Goal: Task Accomplishment & Management: Use online tool/utility

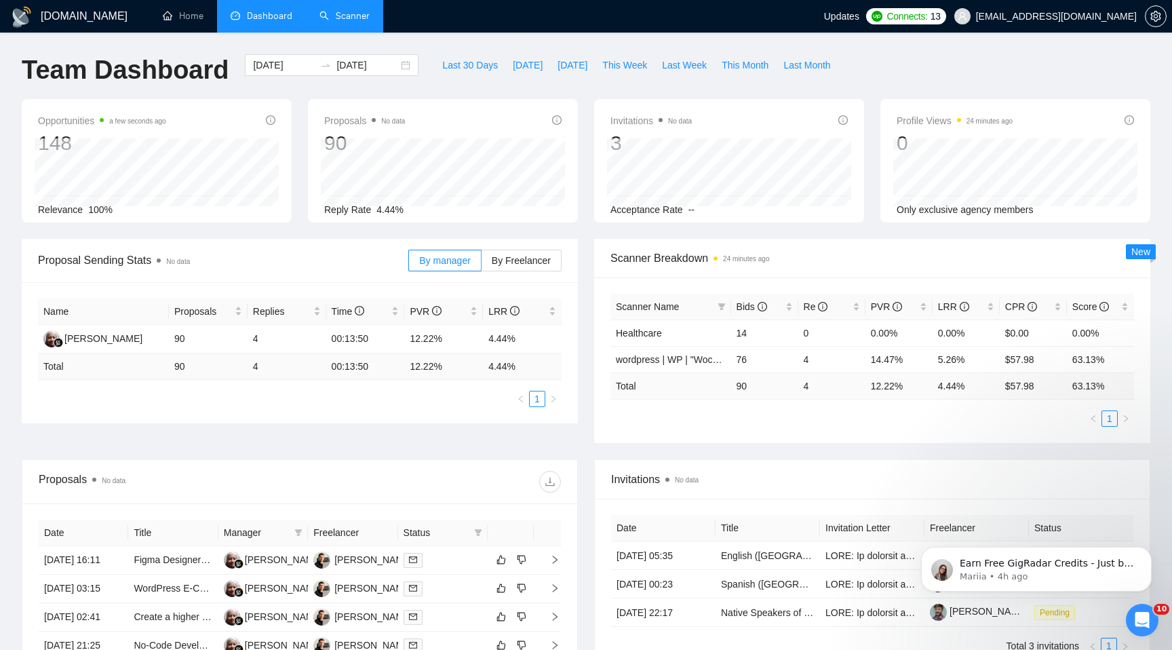
click at [342, 19] on link "Scanner" at bounding box center [344, 16] width 50 height 12
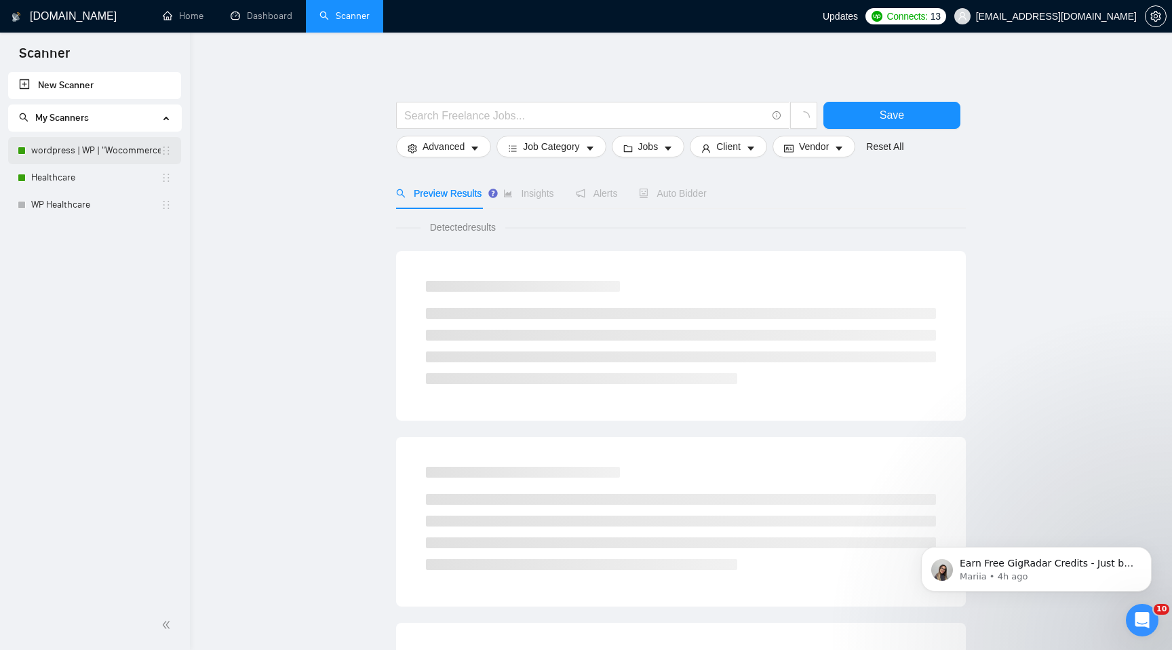
click at [116, 155] on link "wordpress | WP | "Wocommerce"" at bounding box center [96, 150] width 130 height 27
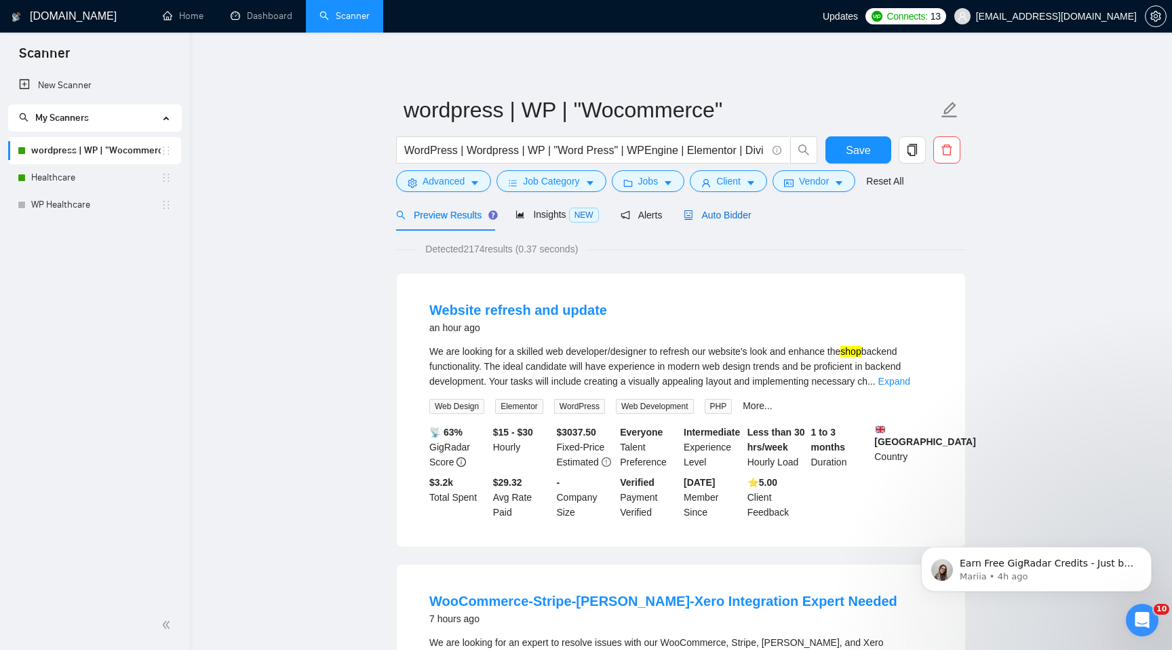
click at [720, 218] on span "Auto Bidder" at bounding box center [717, 215] width 67 height 11
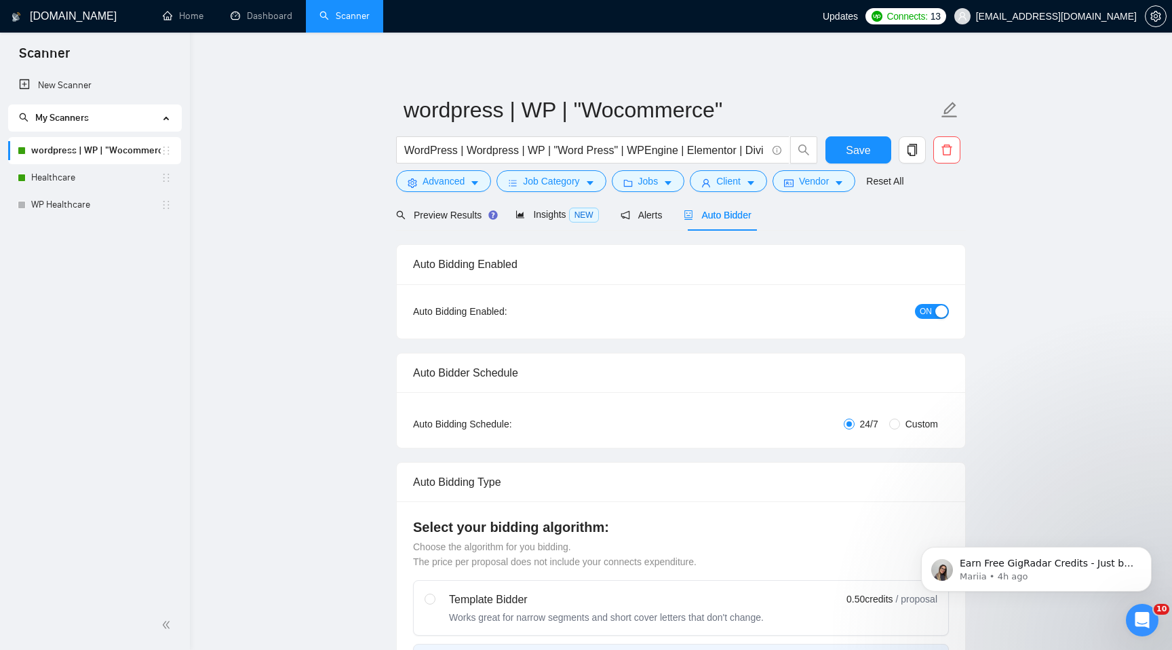
checkbox input "true"
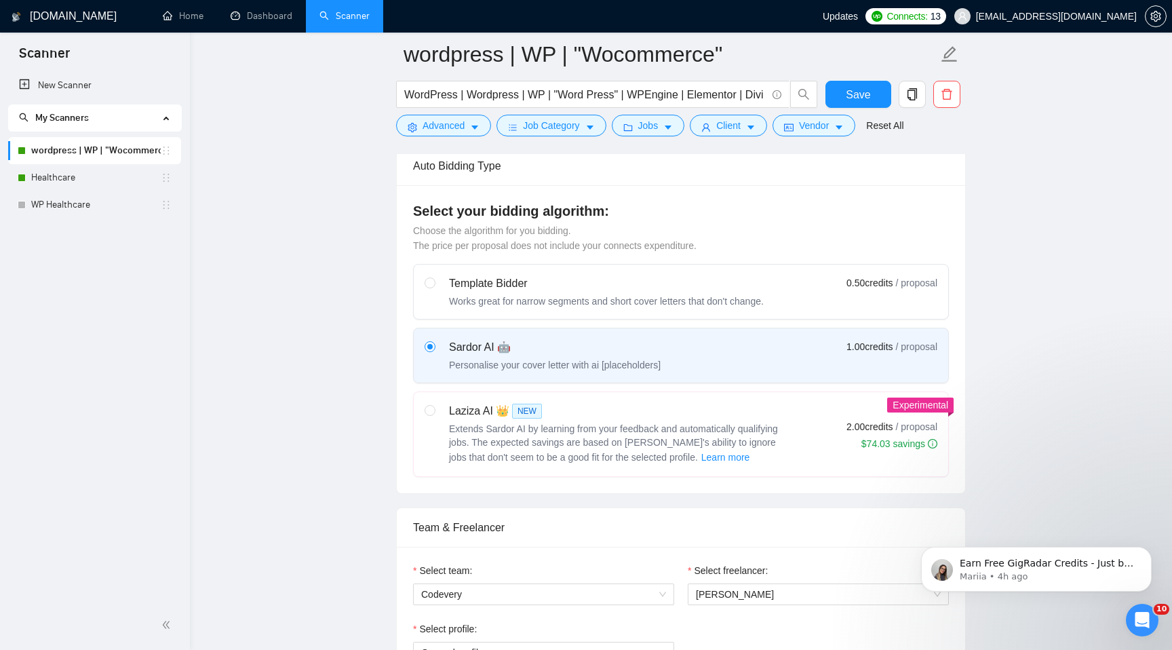
scroll to position [338, 0]
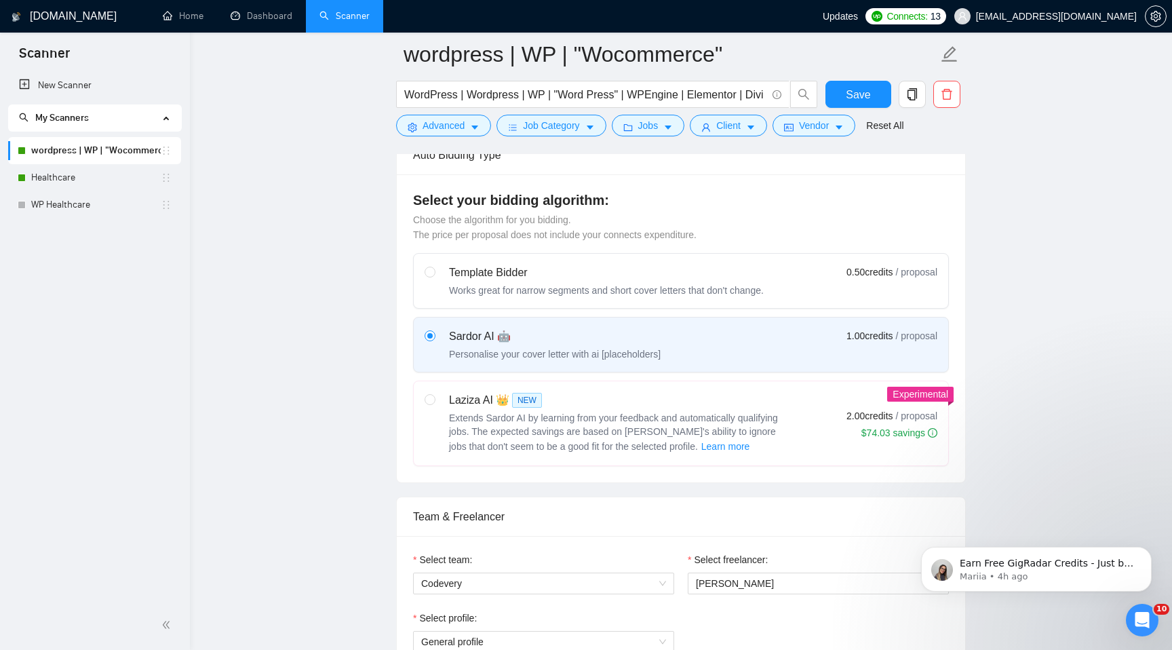
click at [446, 397] on div "Laziza AI 👑 NEW Extends Sardor AI by learning from your feedback and automatica…" at bounding box center [606, 423] width 363 height 62
click at [434, 397] on input "radio" at bounding box center [429, 398] width 9 height 9
radio input "true"
radio input "false"
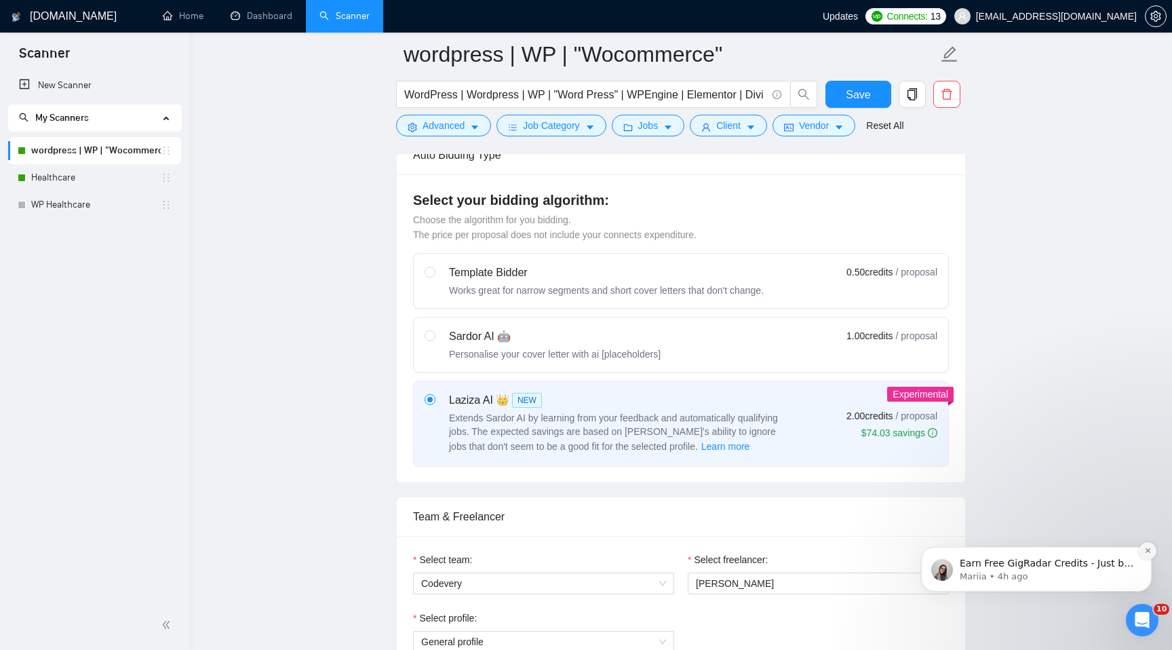
click at [1145, 557] on button "Dismiss notification" at bounding box center [1148, 551] width 18 height 18
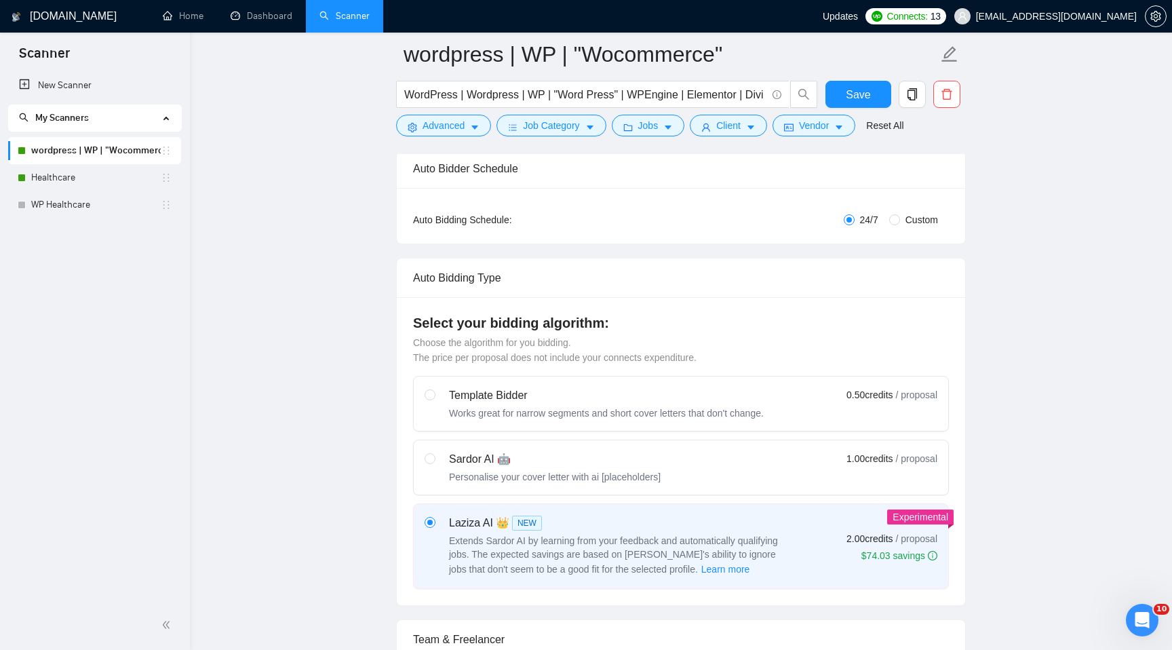
scroll to position [114, 0]
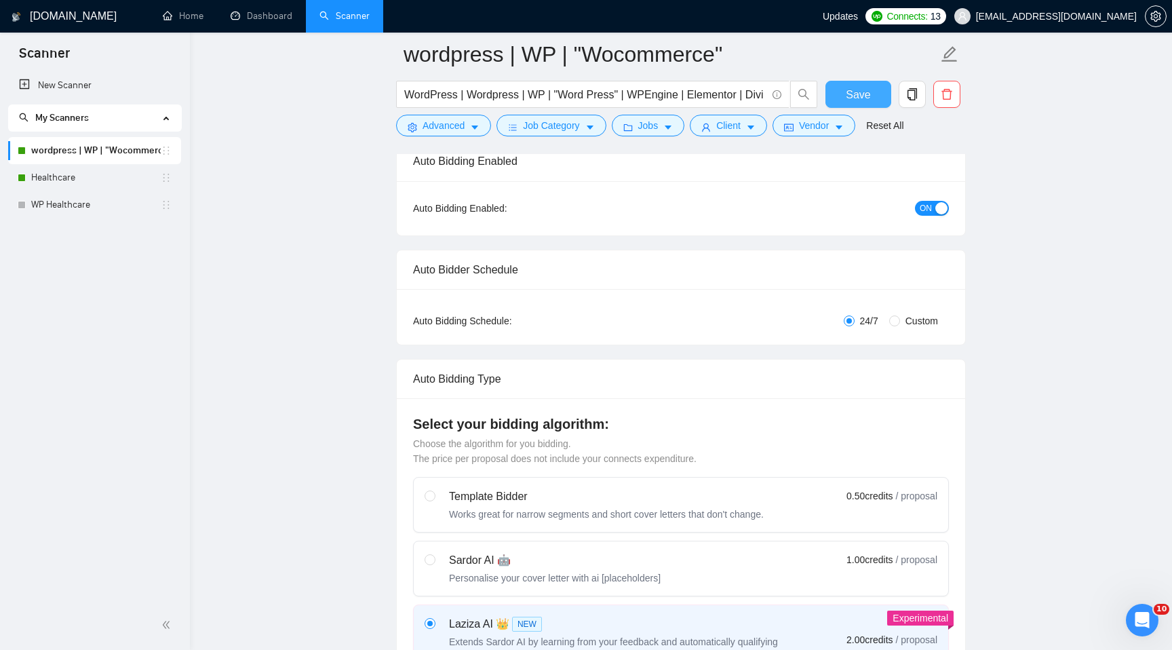
click at [873, 89] on button "Save" at bounding box center [858, 94] width 66 height 27
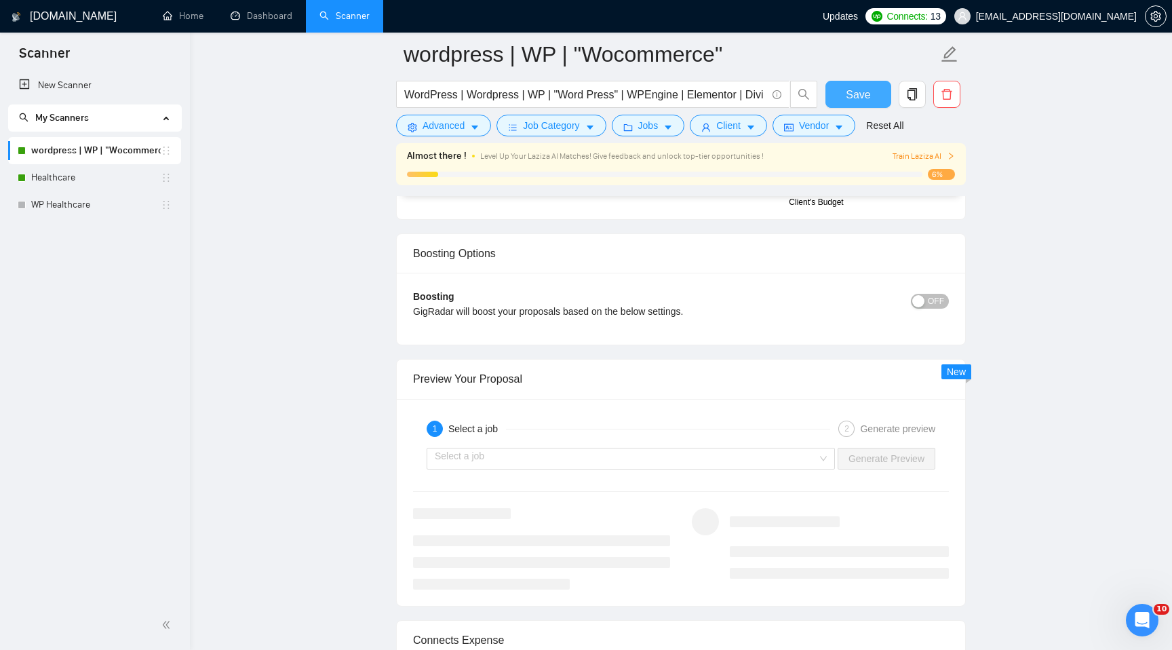
scroll to position [2437, 0]
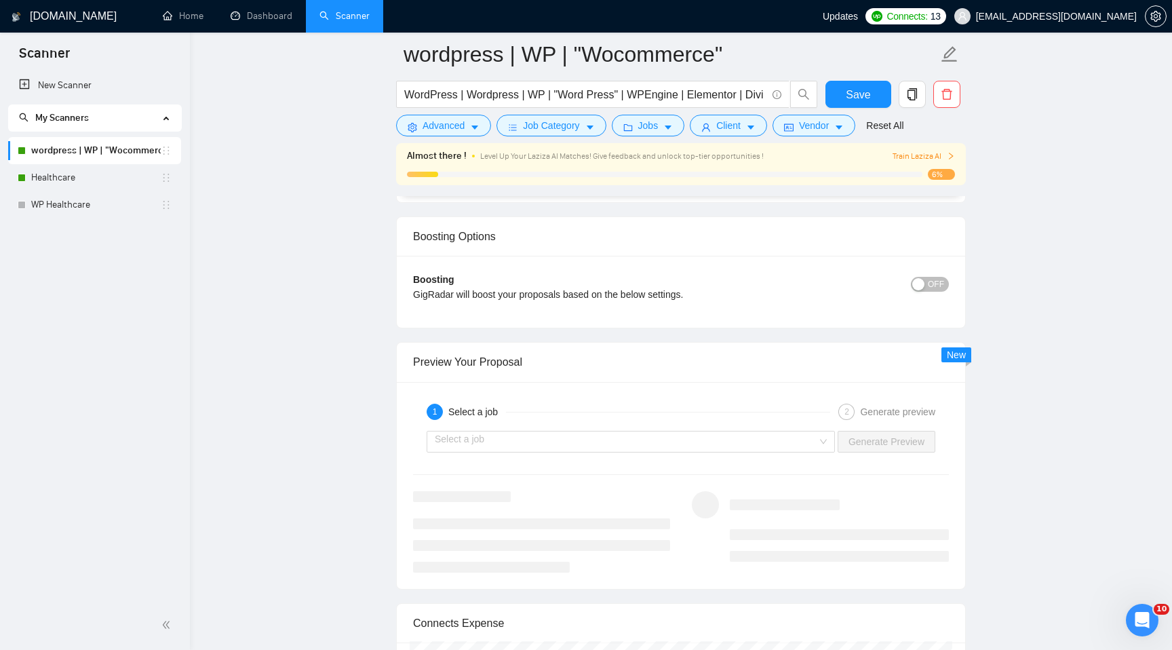
click at [941, 160] on span "Train Laziza AI" at bounding box center [923, 156] width 62 height 13
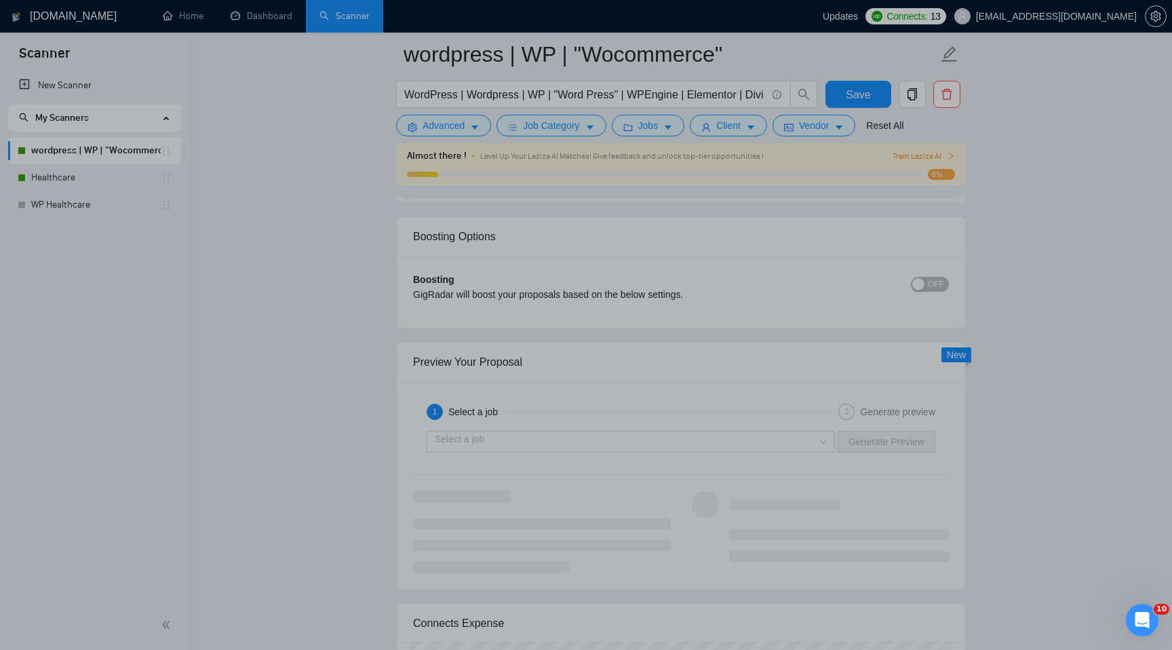
scroll to position [0, 0]
click at [941, 160] on div "Product tour overlay" at bounding box center [586, 325] width 1172 height 650
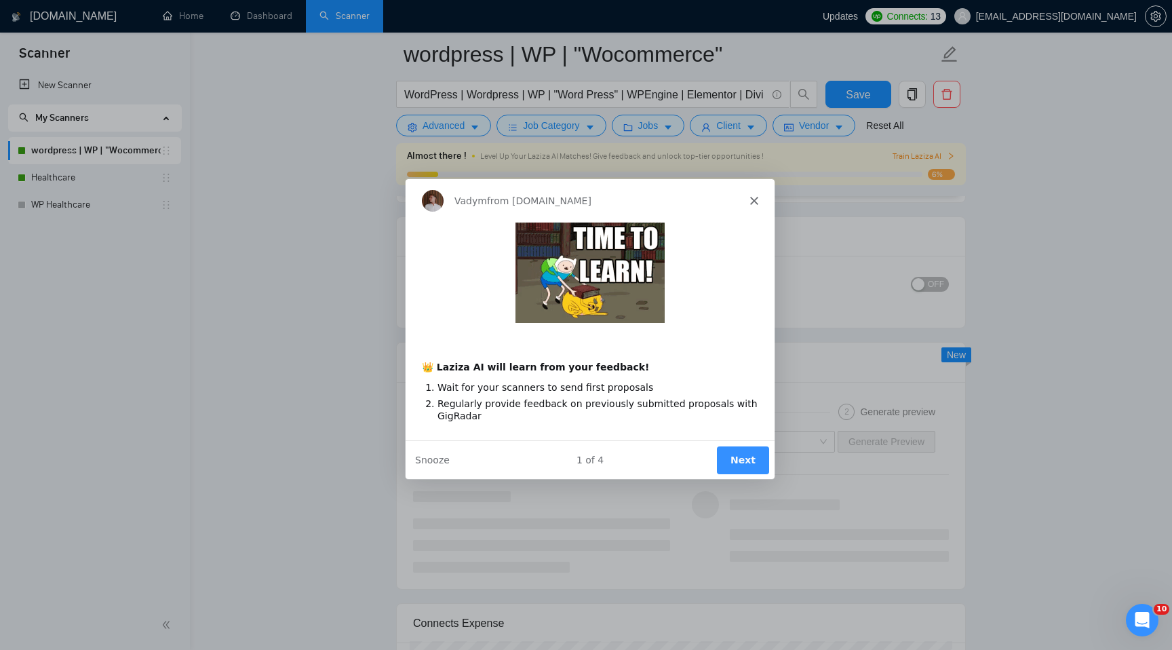
click at [747, 452] on button "Next" at bounding box center [742, 459] width 52 height 28
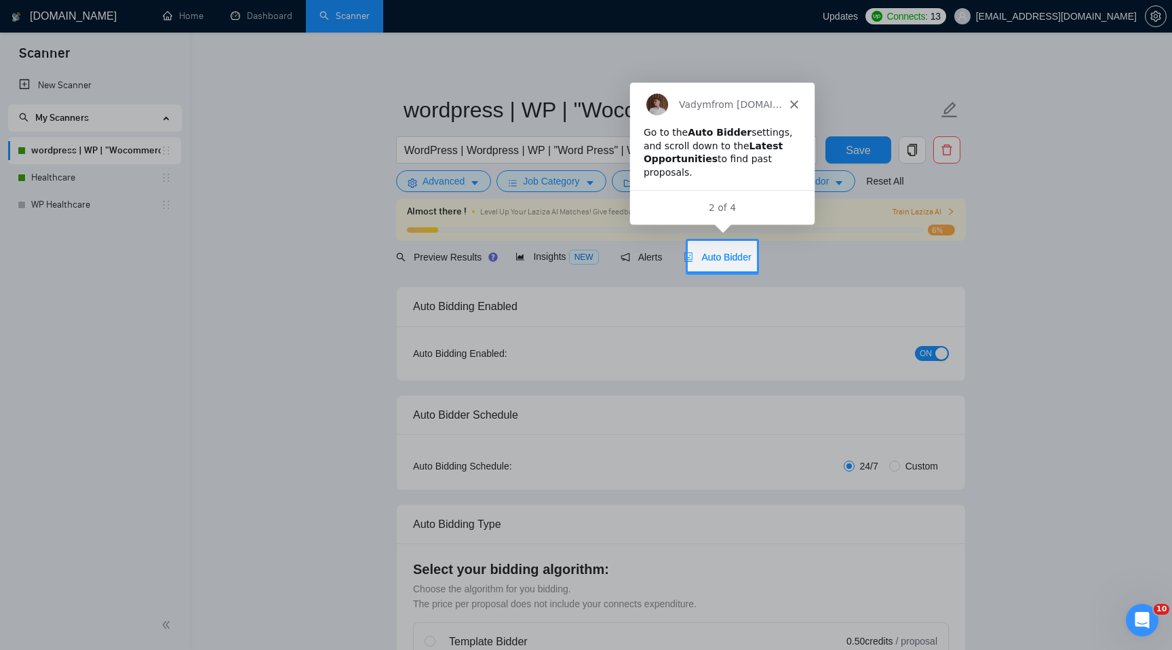
click at [728, 255] on span "Auto Bidder" at bounding box center [717, 257] width 67 height 11
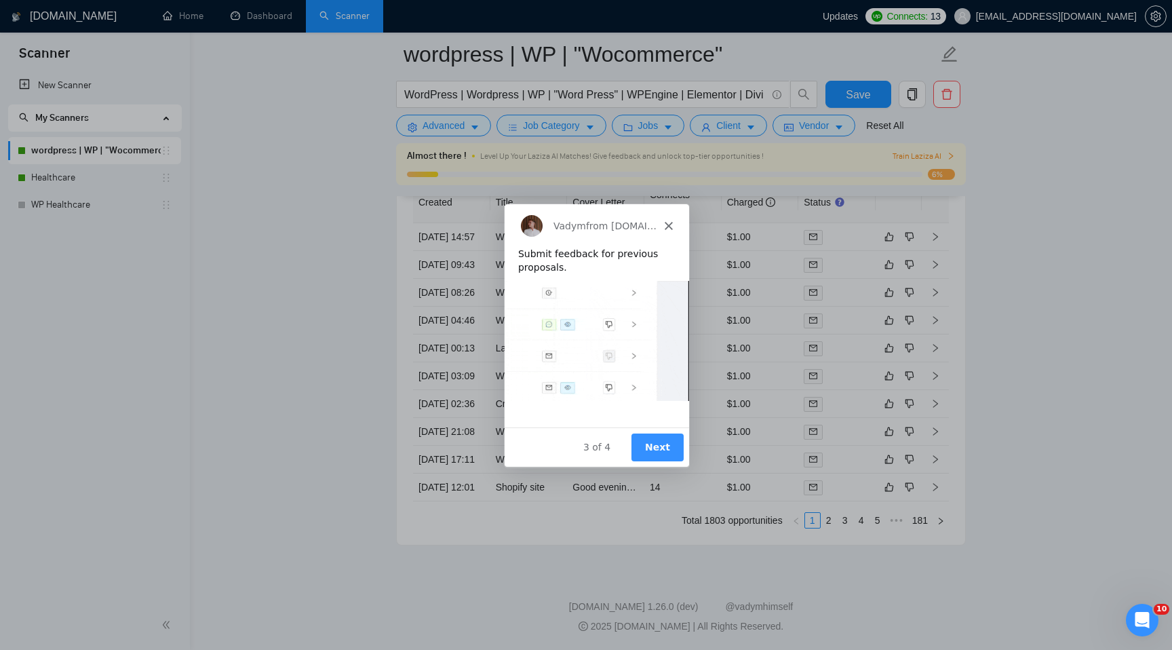
scroll to position [3747, 0]
click at [666, 224] on polygon "Close" at bounding box center [668, 225] width 8 height 8
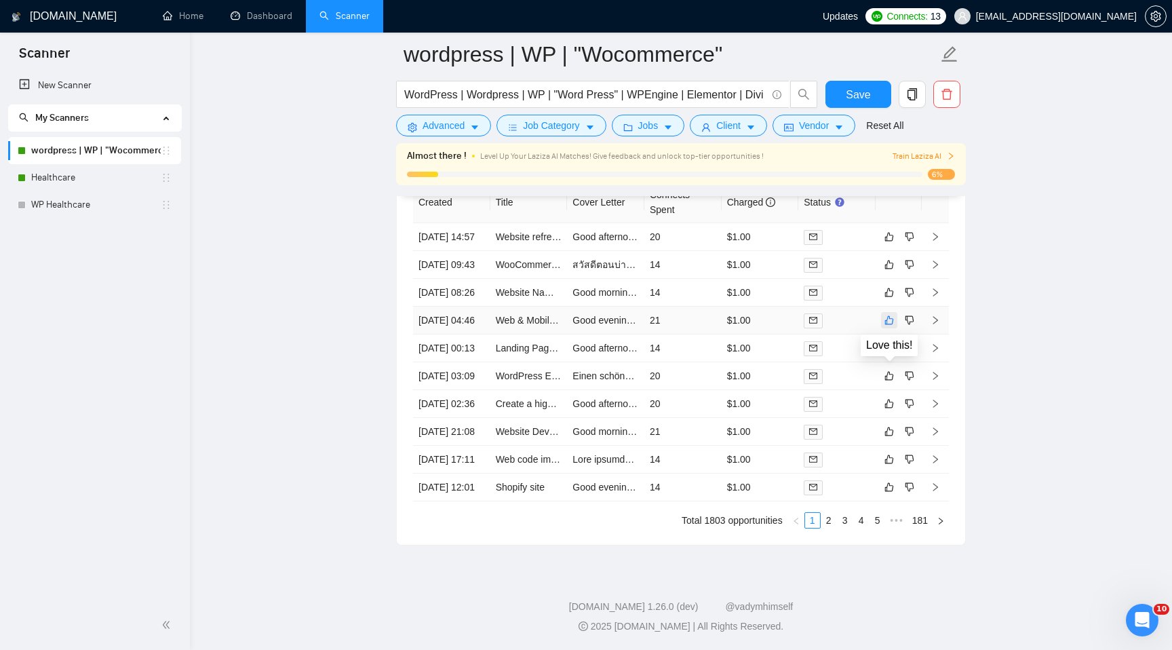
click at [887, 315] on icon "like" at bounding box center [888, 320] width 9 height 11
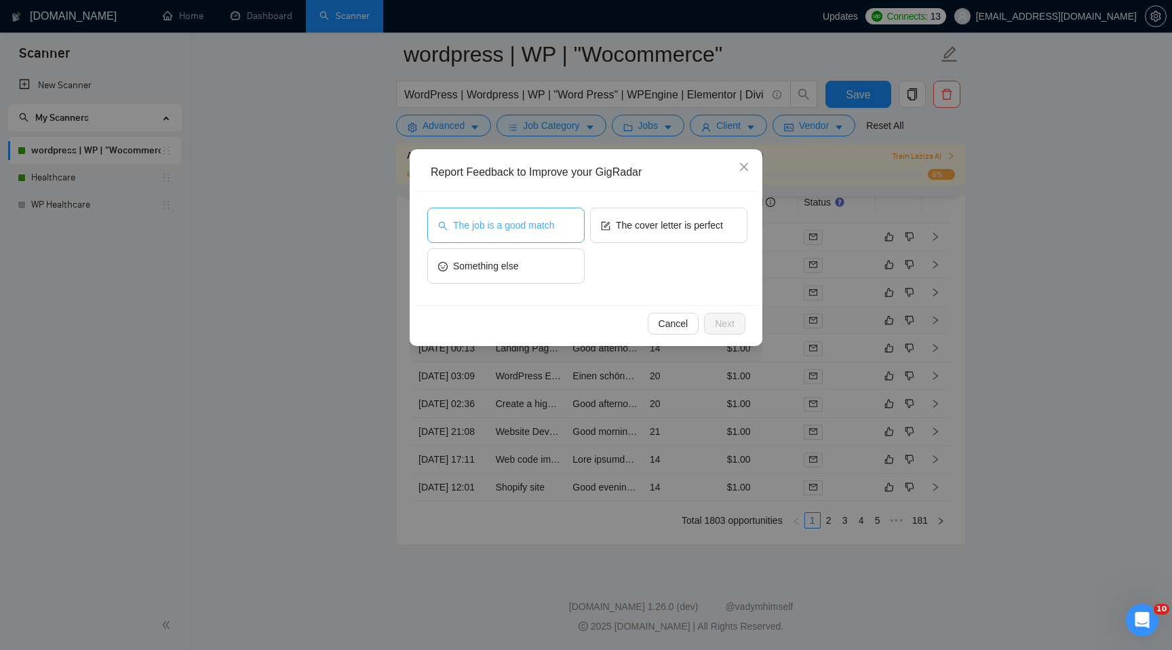
click at [534, 229] on span "The job is a good match" at bounding box center [503, 225] width 101 height 15
click at [715, 323] on span "Next" at bounding box center [725, 323] width 20 height 15
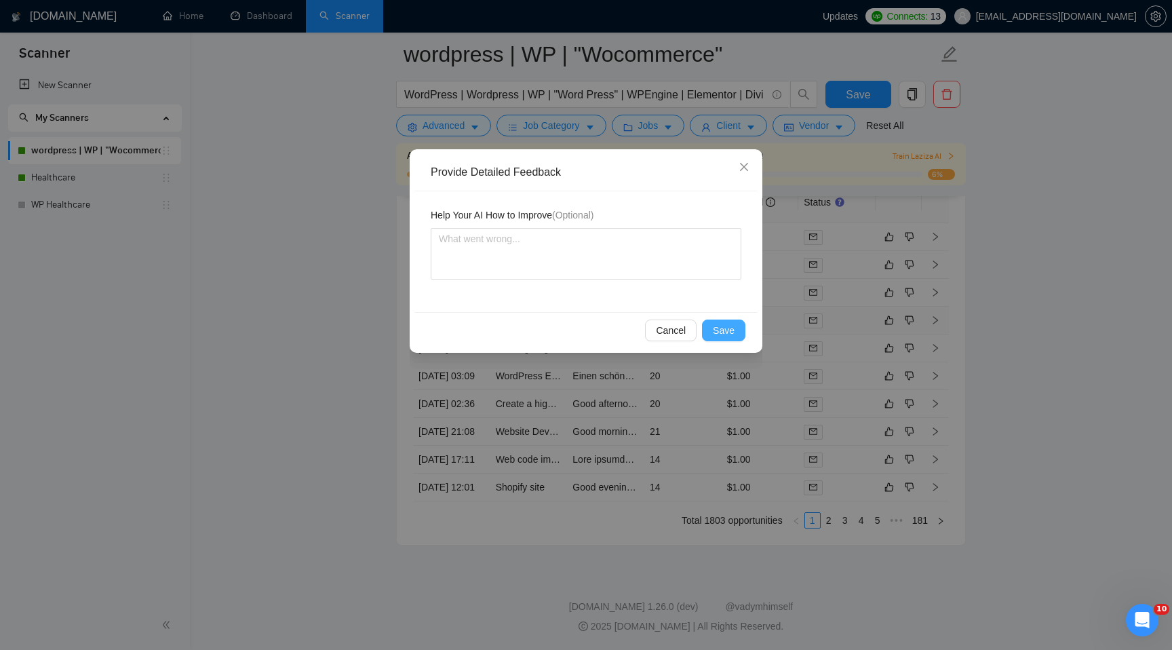
click at [728, 329] on span "Save" at bounding box center [724, 330] width 22 height 15
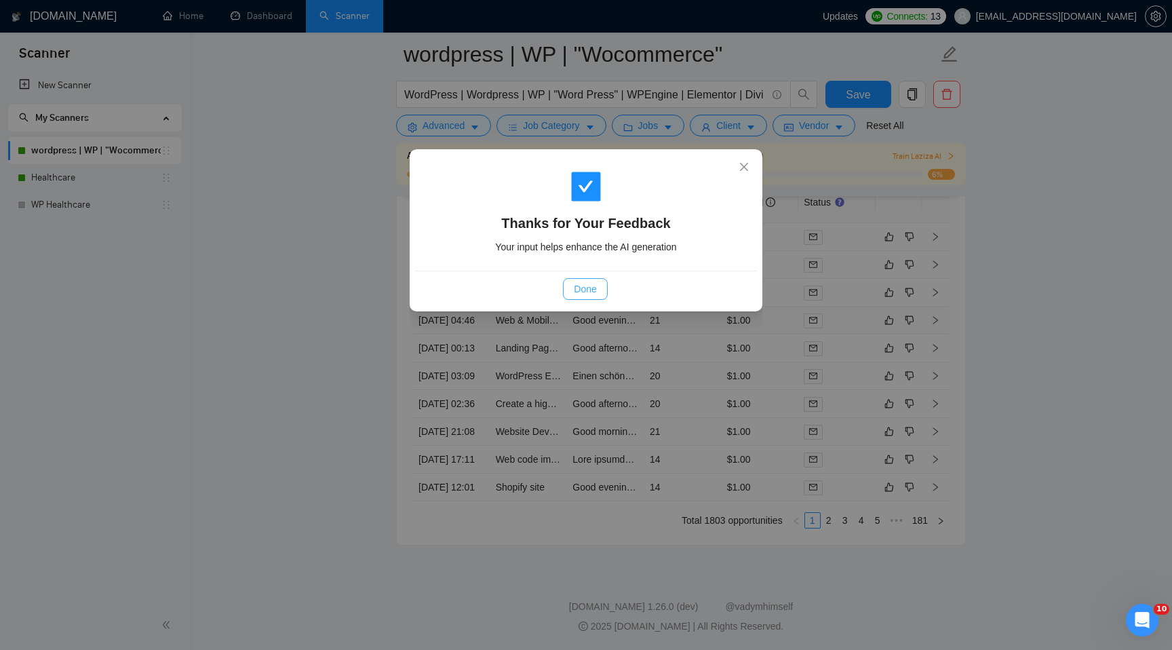
click at [587, 282] on span "Done" at bounding box center [585, 288] width 22 height 15
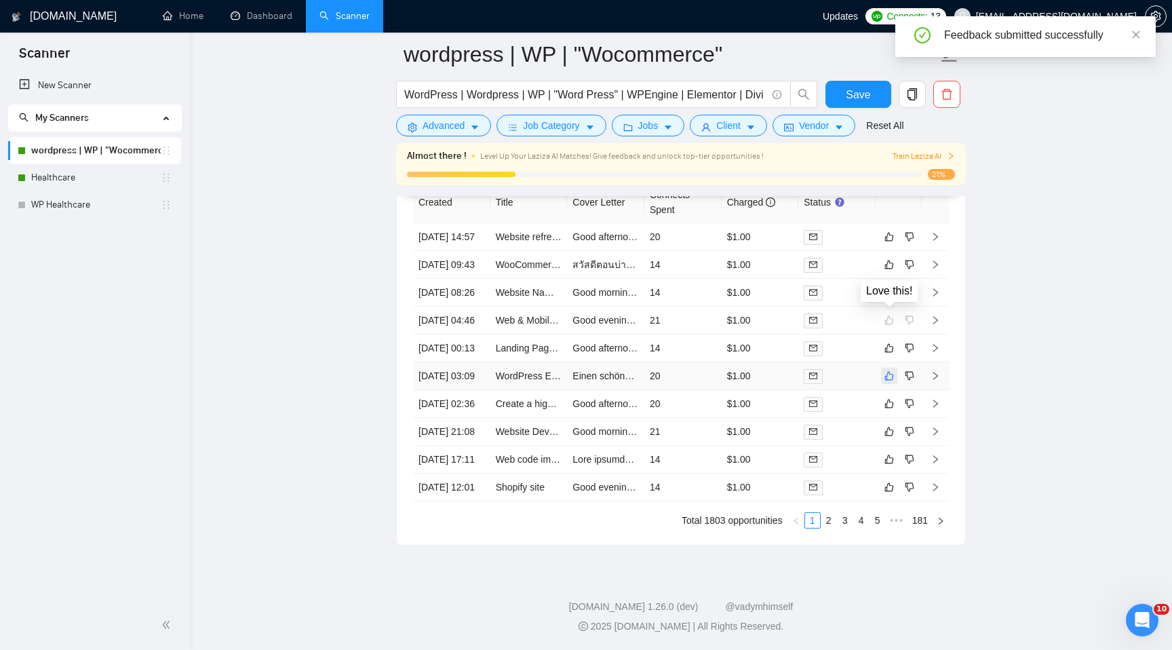
click at [888, 370] on icon "like" at bounding box center [888, 375] width 9 height 11
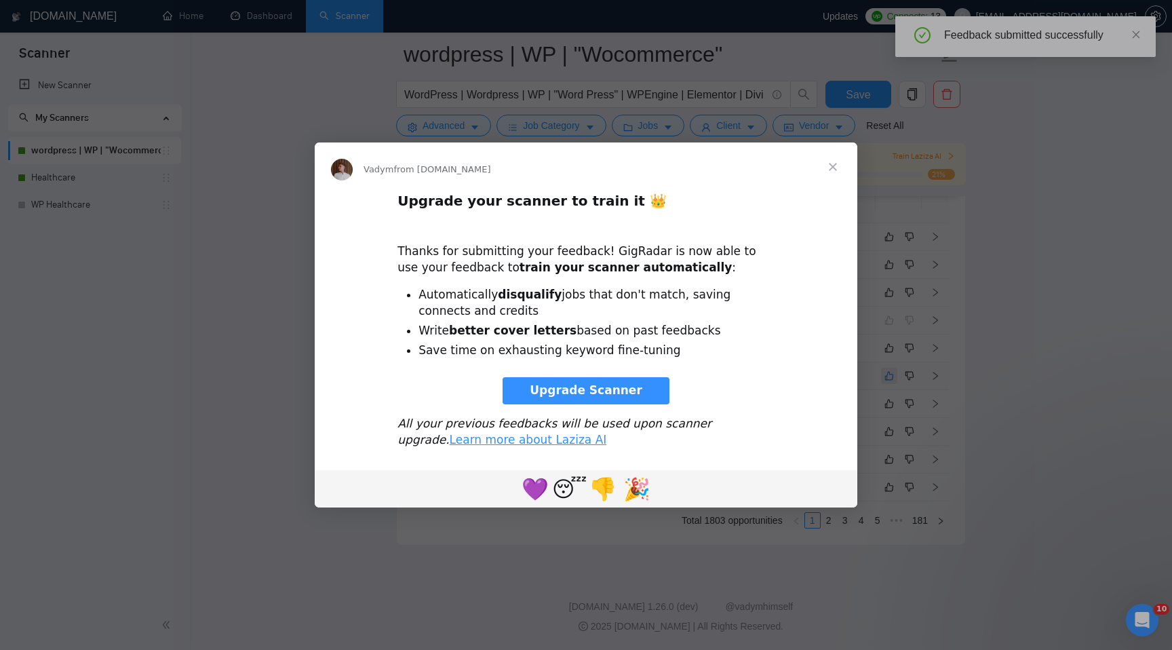
scroll to position [0, 0]
click at [835, 167] on span "Close" at bounding box center [832, 166] width 49 height 49
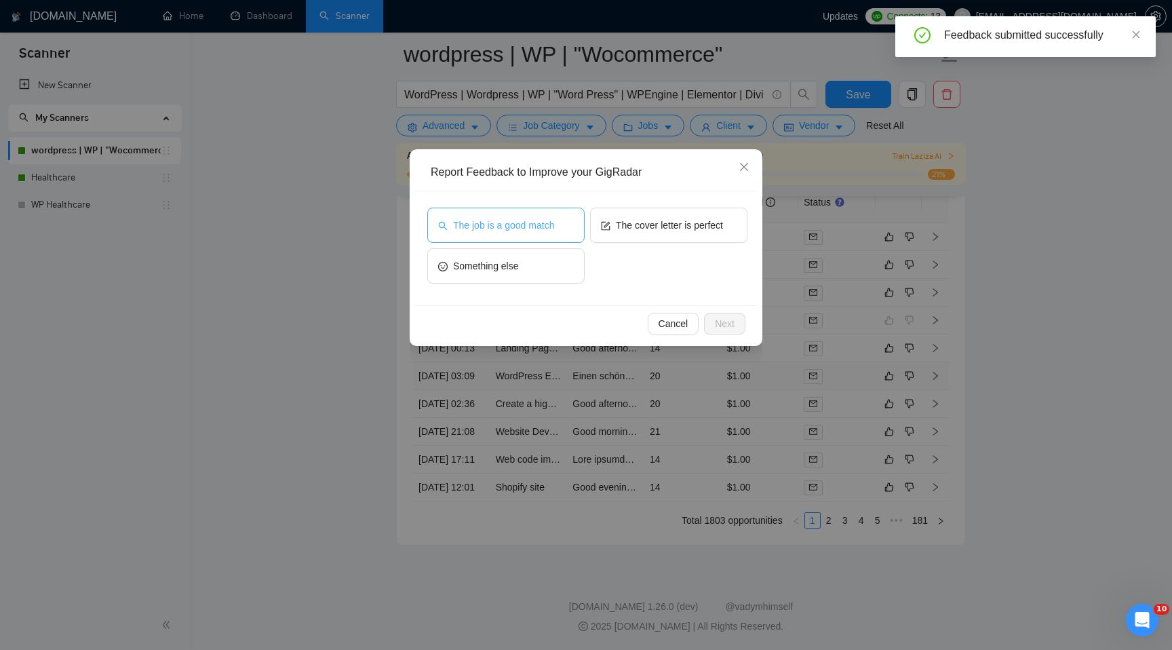
click at [548, 228] on span "The job is a good match" at bounding box center [503, 225] width 101 height 15
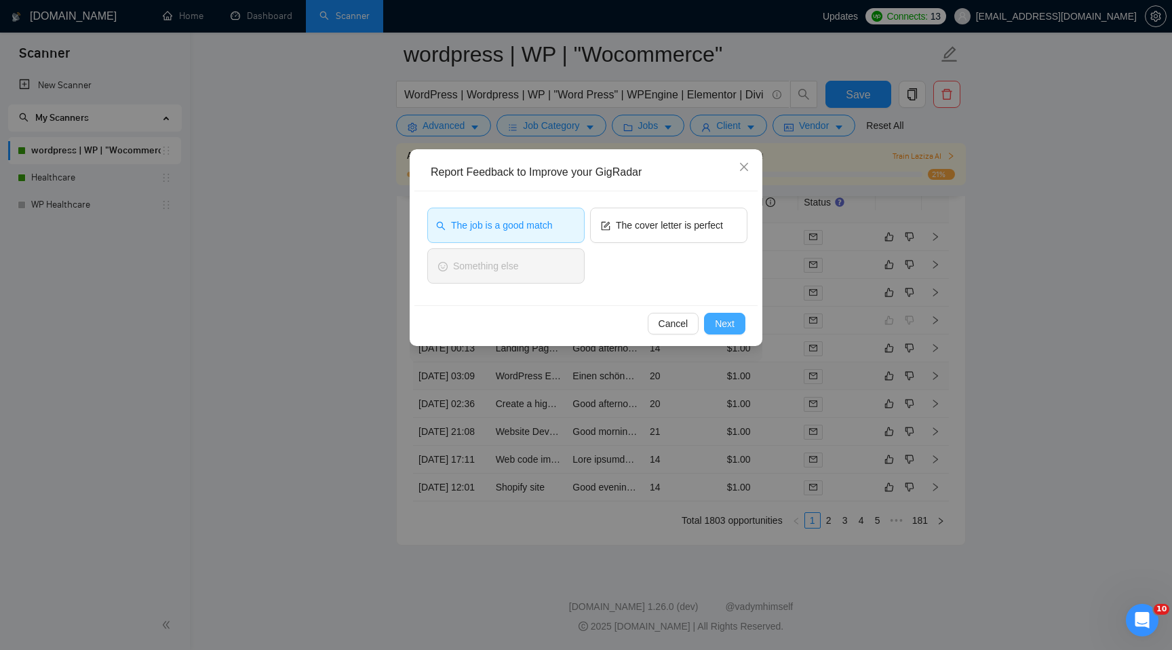
click at [725, 327] on span "Next" at bounding box center [725, 323] width 20 height 15
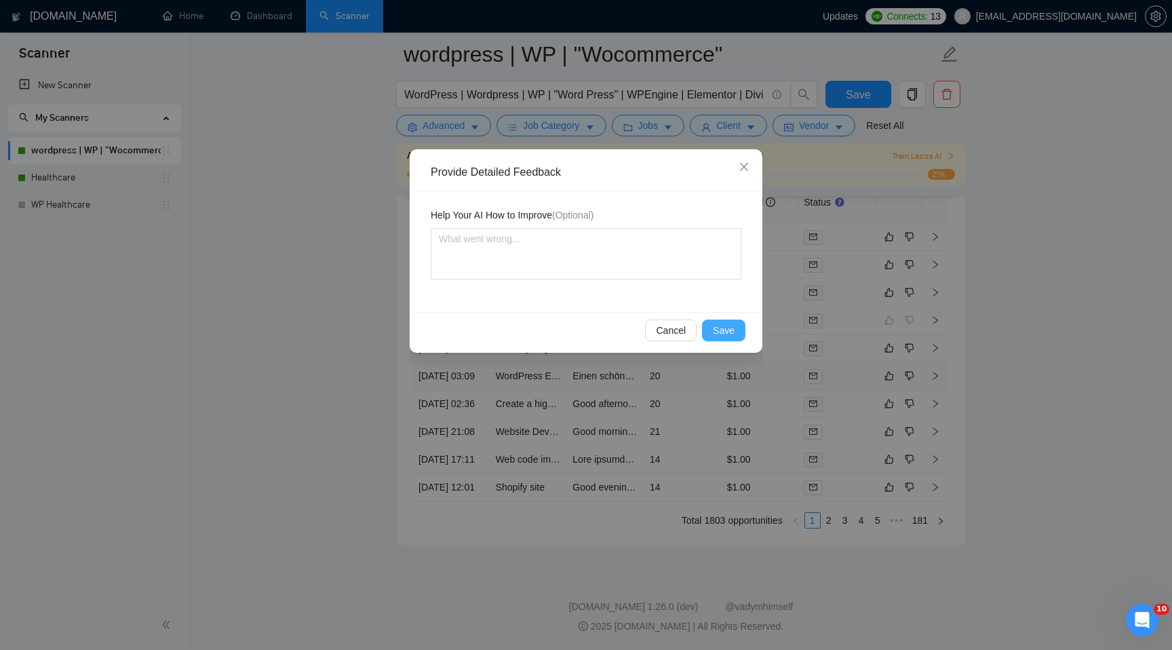
click at [725, 327] on span "Save" at bounding box center [724, 330] width 22 height 15
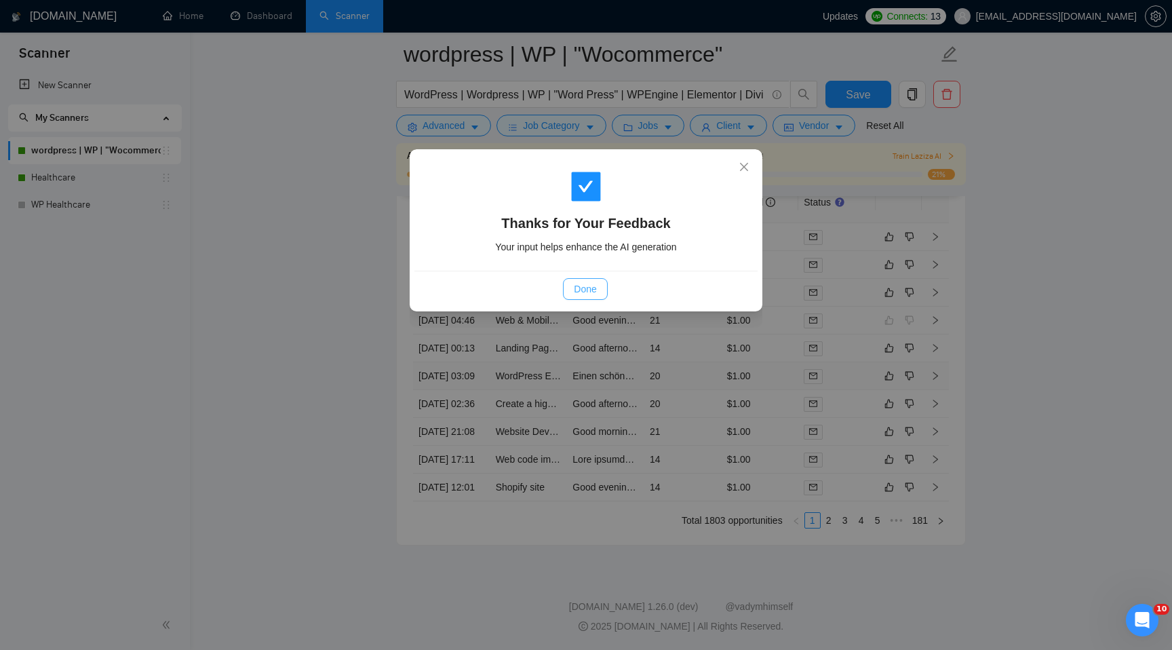
click at [591, 285] on span "Done" at bounding box center [585, 288] width 22 height 15
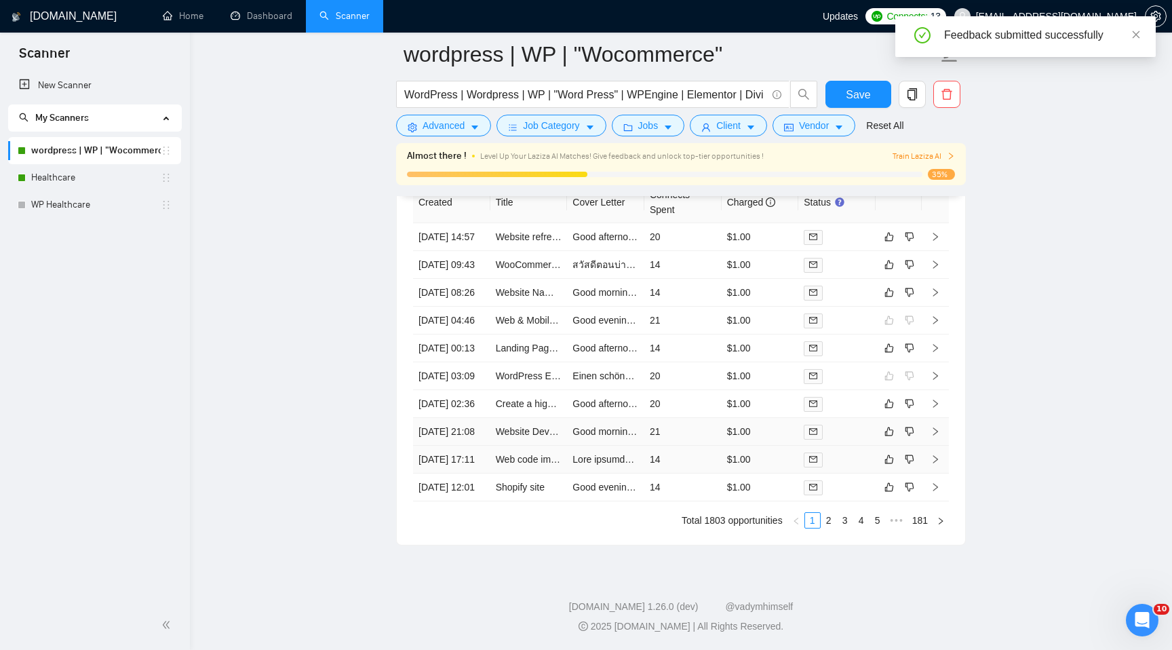
scroll to position [3747, 0]
click at [916, 479] on button "button" at bounding box center [909, 487] width 16 height 16
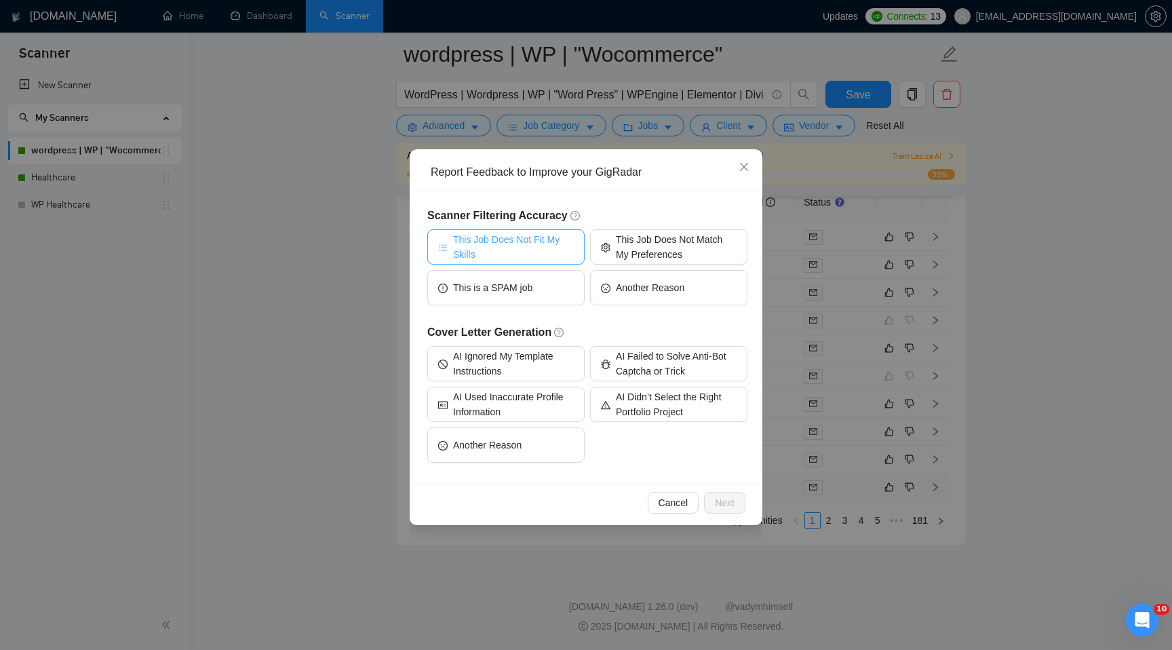
click at [512, 249] on span "This Job Does Not Fit My Skills" at bounding box center [513, 247] width 121 height 30
click at [733, 503] on span "Next" at bounding box center [725, 502] width 20 height 15
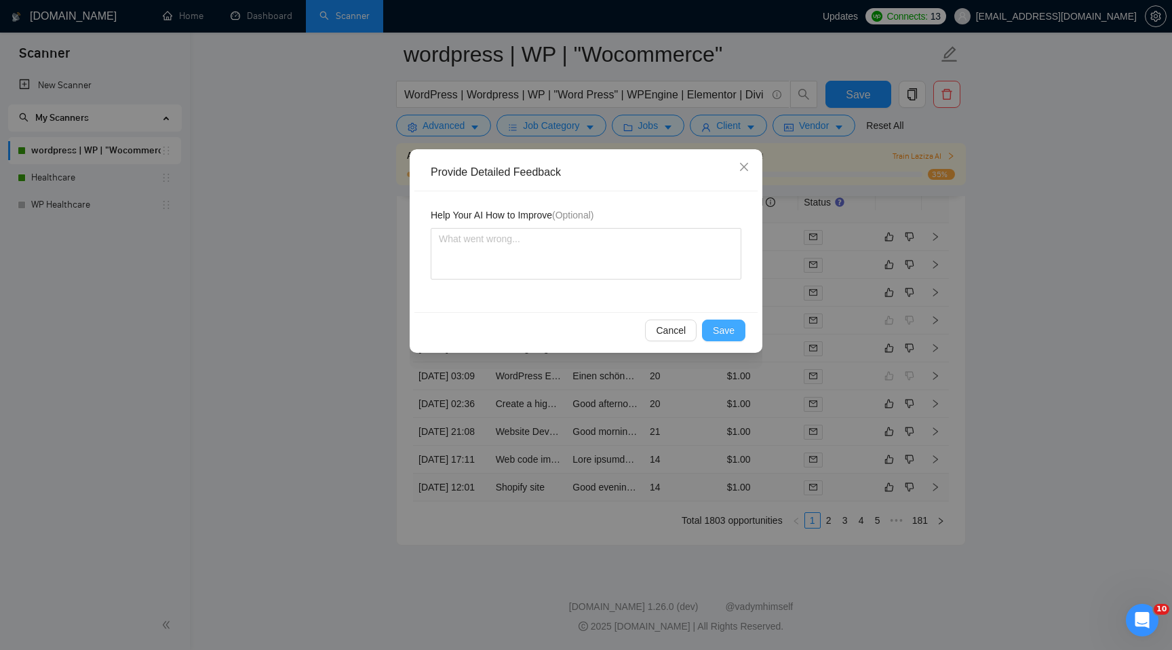
click at [709, 332] on button "Save" at bounding box center [723, 330] width 43 height 22
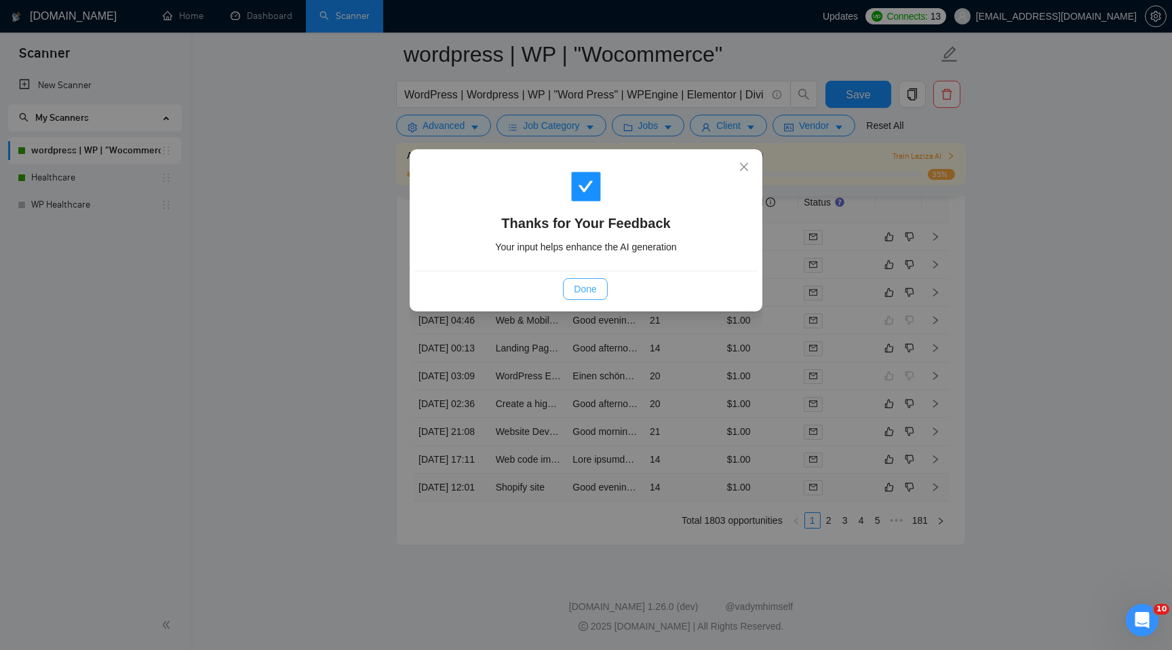
click at [578, 284] on span "Done" at bounding box center [585, 288] width 22 height 15
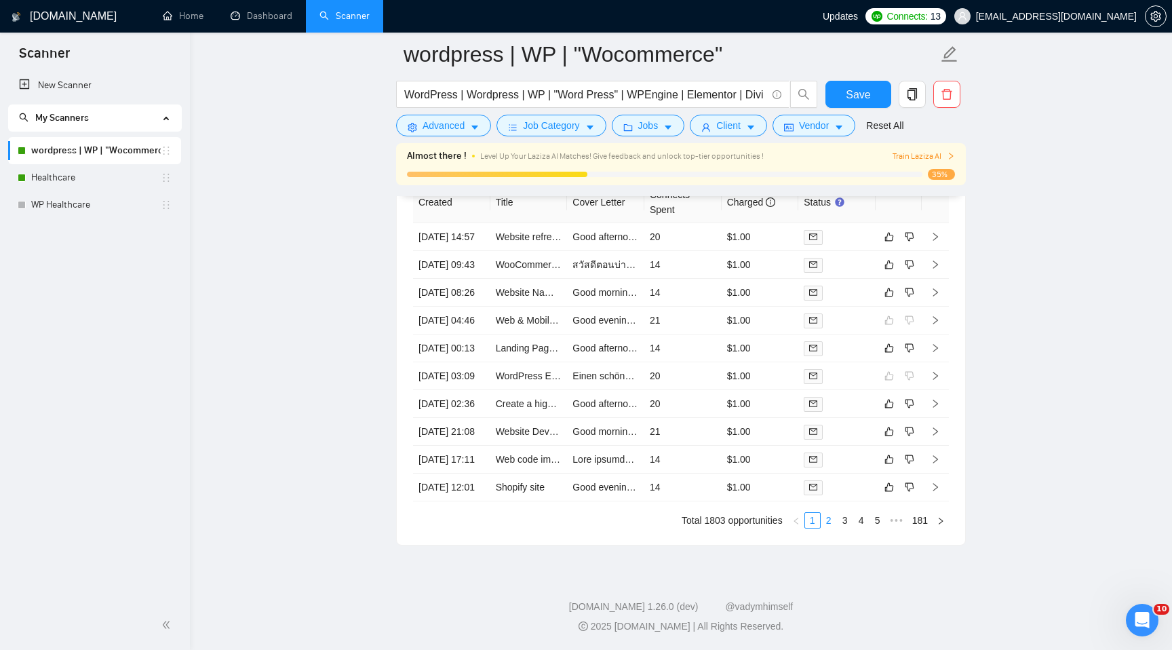
click at [826, 519] on link "2" at bounding box center [828, 520] width 15 height 15
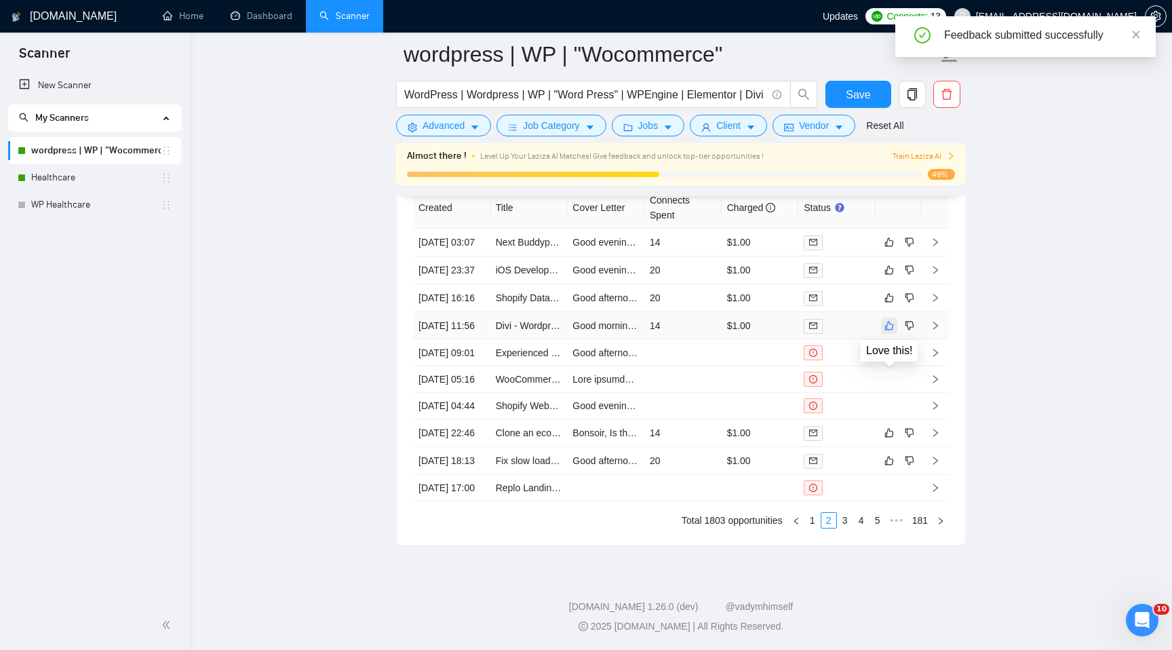
click at [889, 320] on icon "like" at bounding box center [888, 325] width 9 height 11
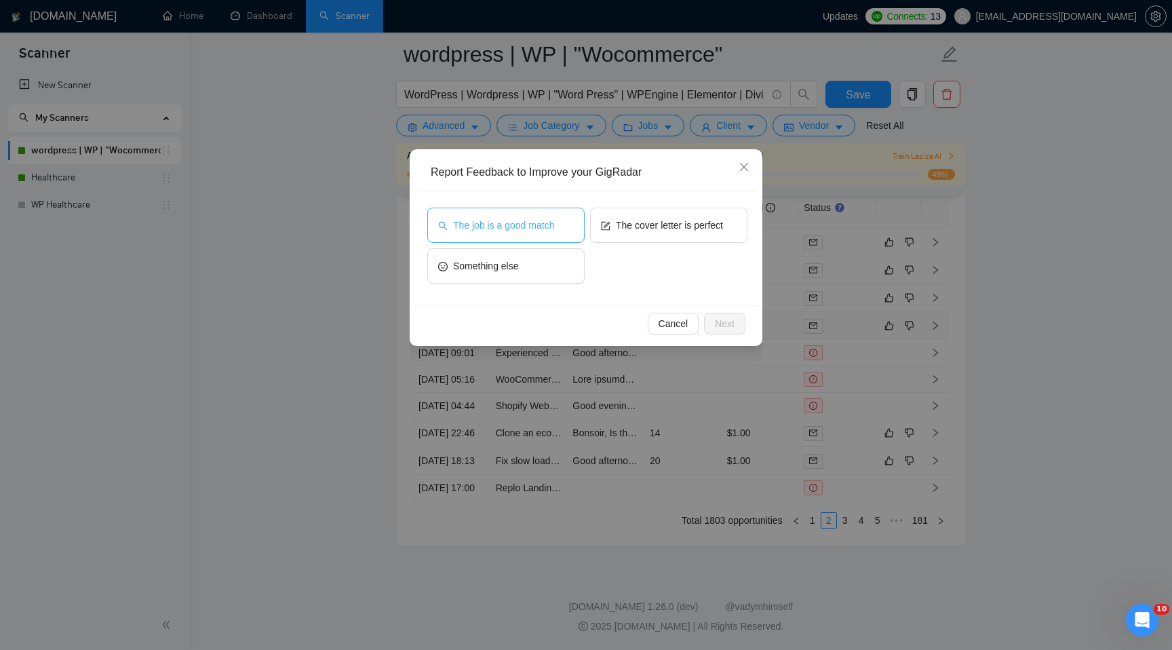
click at [554, 226] on span "The job is a good match" at bounding box center [503, 225] width 101 height 15
click at [727, 331] on button "Next" at bounding box center [724, 324] width 41 height 22
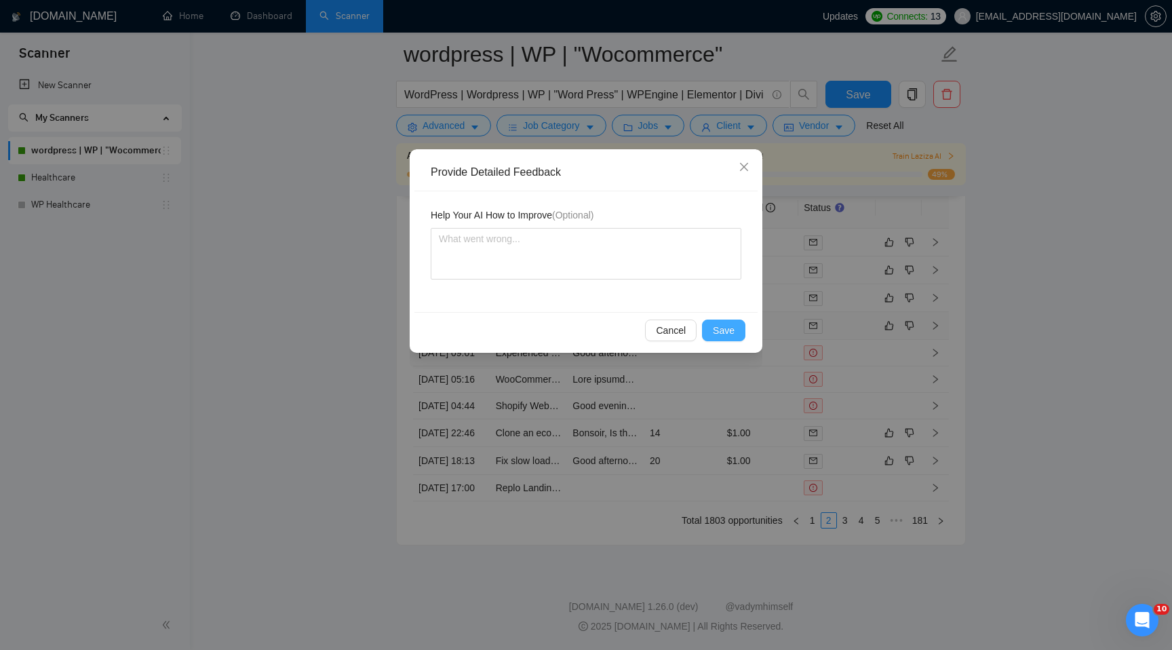
click at [727, 331] on span "Save" at bounding box center [724, 330] width 22 height 15
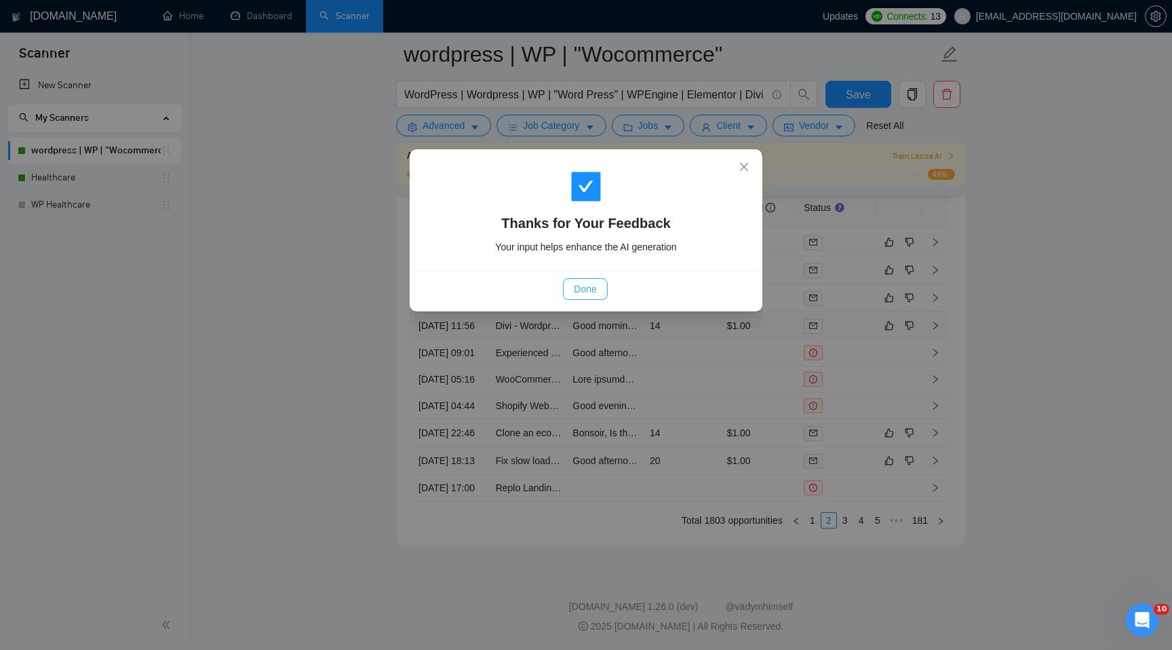
click at [591, 290] on span "Done" at bounding box center [585, 288] width 22 height 15
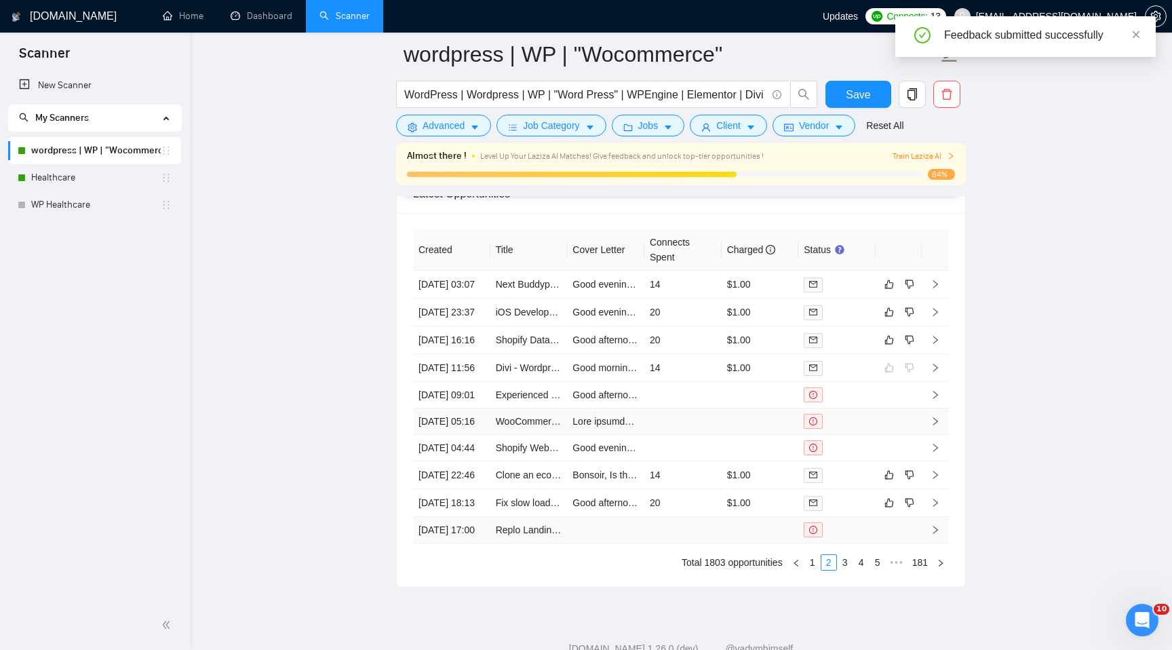
scroll to position [3564, 0]
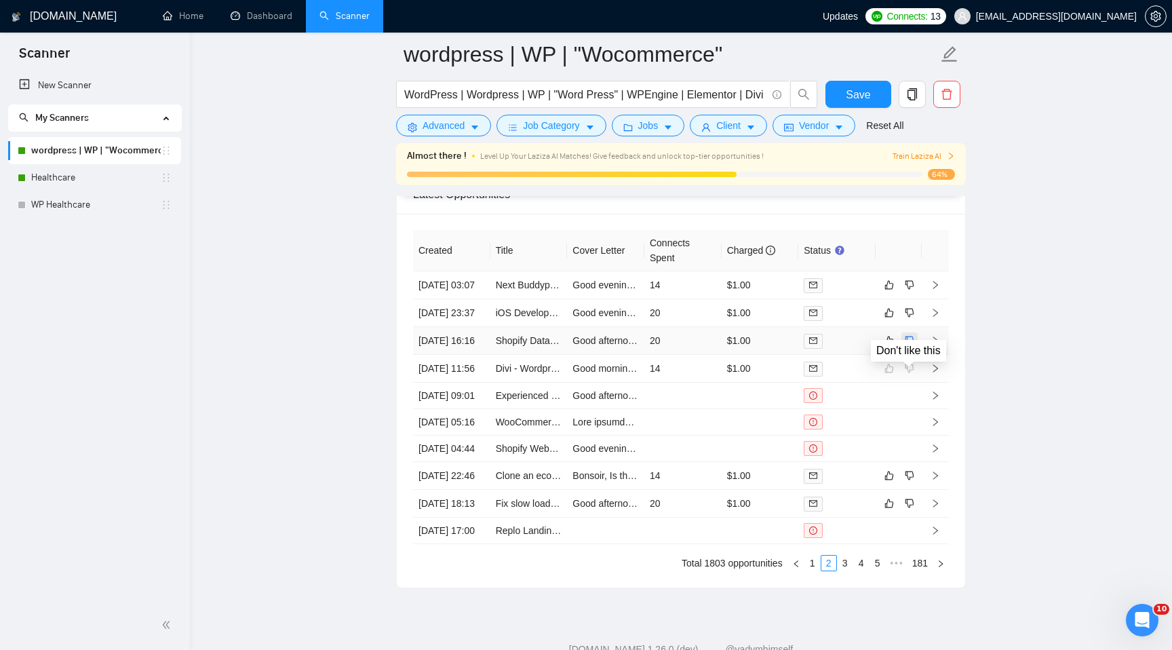
click at [911, 346] on icon "dislike" at bounding box center [909, 340] width 9 height 11
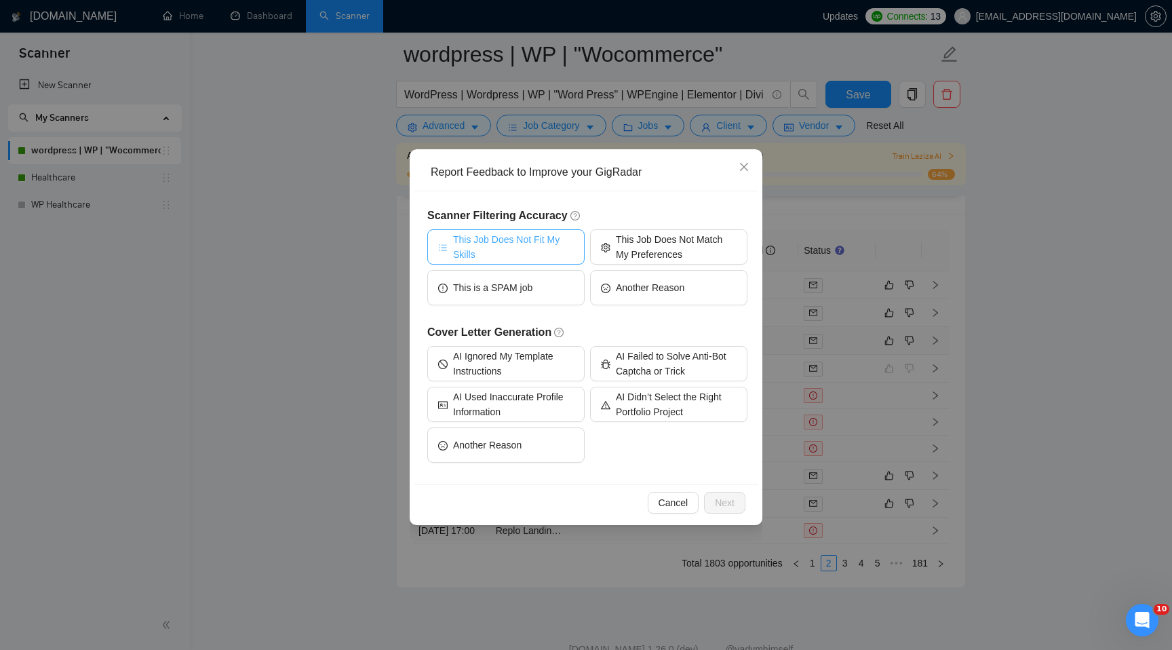
click at [536, 254] on span "This Job Does Not Fit My Skills" at bounding box center [513, 247] width 121 height 30
click at [718, 495] on span "Next" at bounding box center [725, 502] width 20 height 15
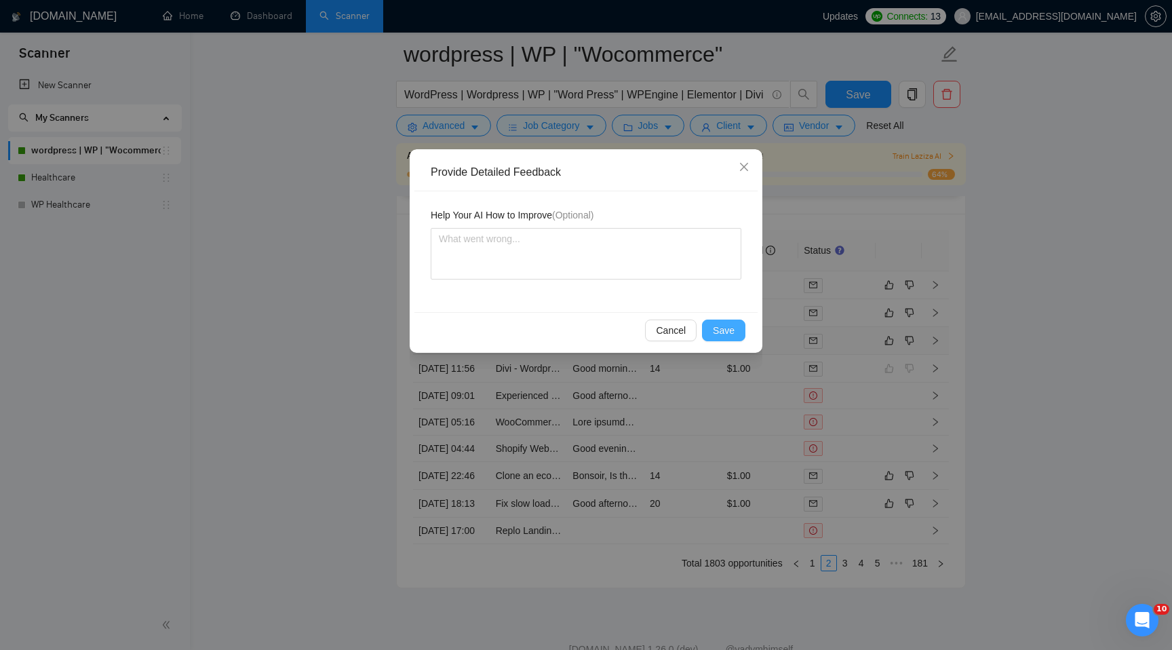
click at [715, 321] on button "Save" at bounding box center [723, 330] width 43 height 22
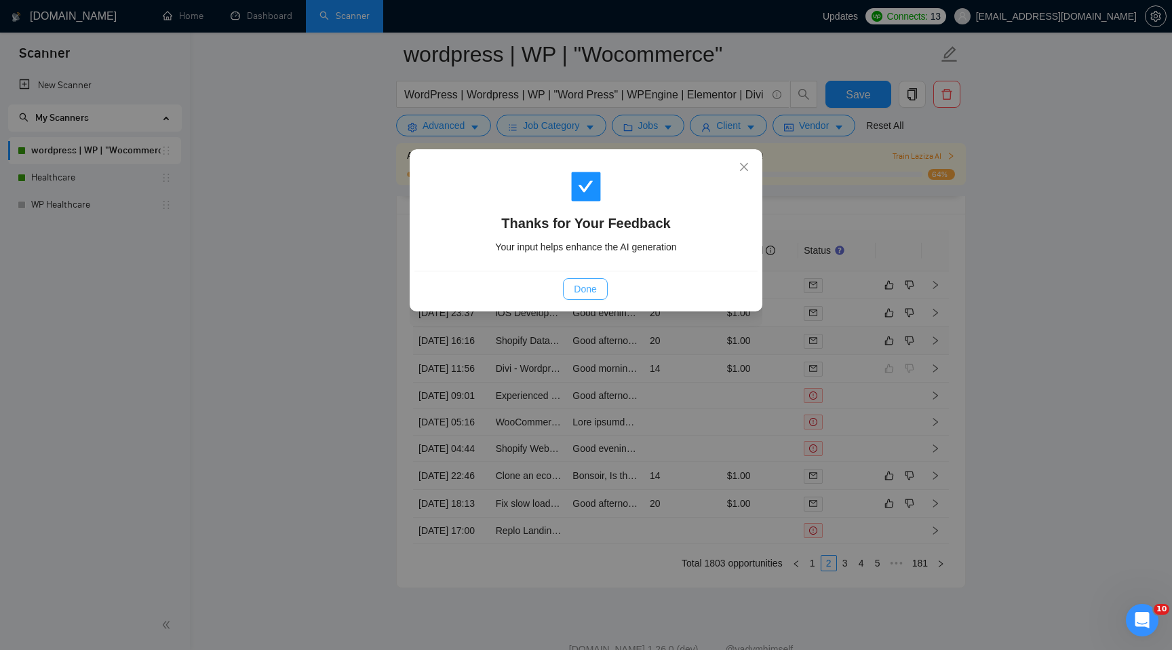
click at [587, 283] on span "Done" at bounding box center [585, 288] width 22 height 15
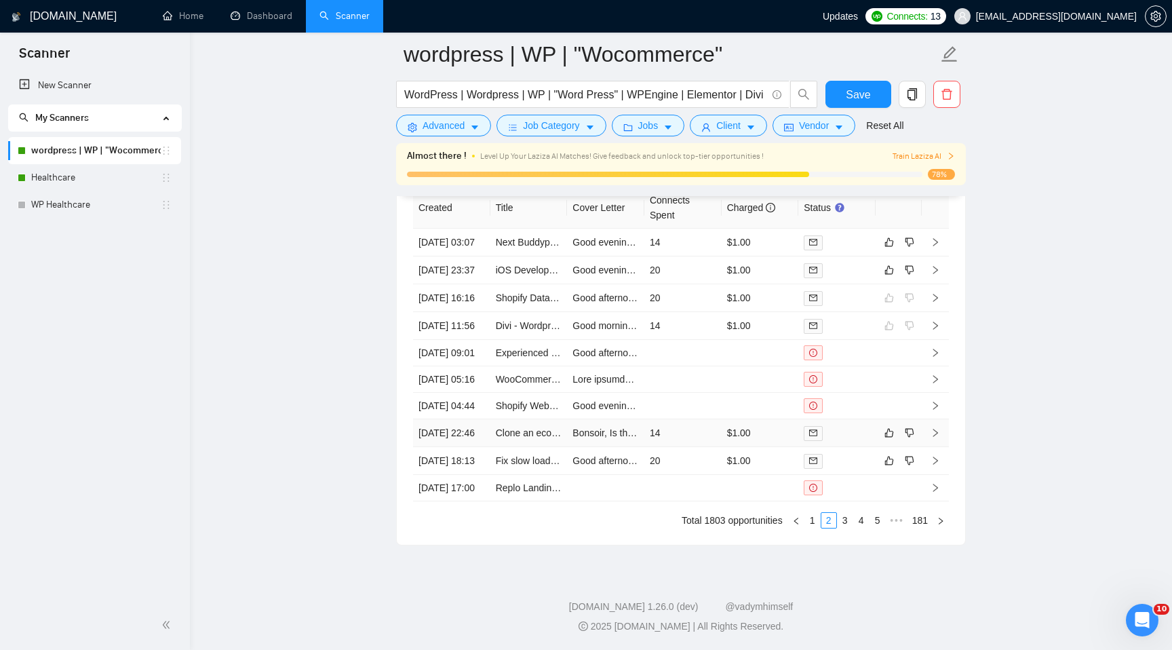
scroll to position [3739, 0]
click at [844, 528] on link "3" at bounding box center [845, 520] width 15 height 15
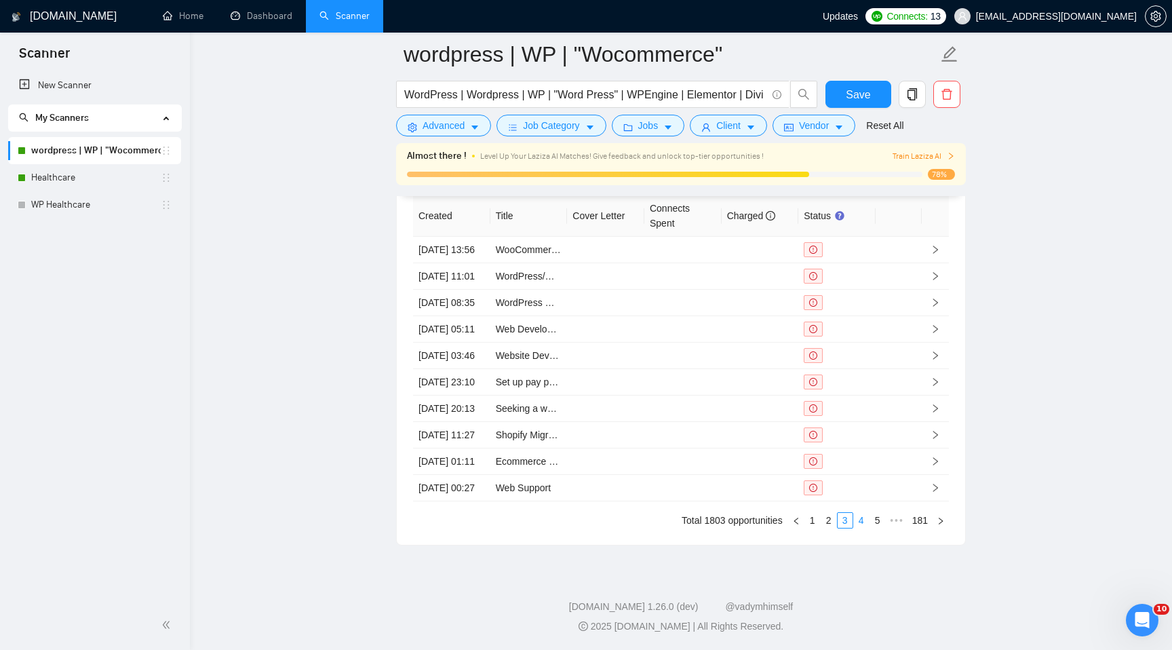
click at [863, 528] on link "4" at bounding box center [861, 520] width 15 height 15
click at [863, 528] on link "5" at bounding box center [861, 520] width 15 height 15
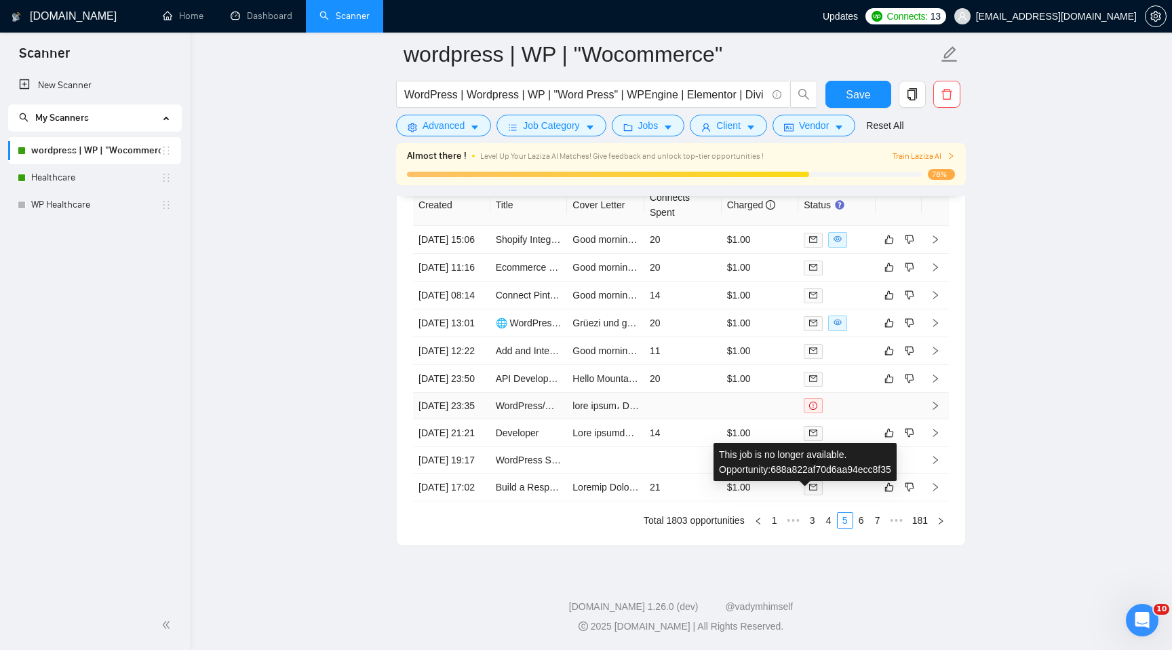
scroll to position [3678, 0]
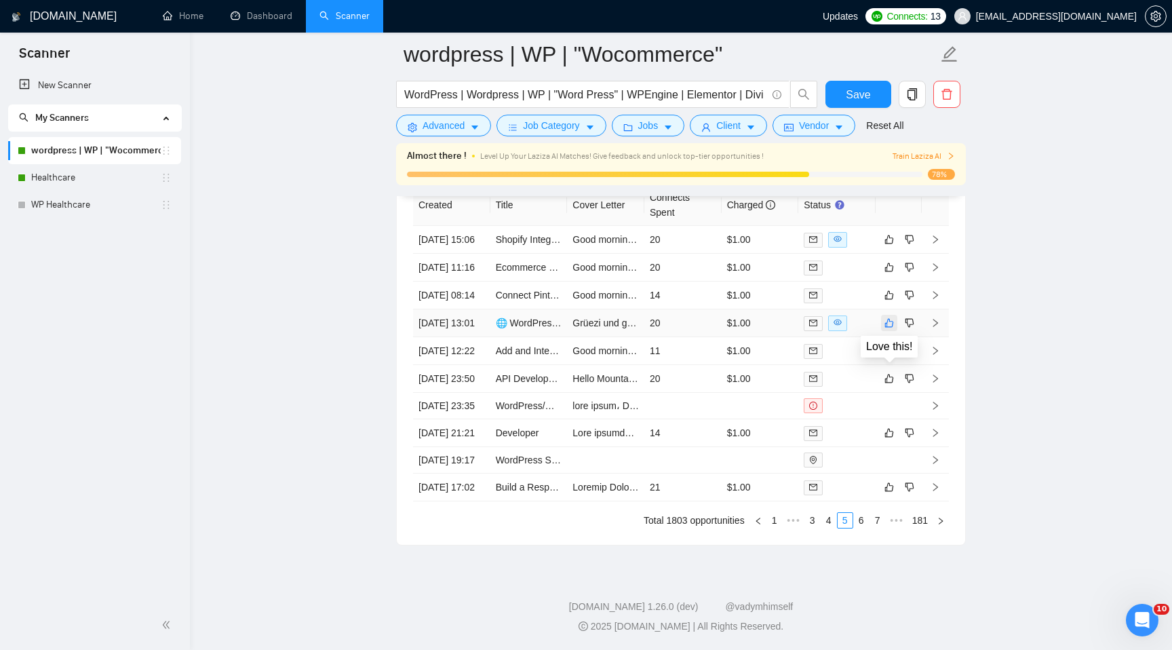
click at [888, 317] on icon "like" at bounding box center [888, 322] width 9 height 11
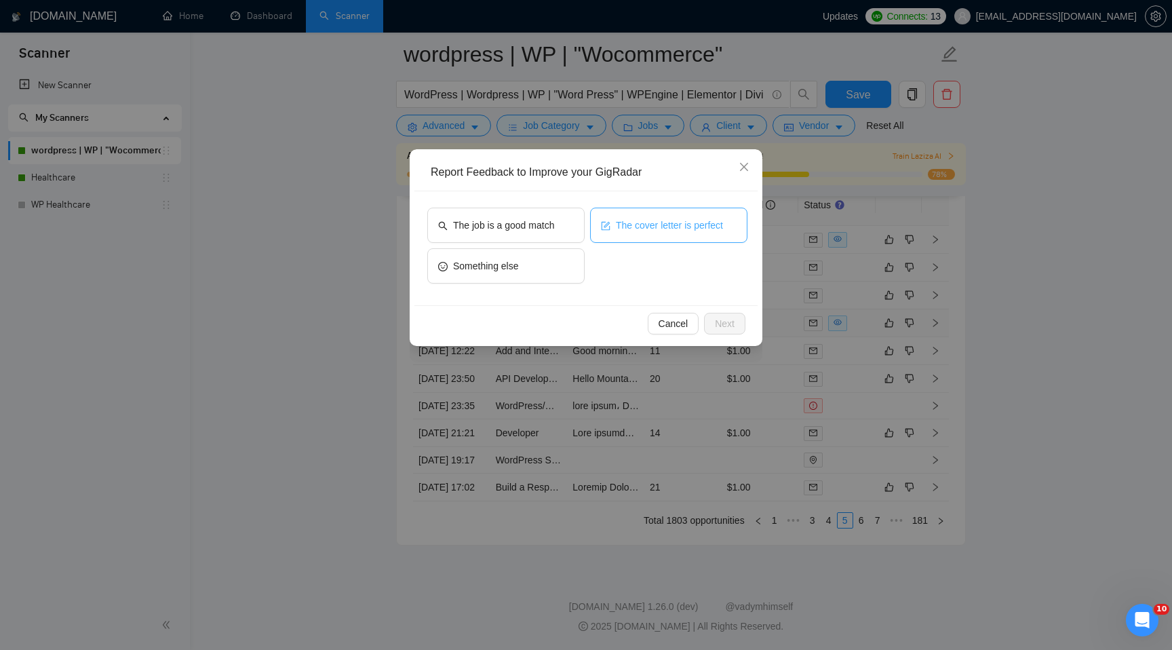
click at [668, 227] on span "The cover letter is perfect" at bounding box center [669, 225] width 107 height 15
click at [716, 321] on span "Next" at bounding box center [725, 323] width 20 height 15
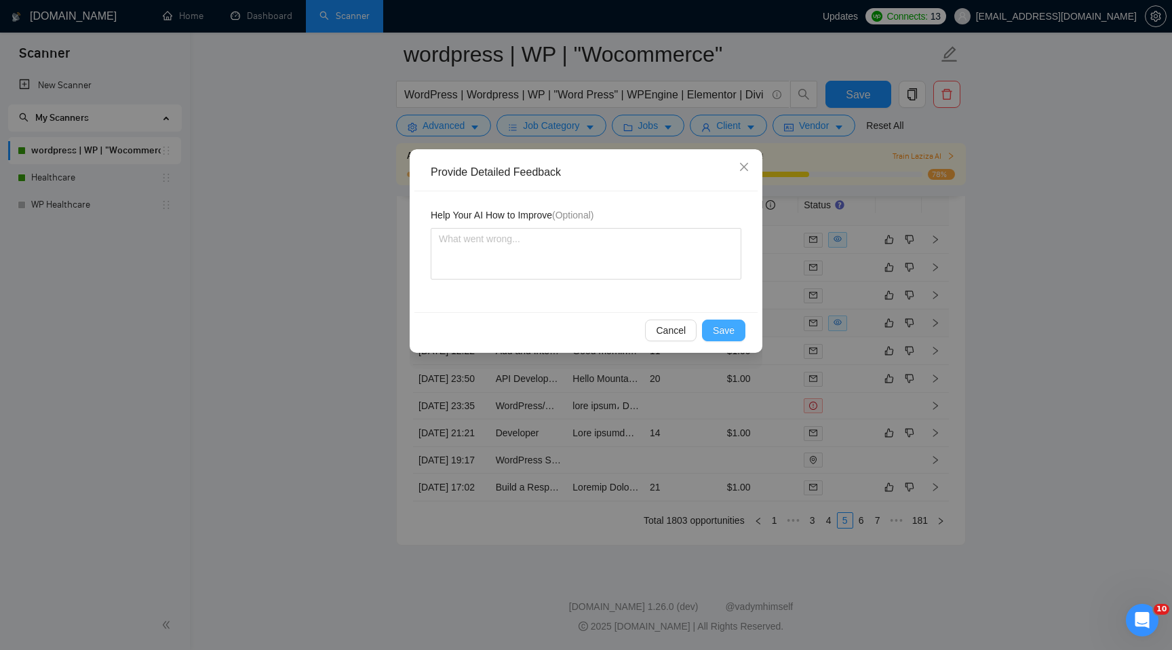
click at [721, 336] on span "Save" at bounding box center [724, 330] width 22 height 15
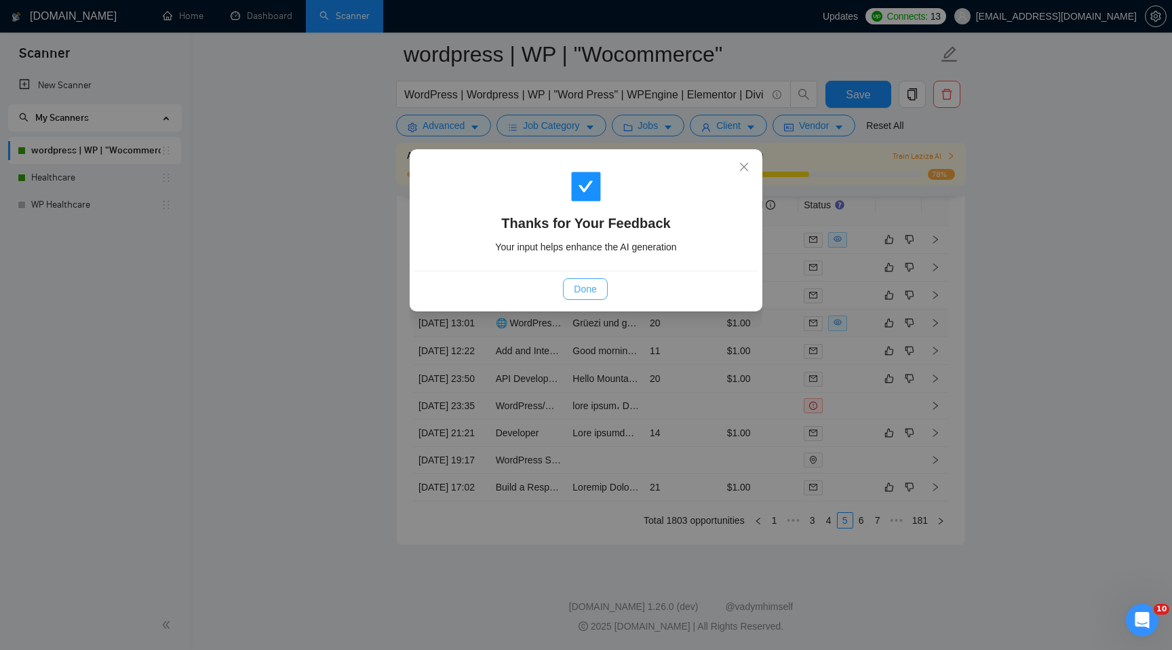
click at [595, 294] on span "Done" at bounding box center [585, 288] width 22 height 15
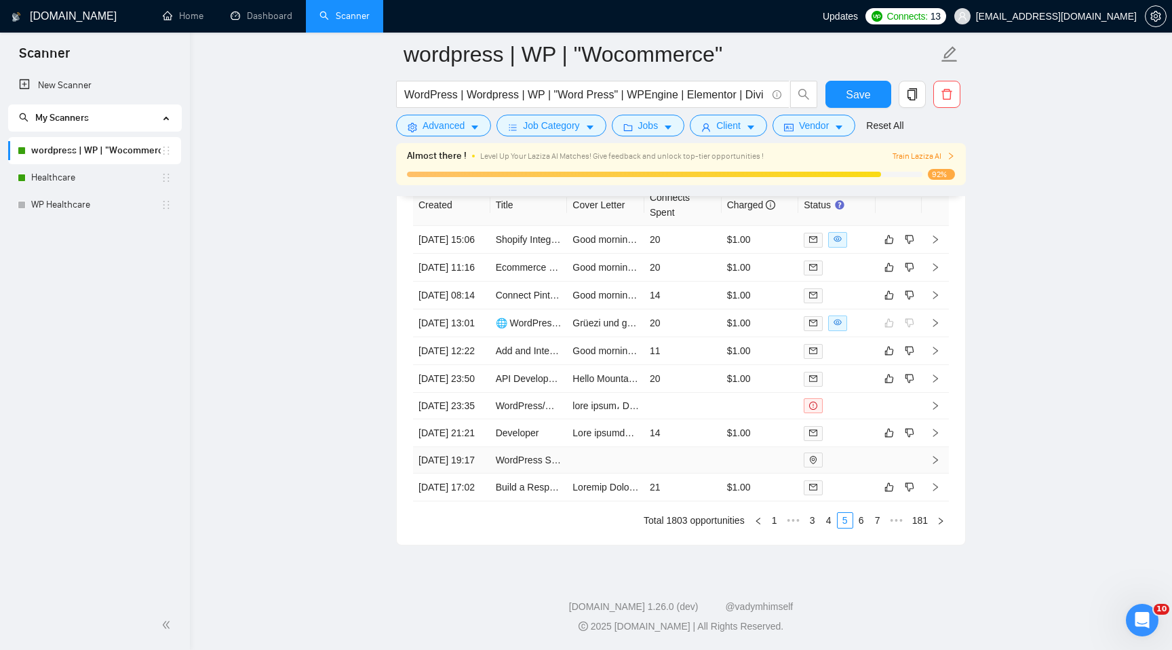
scroll to position [3747, 0]
click at [859, 517] on link "6" at bounding box center [861, 520] width 15 height 15
click at [884, 345] on icon "like" at bounding box center [888, 350] width 9 height 11
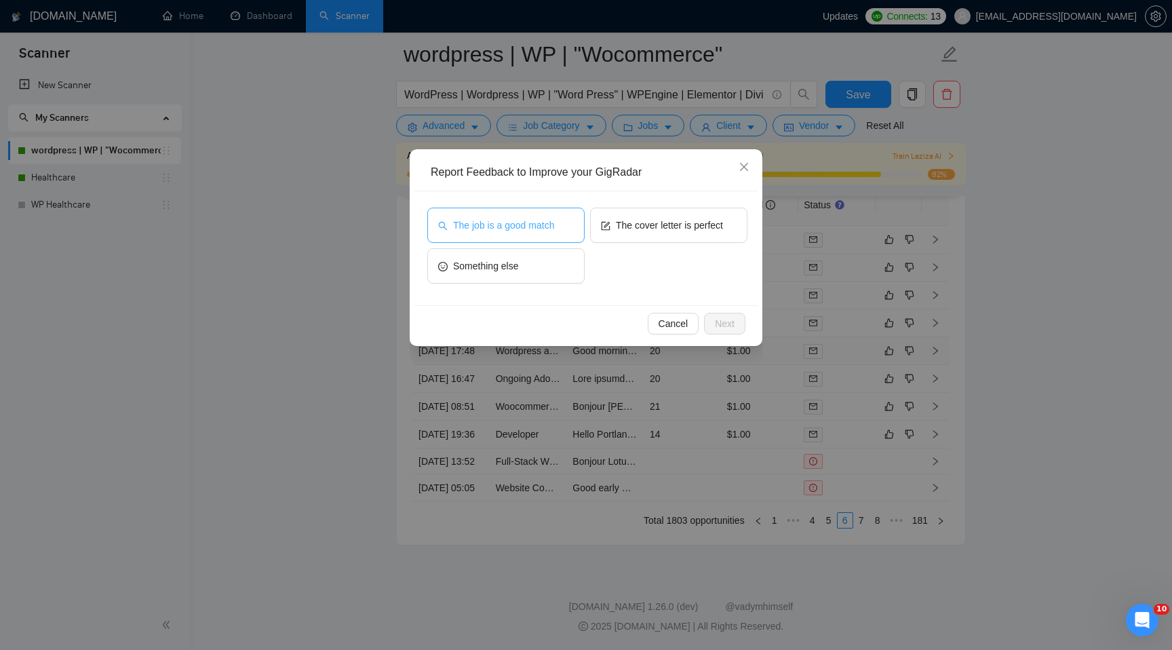
click at [566, 231] on button "The job is a good match" at bounding box center [505, 225] width 157 height 35
click at [721, 317] on span "Next" at bounding box center [725, 323] width 20 height 15
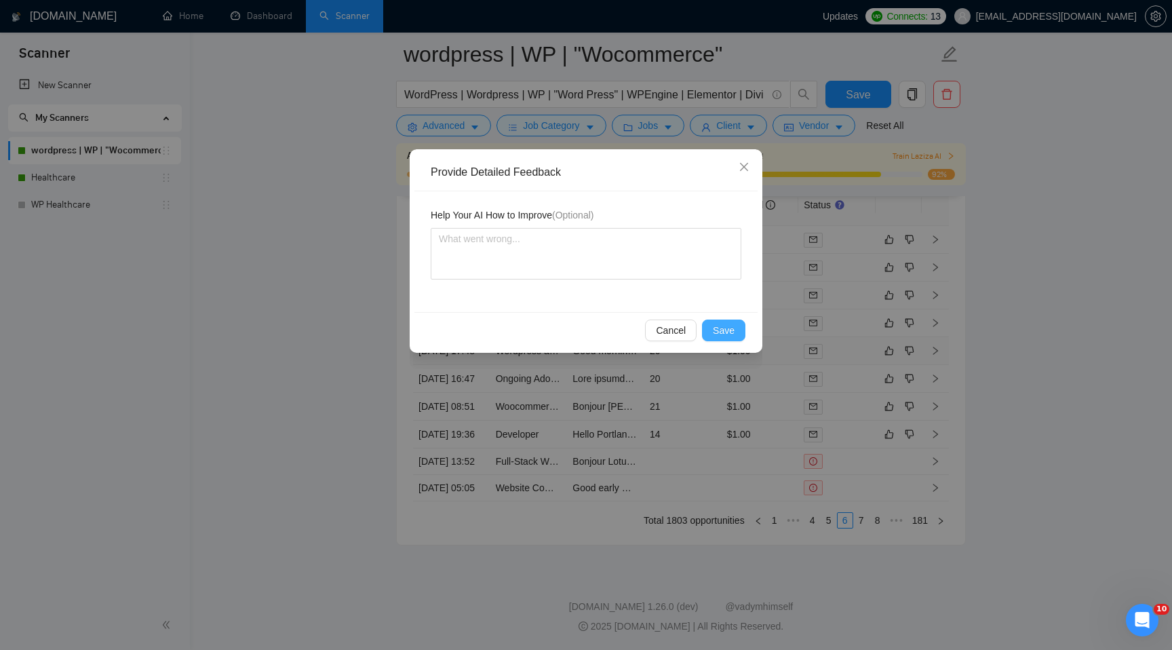
click at [721, 327] on span "Save" at bounding box center [724, 330] width 22 height 15
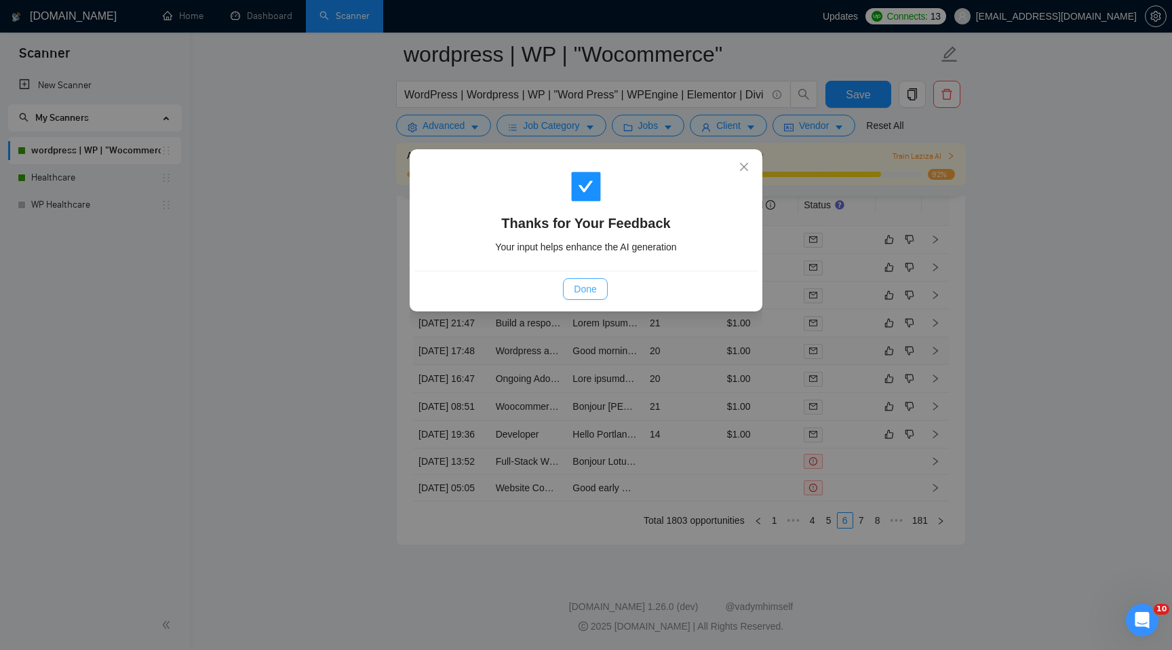
click at [595, 288] on span "Done" at bounding box center [585, 288] width 22 height 15
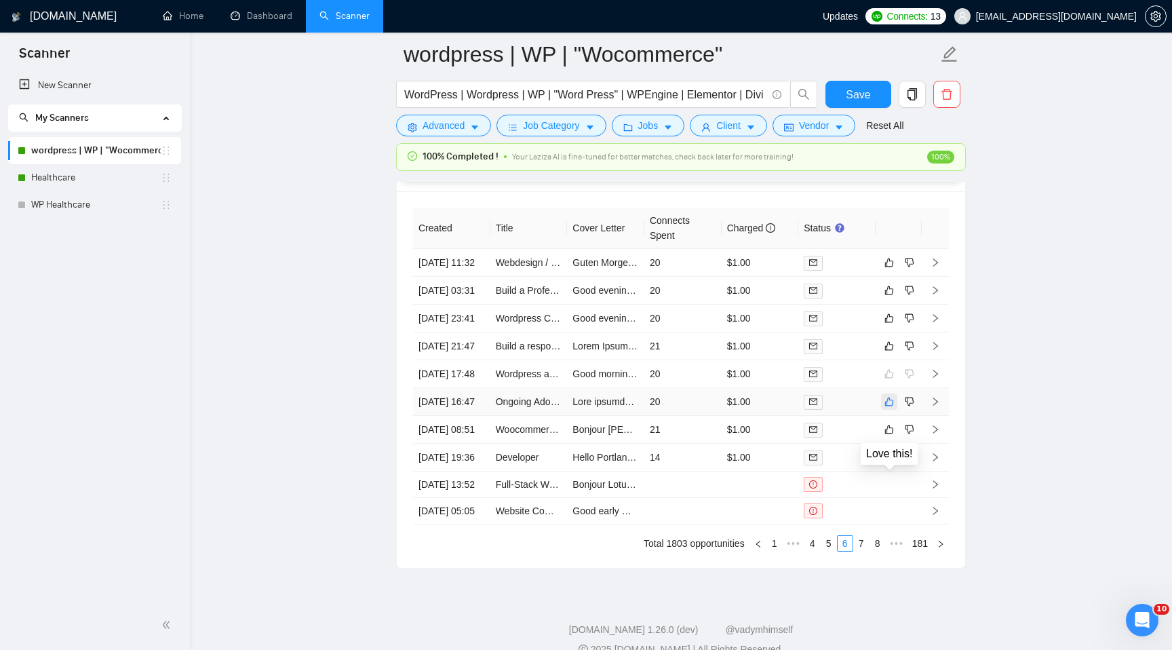
scroll to position [3638, 0]
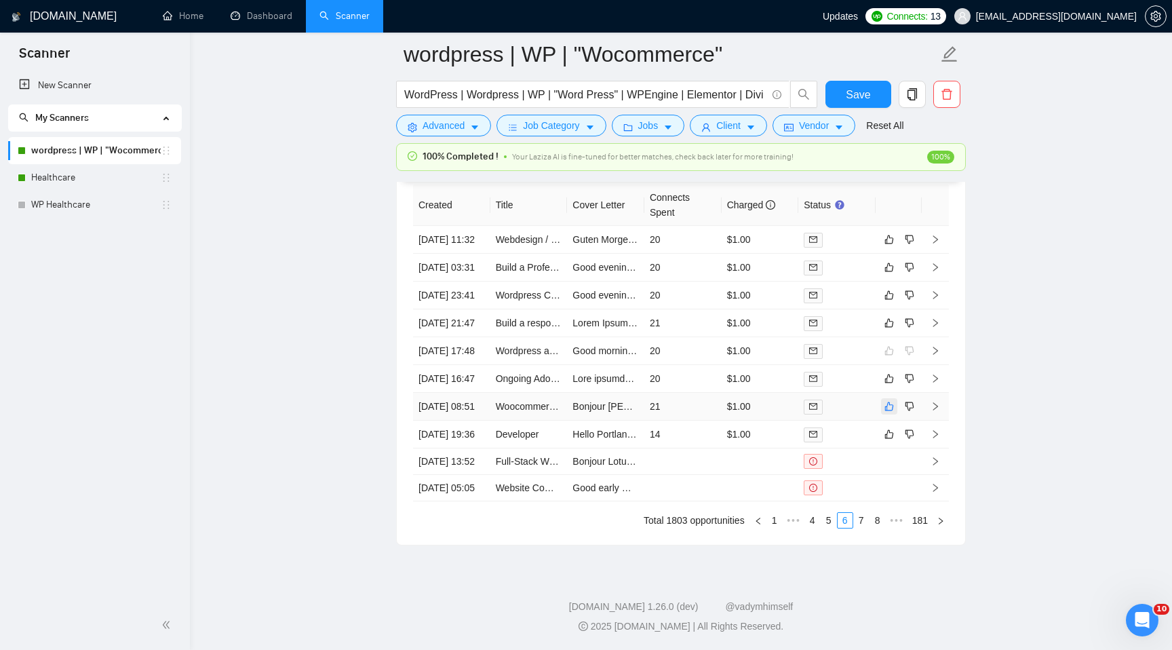
click at [889, 412] on icon "like" at bounding box center [888, 406] width 9 height 11
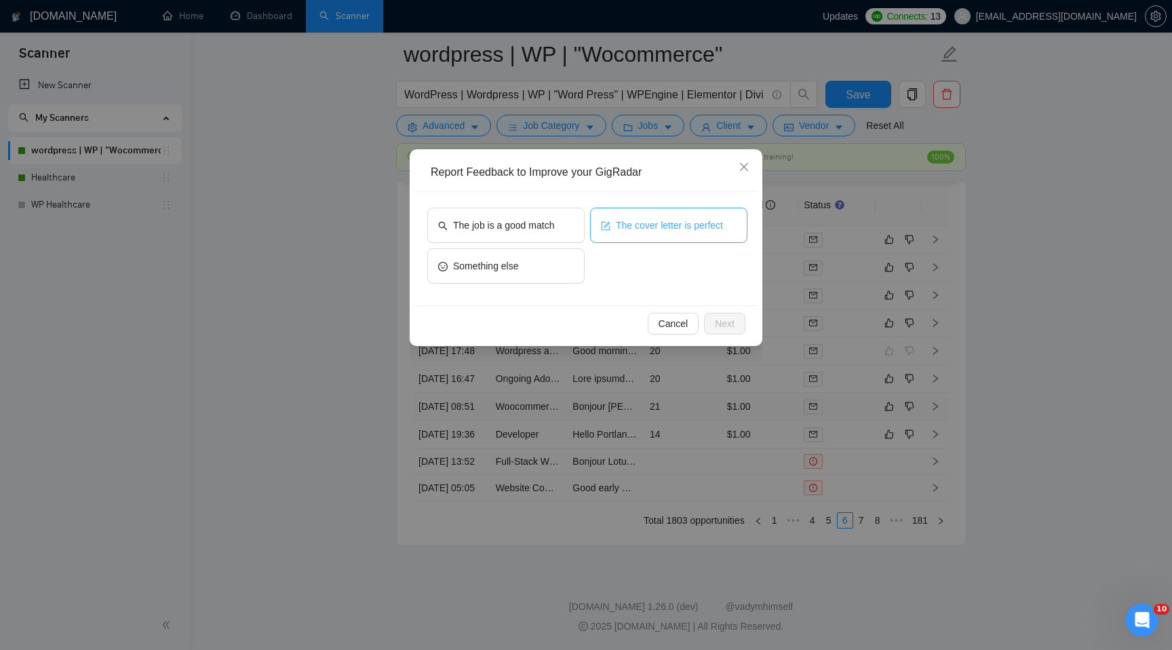
click at [618, 228] on span "The cover letter is perfect" at bounding box center [669, 225] width 107 height 15
click at [728, 319] on span "Next" at bounding box center [725, 323] width 20 height 15
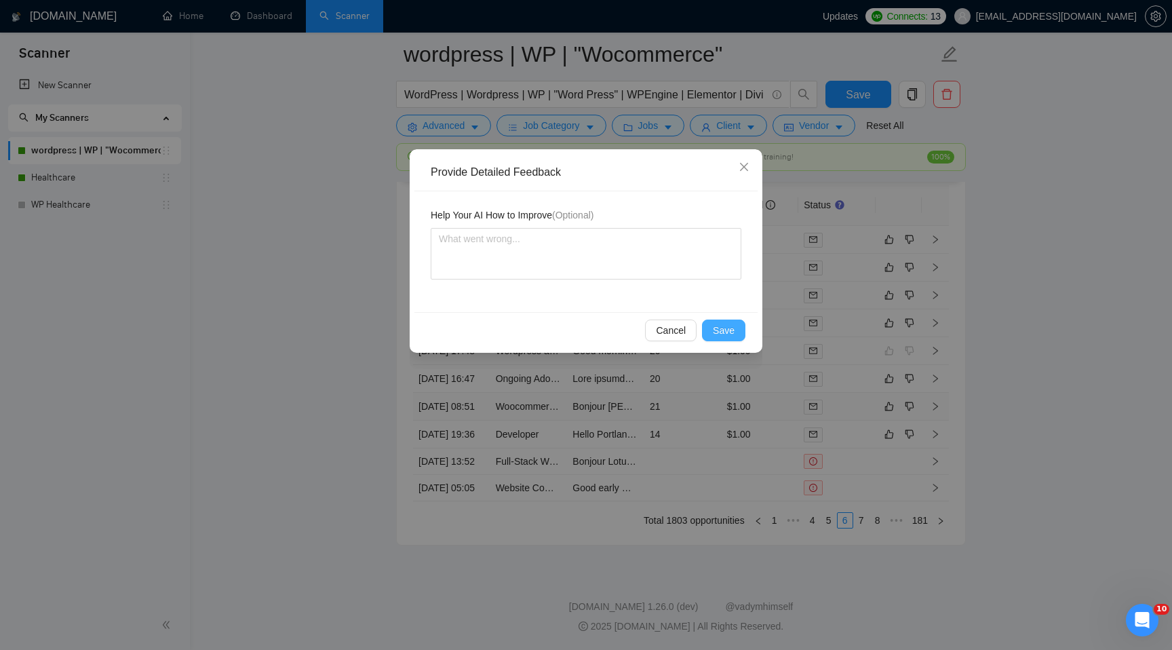
click at [728, 323] on span "Save" at bounding box center [724, 330] width 22 height 15
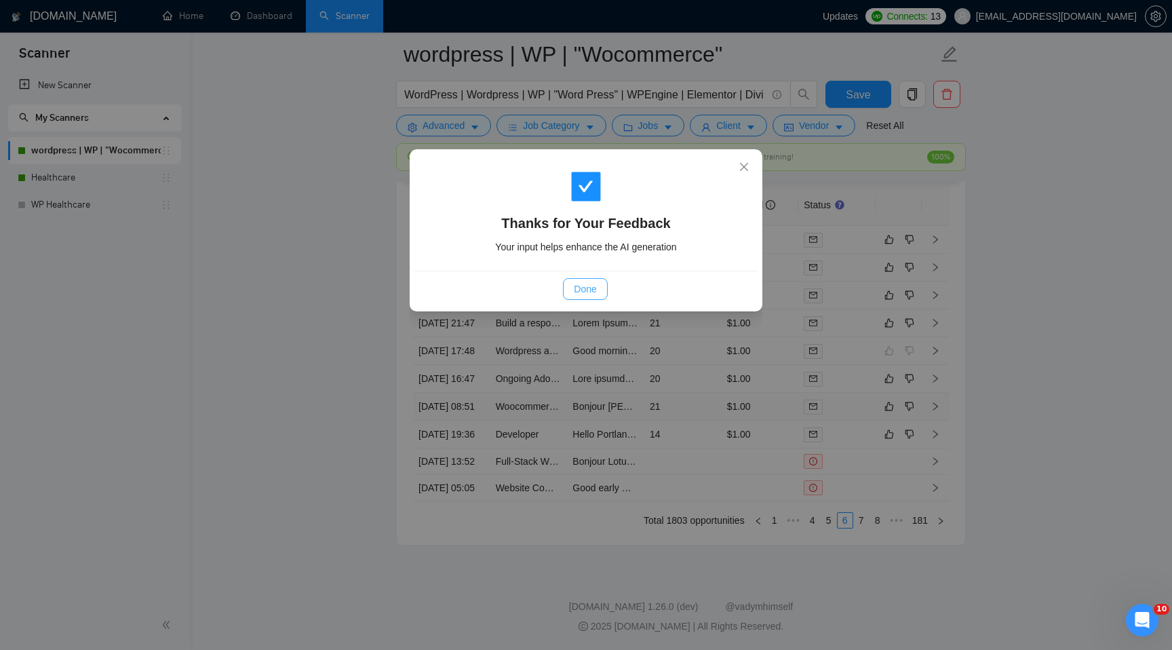
click at [596, 286] on span "Done" at bounding box center [585, 288] width 22 height 15
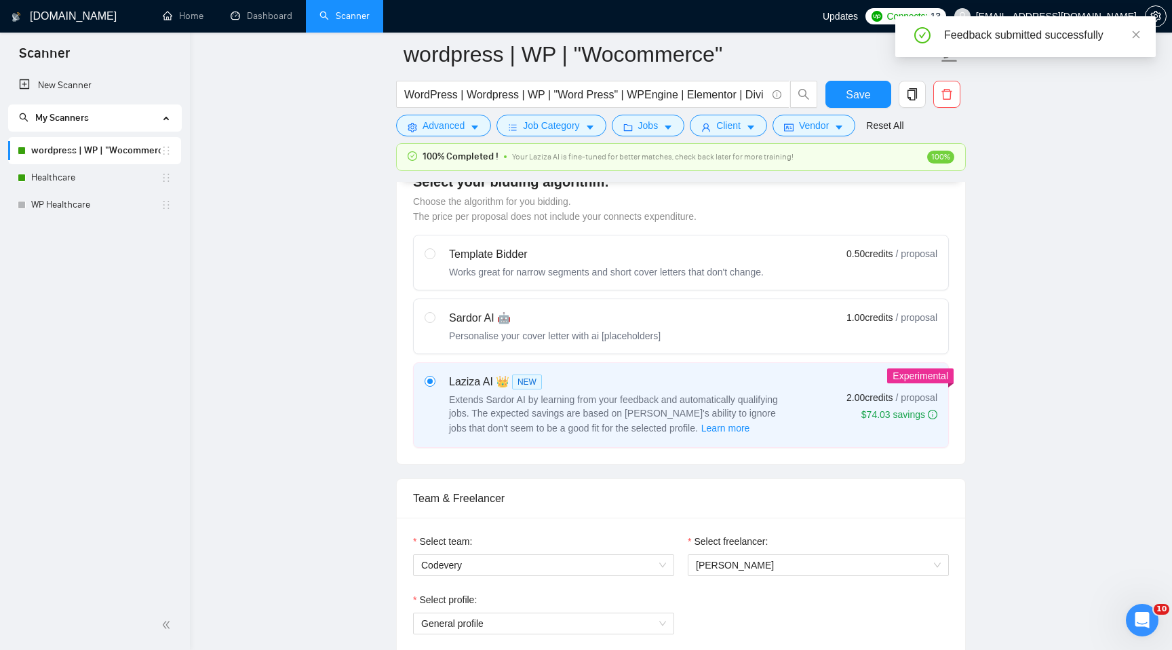
scroll to position [0, 0]
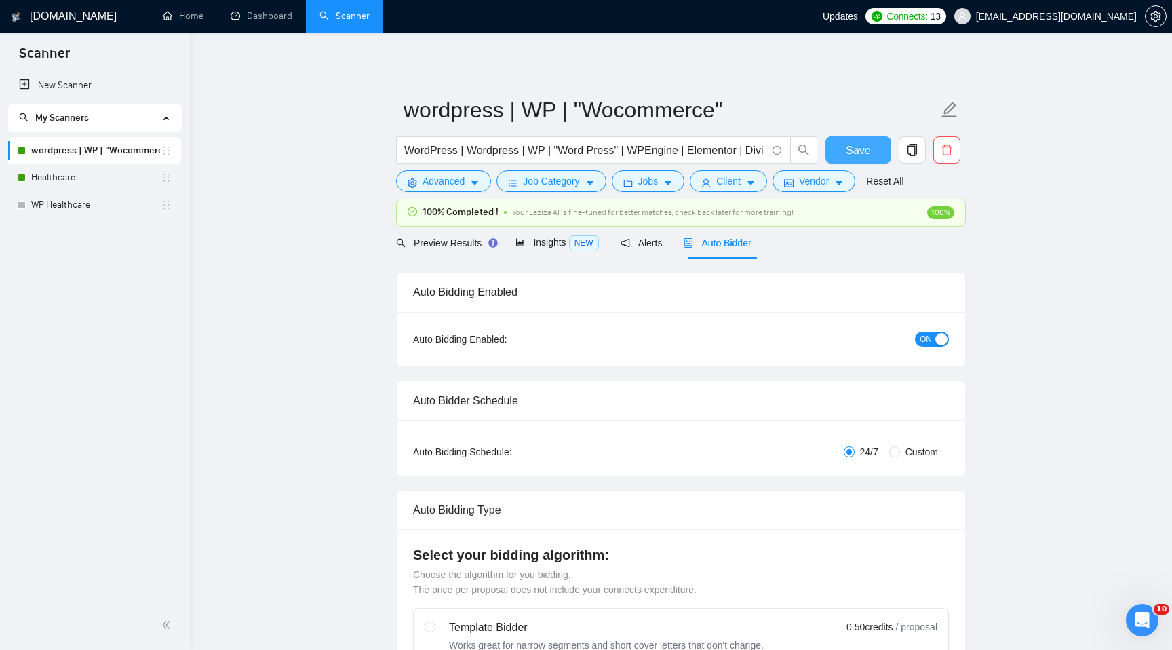
click at [855, 144] on span "Save" at bounding box center [858, 150] width 24 height 17
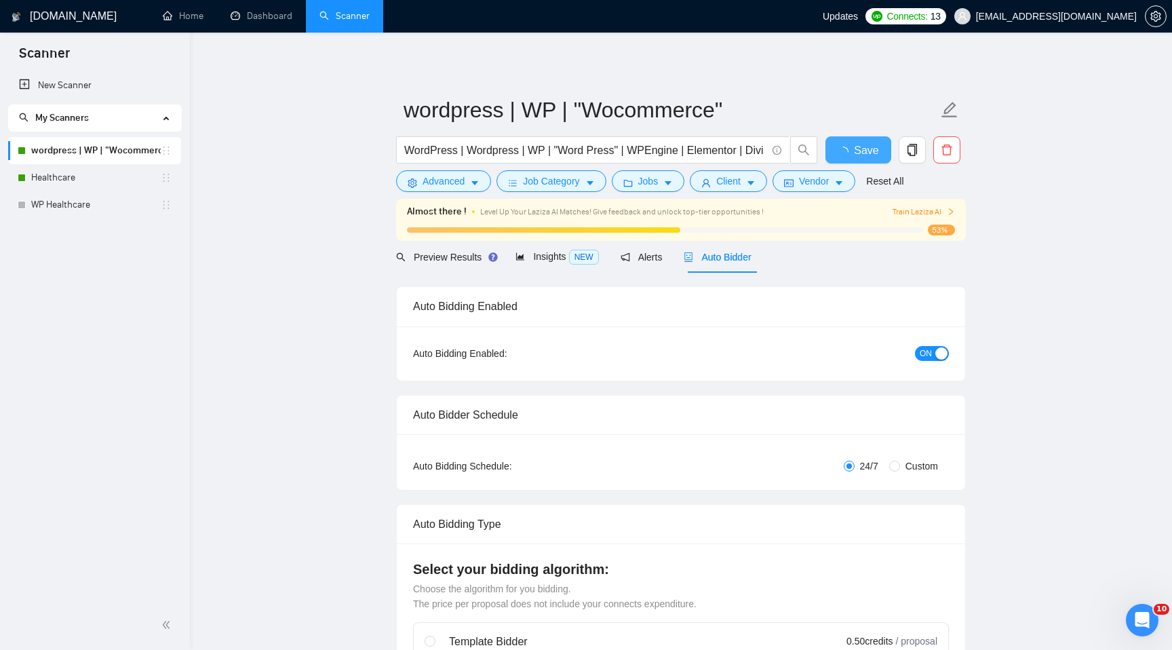
checkbox input "true"
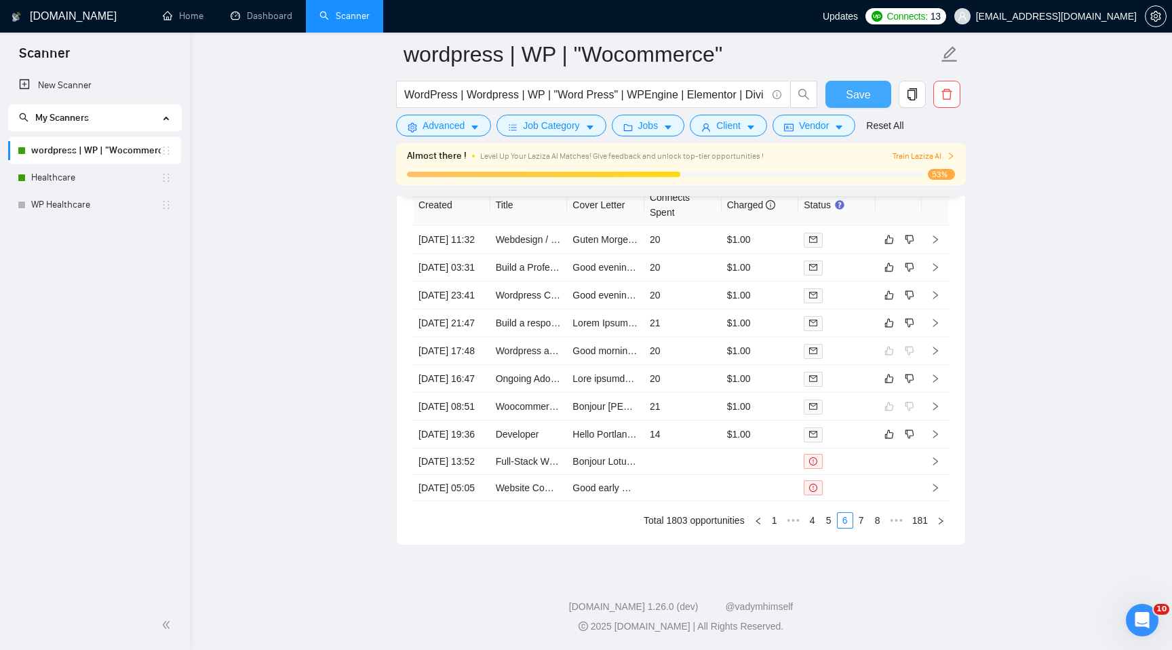
scroll to position [3747, 0]
click at [861, 517] on link "7" at bounding box center [861, 520] width 15 height 15
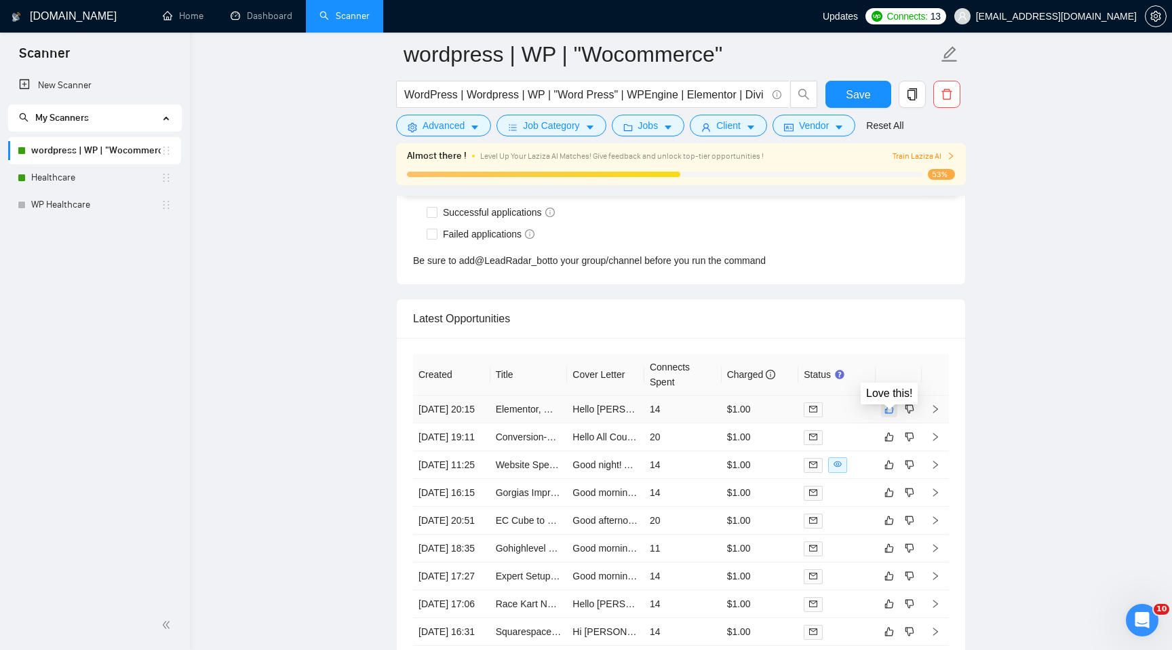
click at [889, 414] on icon "like" at bounding box center [888, 408] width 9 height 11
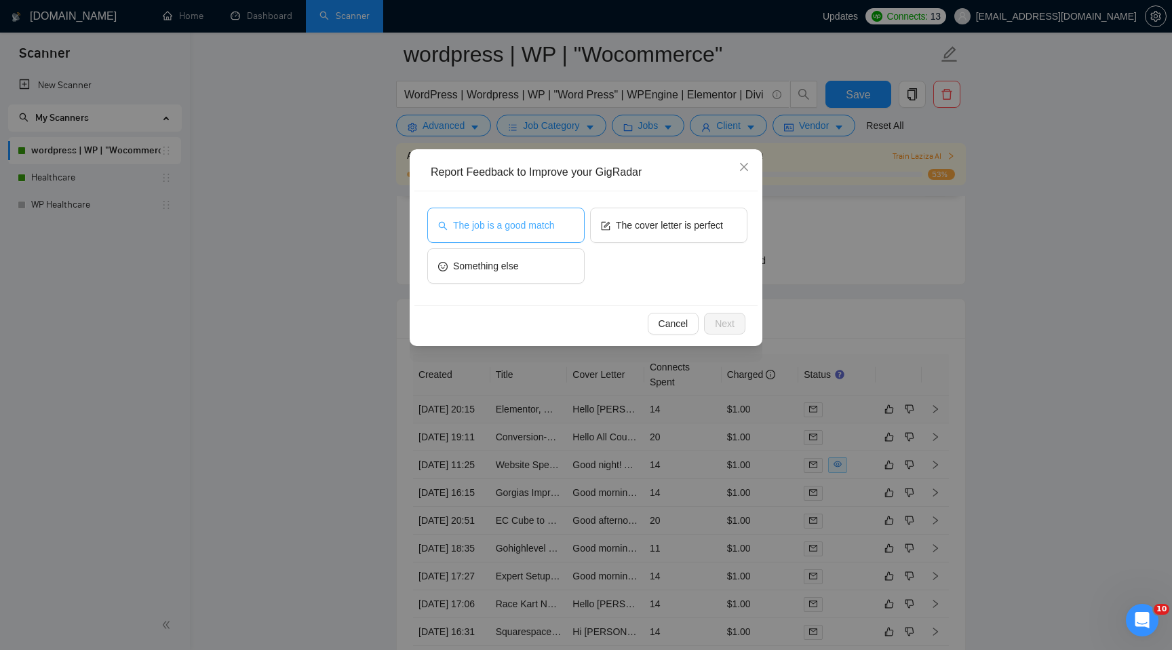
click at [542, 241] on button "The job is a good match" at bounding box center [505, 225] width 157 height 35
click at [722, 323] on span "Next" at bounding box center [725, 323] width 20 height 15
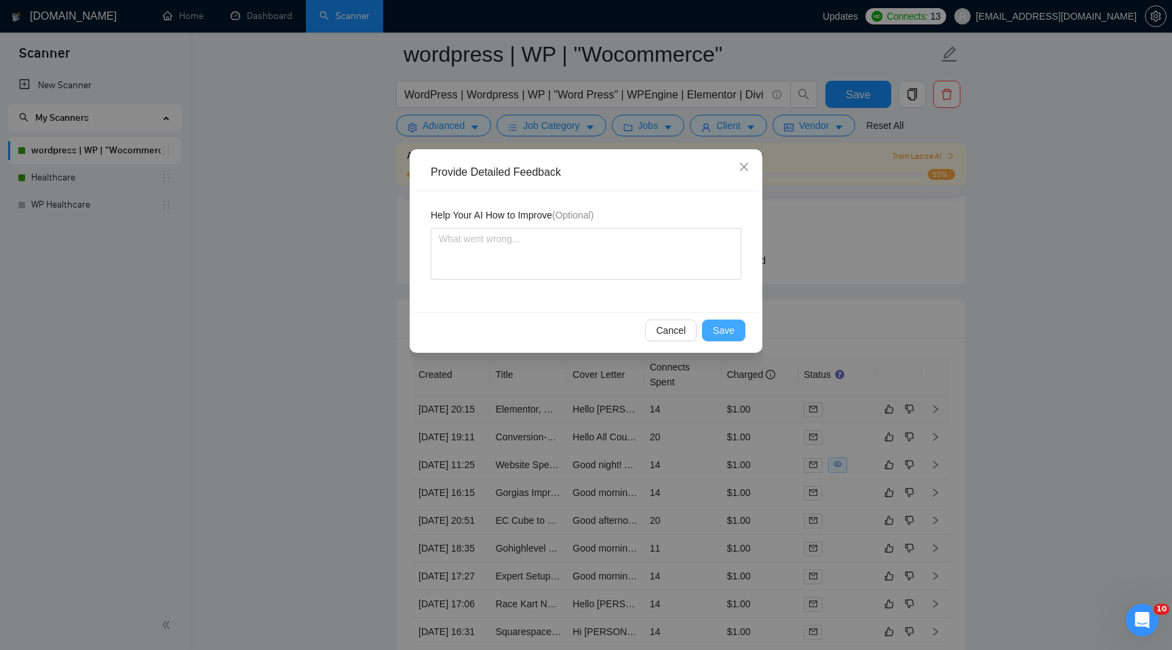
click at [725, 334] on span "Save" at bounding box center [724, 330] width 22 height 15
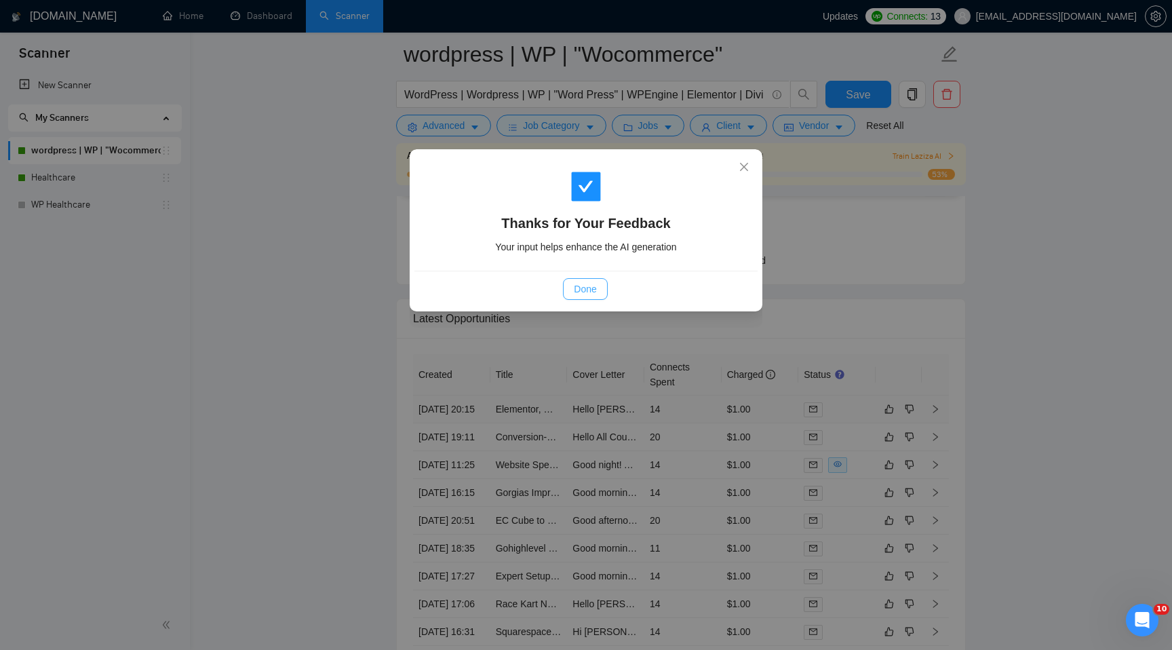
click at [588, 292] on span "Done" at bounding box center [585, 288] width 22 height 15
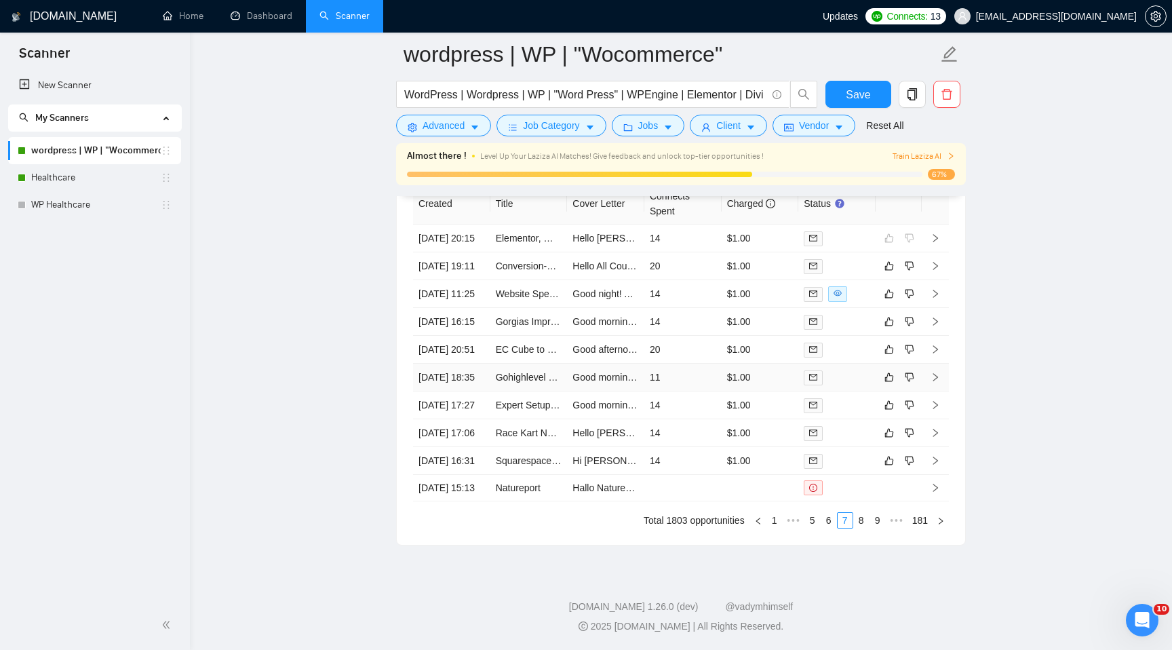
scroll to position [3747, 0]
click at [907, 455] on icon "dislike" at bounding box center [909, 460] width 9 height 11
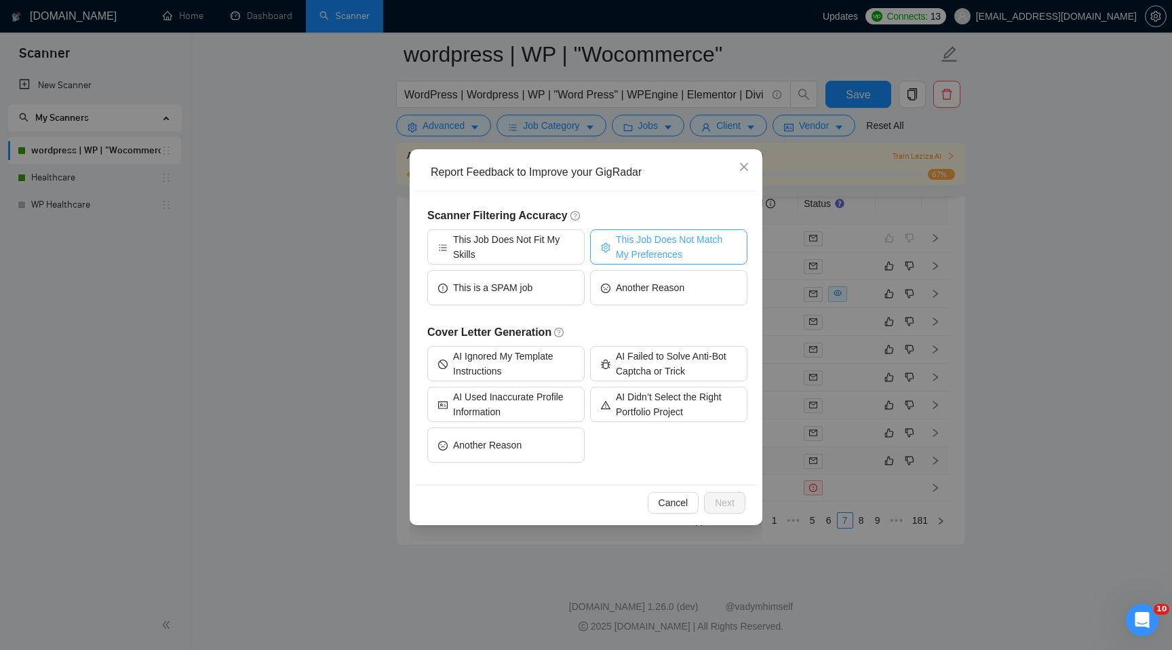
click at [680, 245] on span "This Job Does Not Match My Preferences" at bounding box center [676, 247] width 121 height 30
click at [720, 496] on span "Next" at bounding box center [725, 502] width 20 height 15
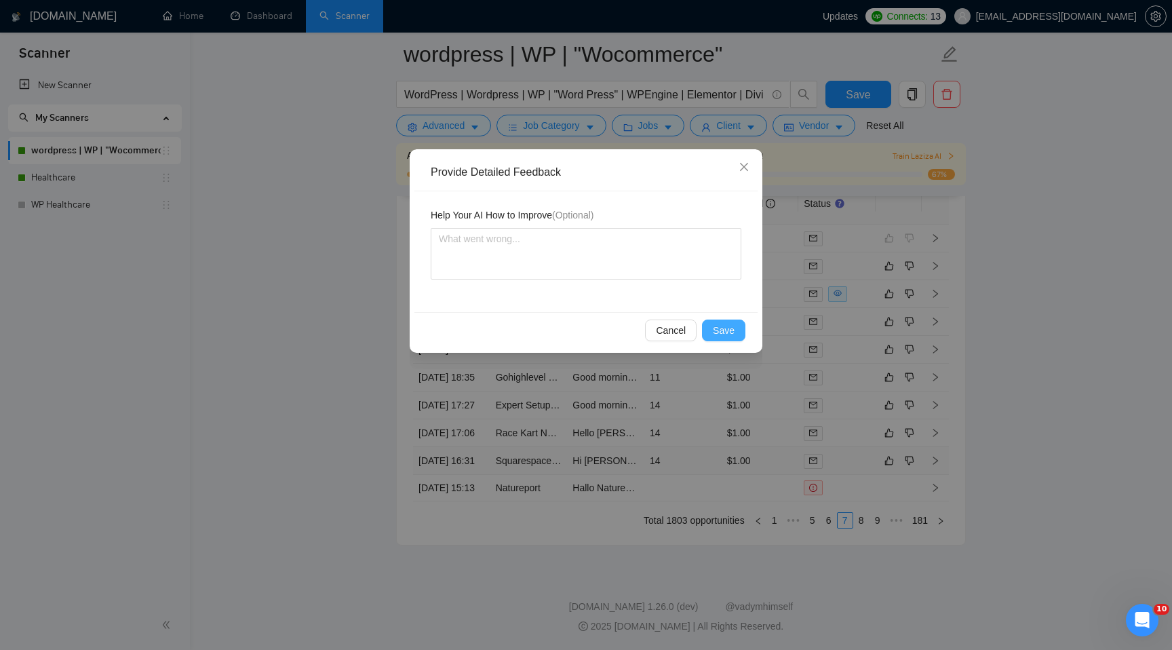
click at [719, 339] on button "Save" at bounding box center [723, 330] width 43 height 22
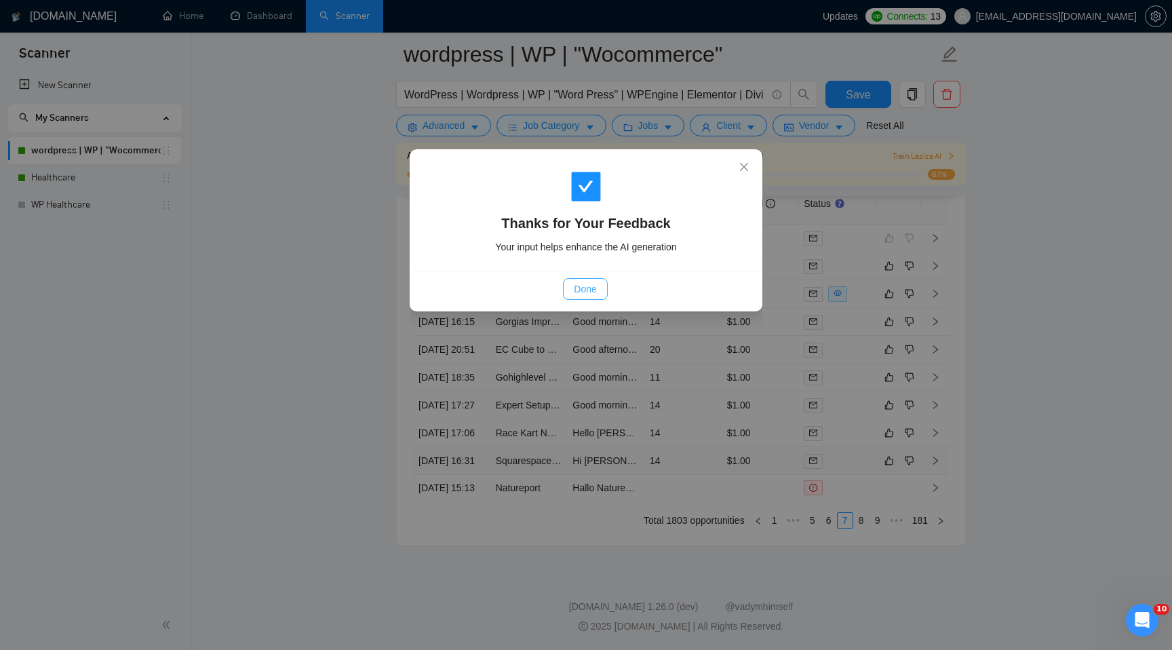
click at [583, 287] on span "Done" at bounding box center [585, 288] width 22 height 15
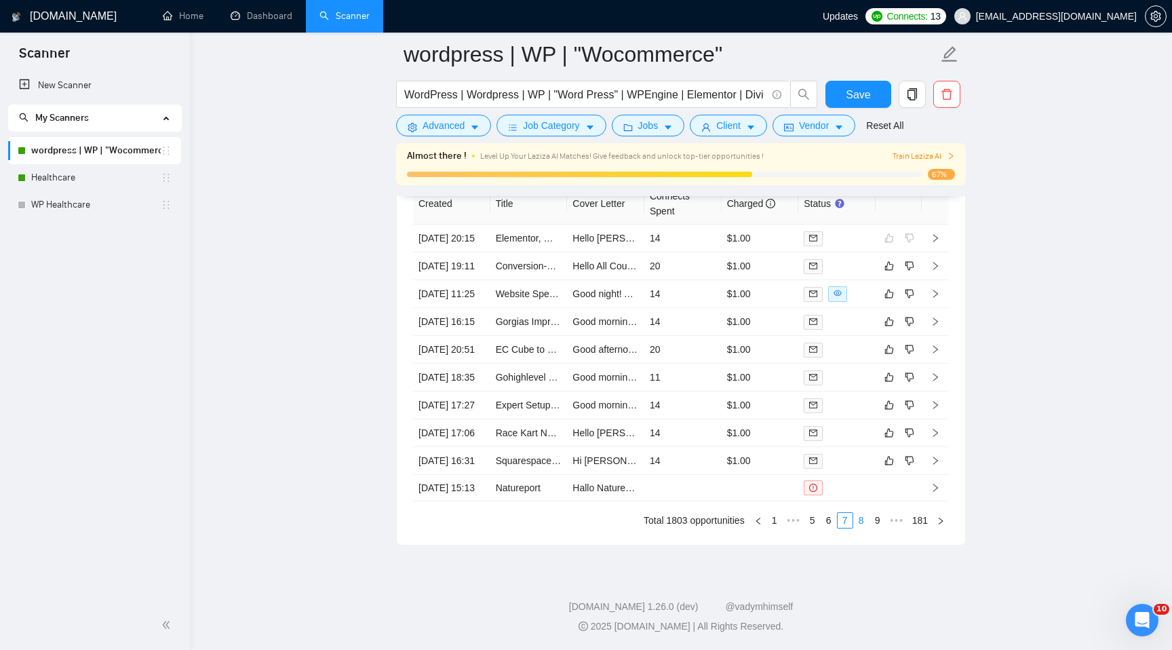
click at [857, 519] on link "8" at bounding box center [861, 520] width 15 height 15
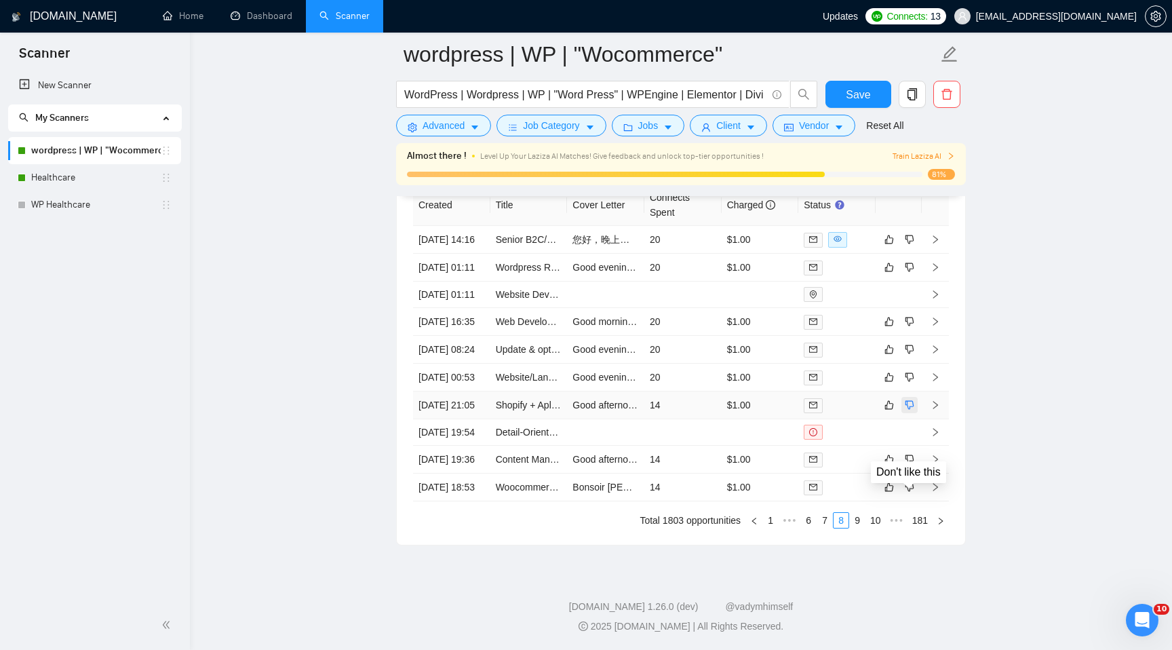
click at [912, 399] on icon "dislike" at bounding box center [909, 404] width 9 height 11
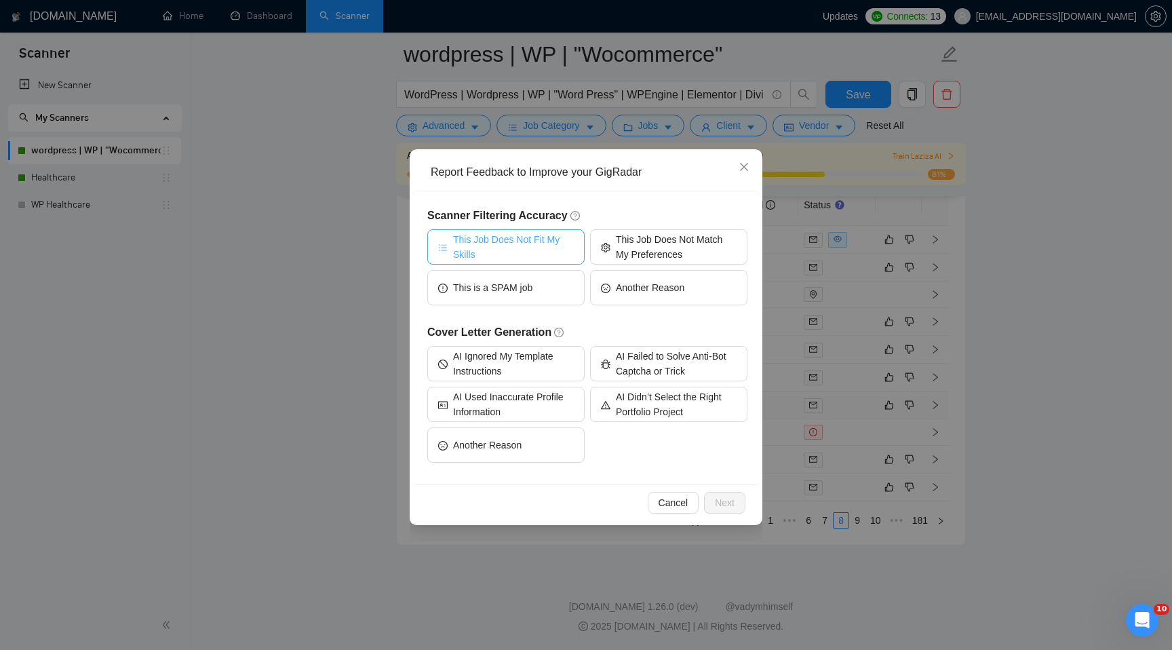
click at [528, 252] on span "This Job Does Not Fit My Skills" at bounding box center [513, 247] width 121 height 30
click at [726, 501] on span "Next" at bounding box center [725, 502] width 20 height 15
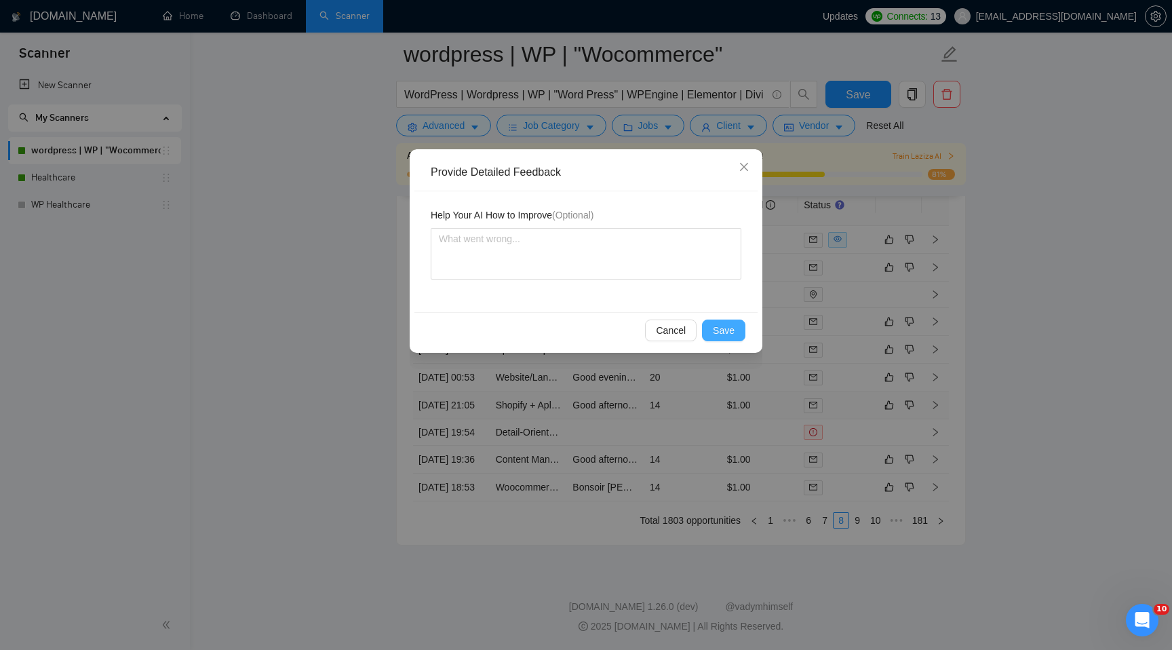
click at [718, 322] on button "Save" at bounding box center [723, 330] width 43 height 22
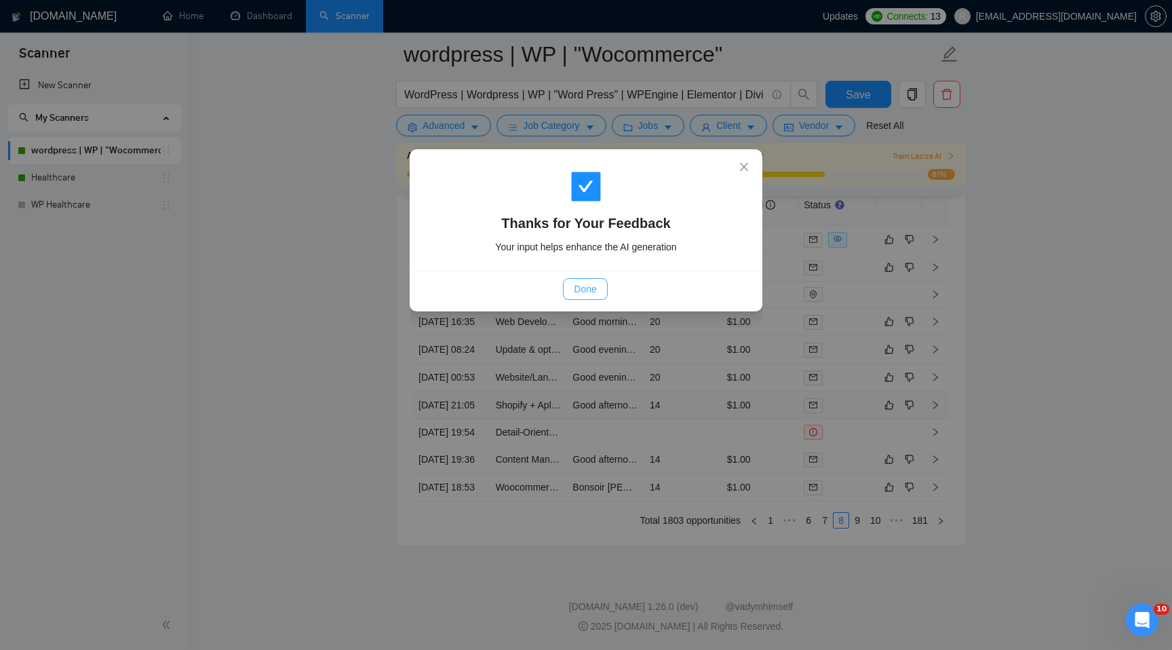
click at [593, 290] on span "Done" at bounding box center [585, 288] width 22 height 15
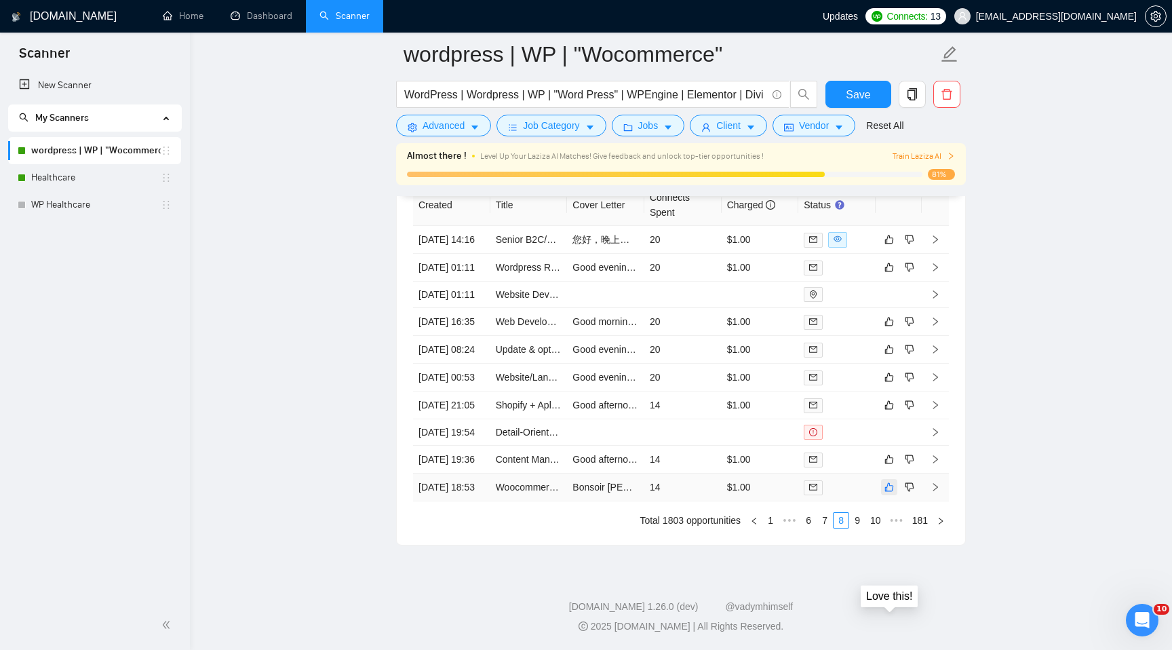
click at [889, 482] on icon "like" at bounding box center [888, 486] width 9 height 11
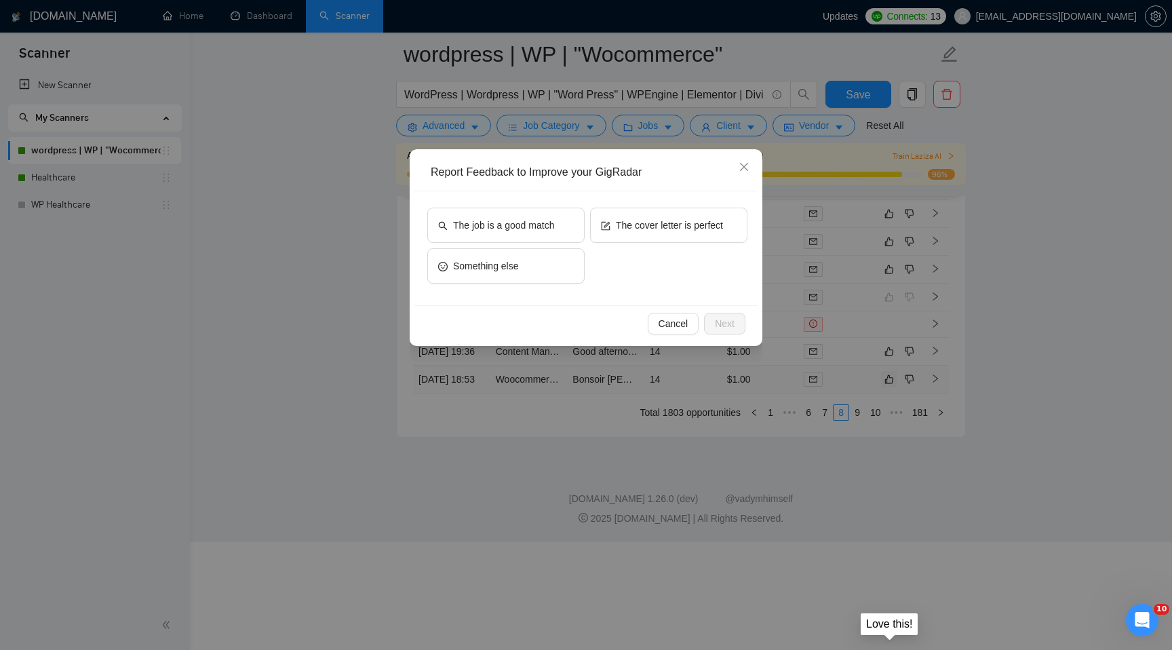
scroll to position [3611, 0]
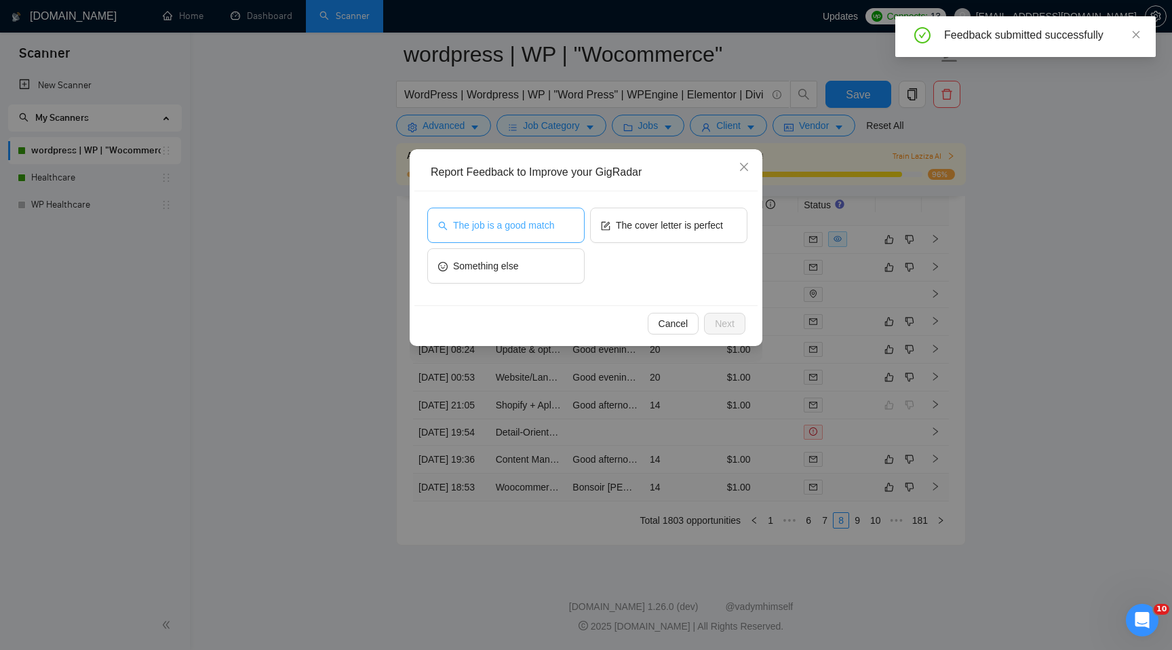
click at [526, 220] on span "The job is a good match" at bounding box center [503, 225] width 101 height 15
click at [728, 319] on span "Next" at bounding box center [725, 323] width 20 height 15
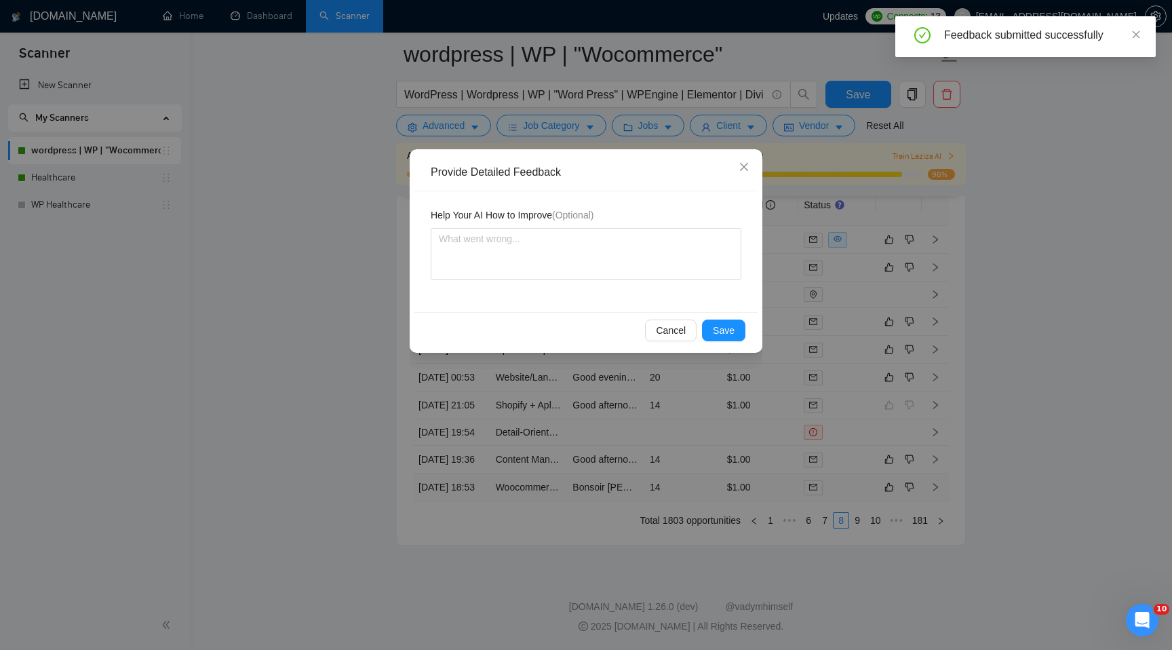
click at [728, 319] on div "Cancel Save" at bounding box center [585, 330] width 343 height 36
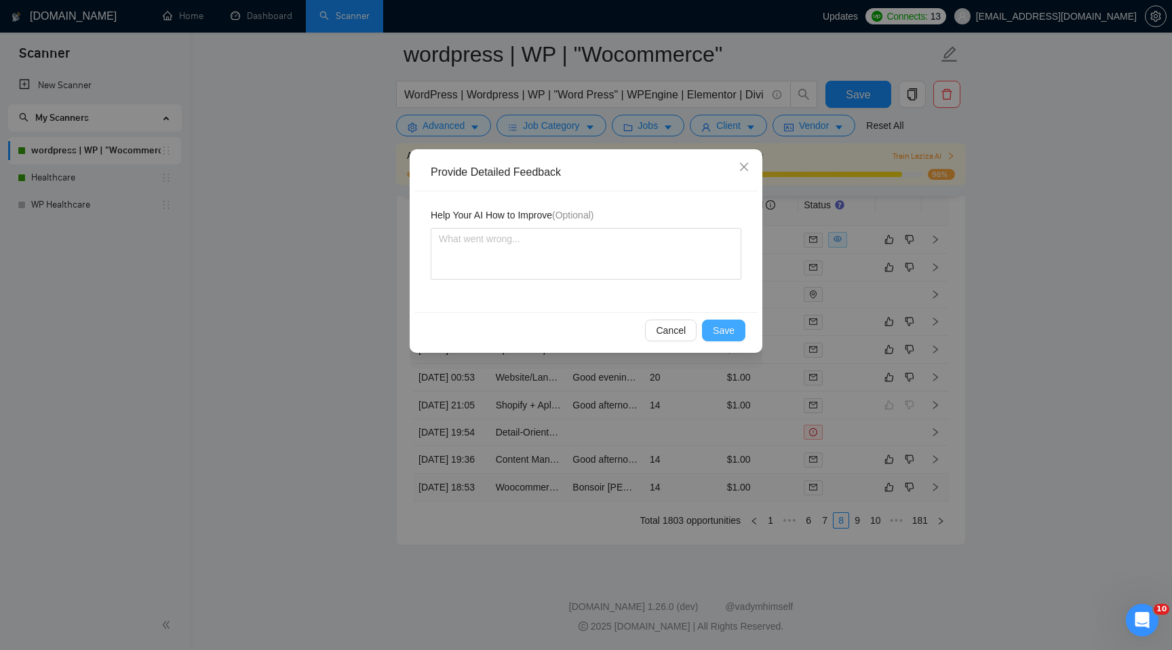
click at [727, 328] on span "Save" at bounding box center [724, 330] width 22 height 15
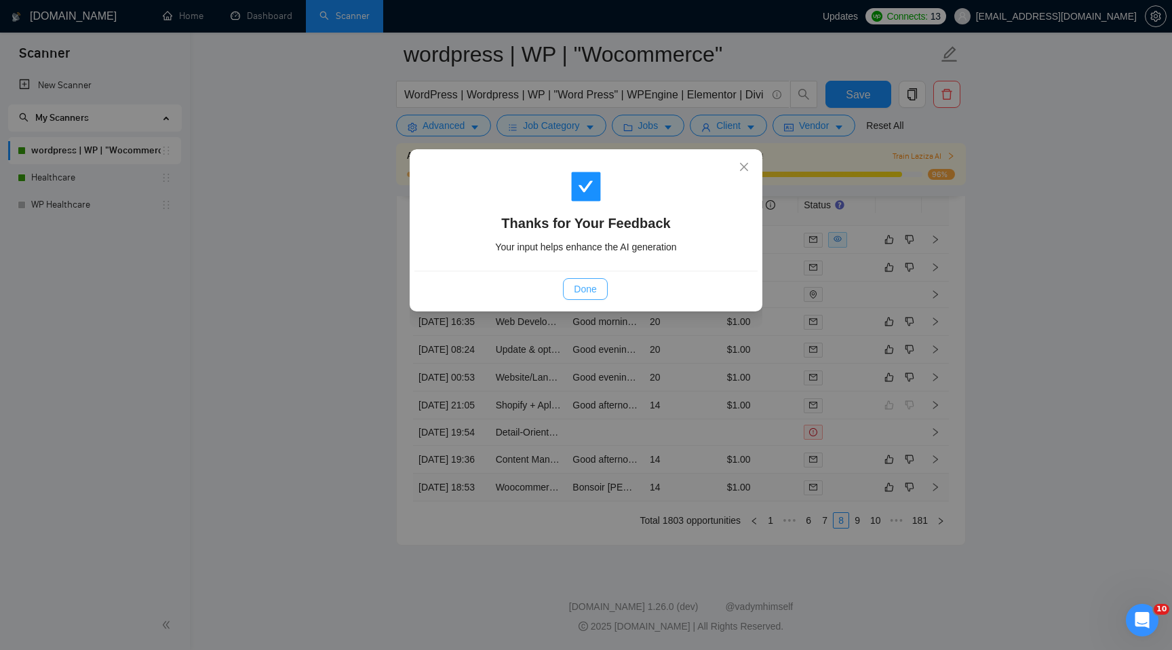
click at [591, 290] on span "Done" at bounding box center [585, 288] width 22 height 15
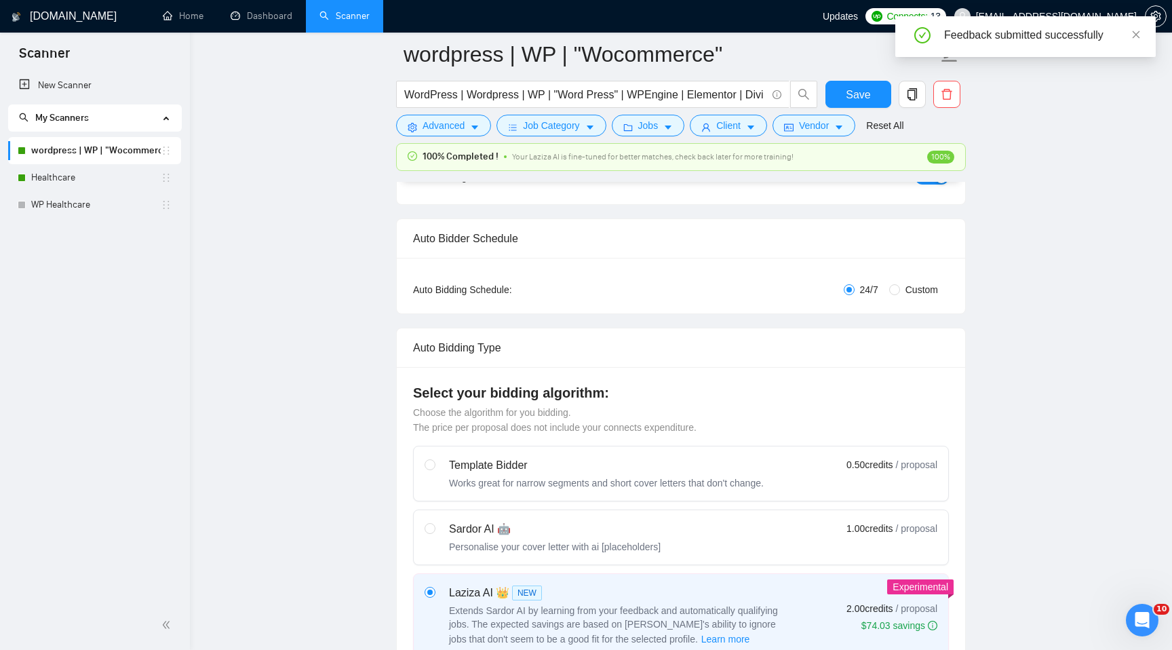
scroll to position [0, 0]
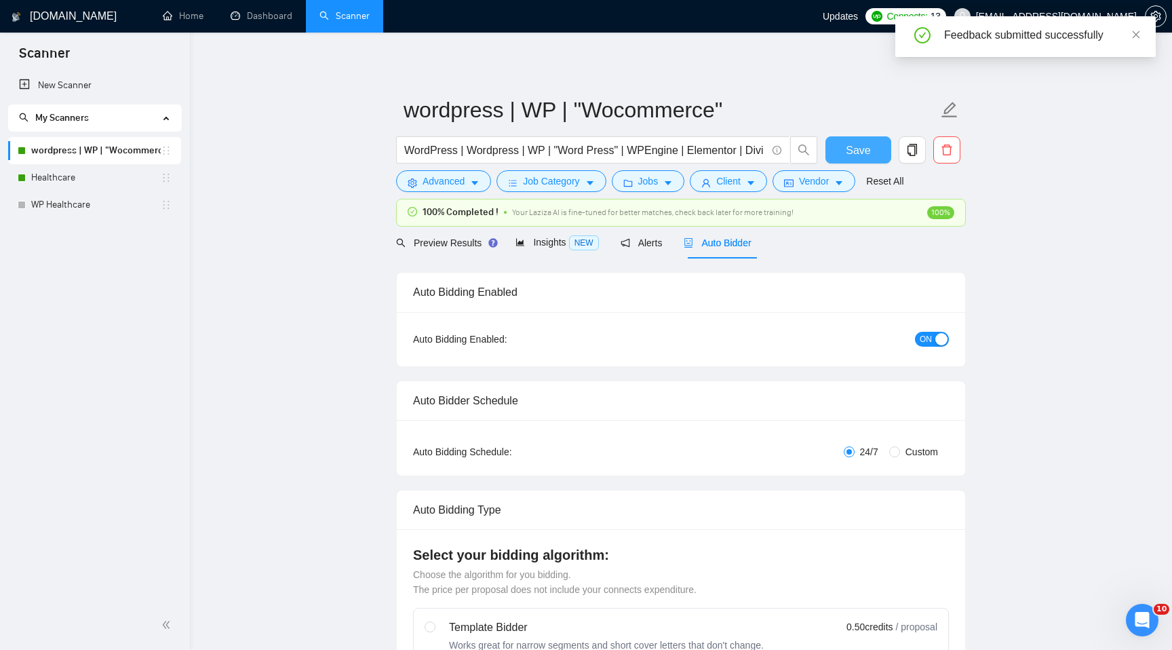
click at [857, 156] on span "Save" at bounding box center [858, 150] width 24 height 17
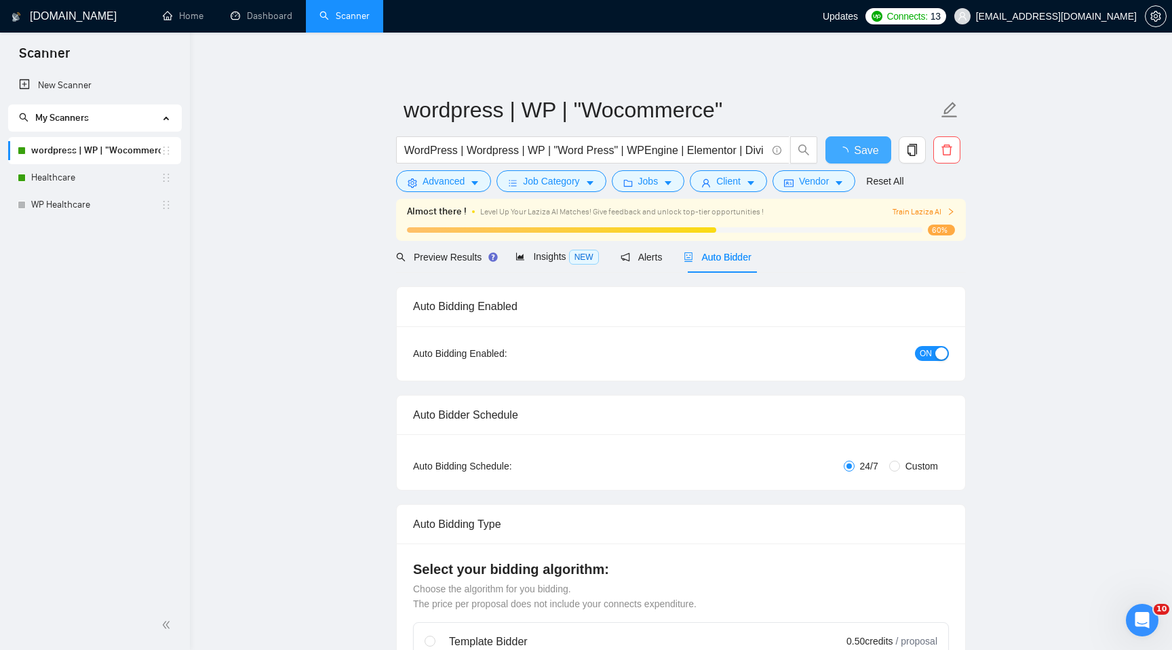
checkbox input "true"
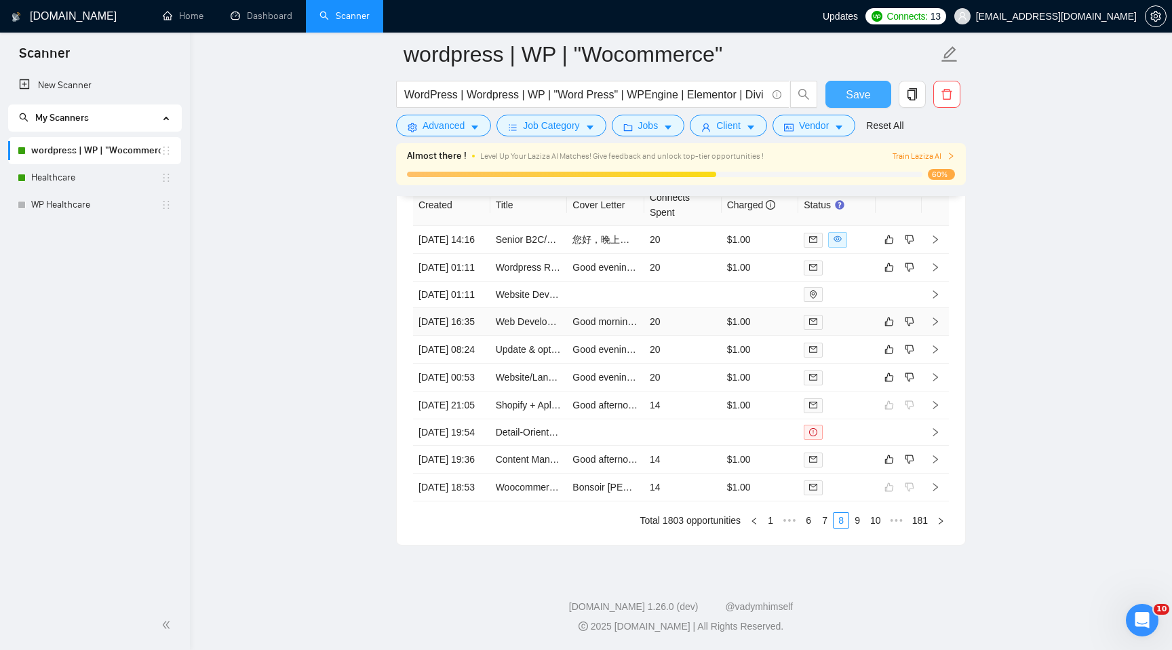
scroll to position [3747, 0]
click at [857, 526] on link "9" at bounding box center [857, 520] width 15 height 15
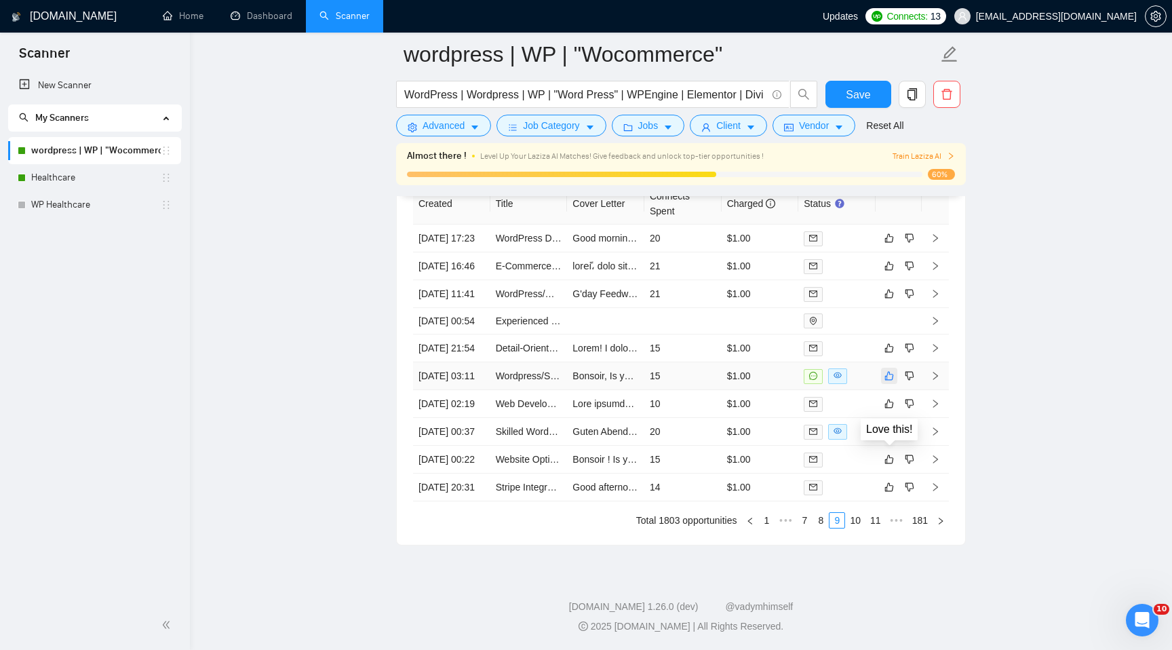
click at [888, 370] on icon "like" at bounding box center [888, 375] width 9 height 11
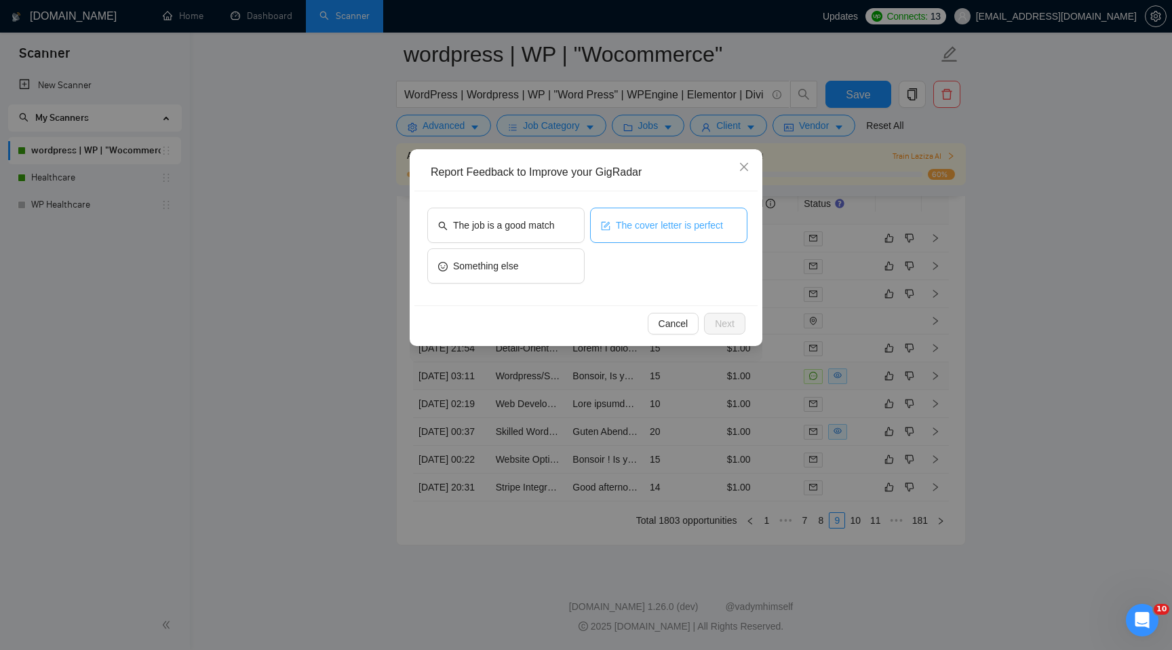
click at [690, 218] on span "The cover letter is perfect" at bounding box center [669, 225] width 107 height 15
click at [724, 326] on span "Next" at bounding box center [725, 323] width 20 height 15
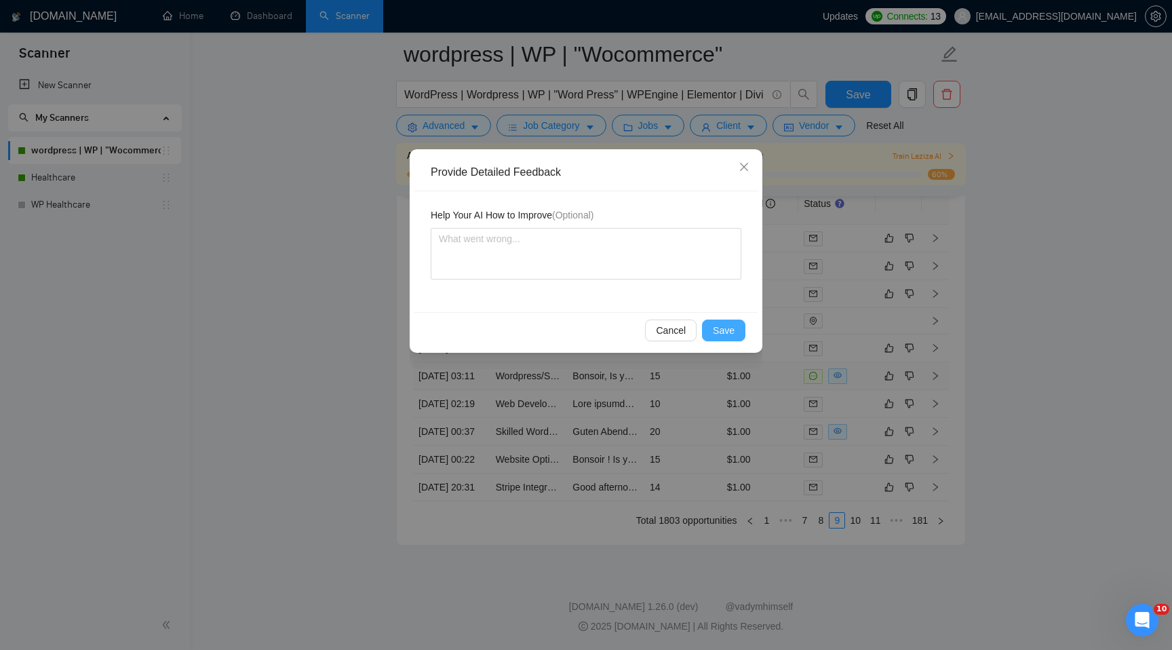
click at [724, 326] on span "Save" at bounding box center [724, 330] width 22 height 15
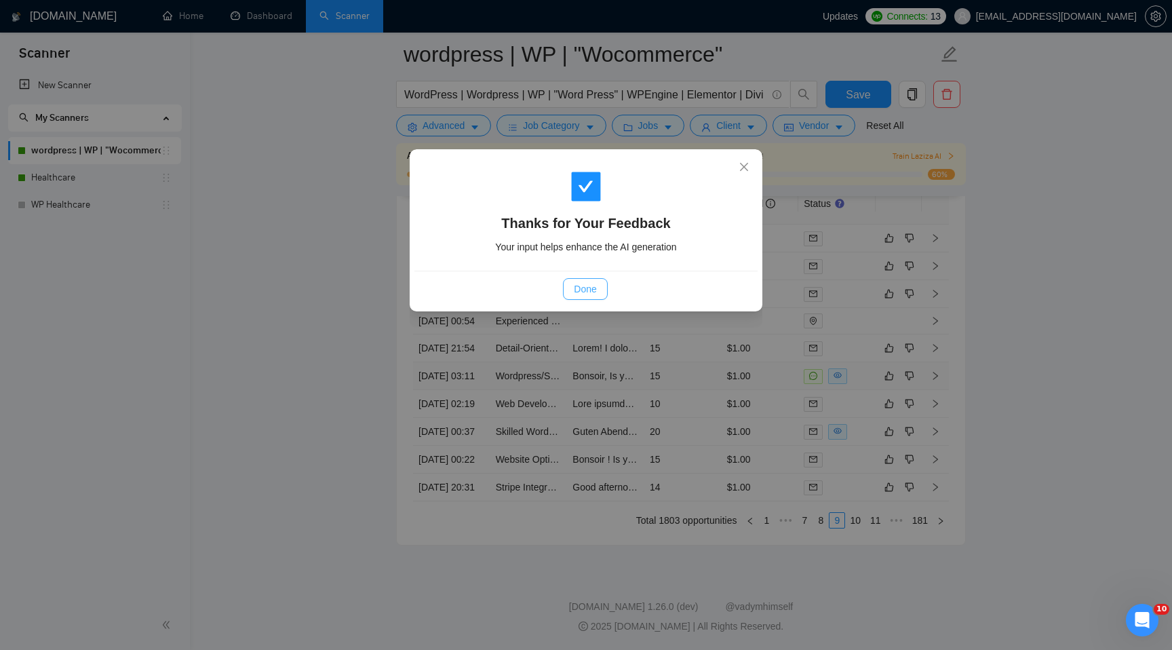
click at [587, 292] on span "Done" at bounding box center [585, 288] width 22 height 15
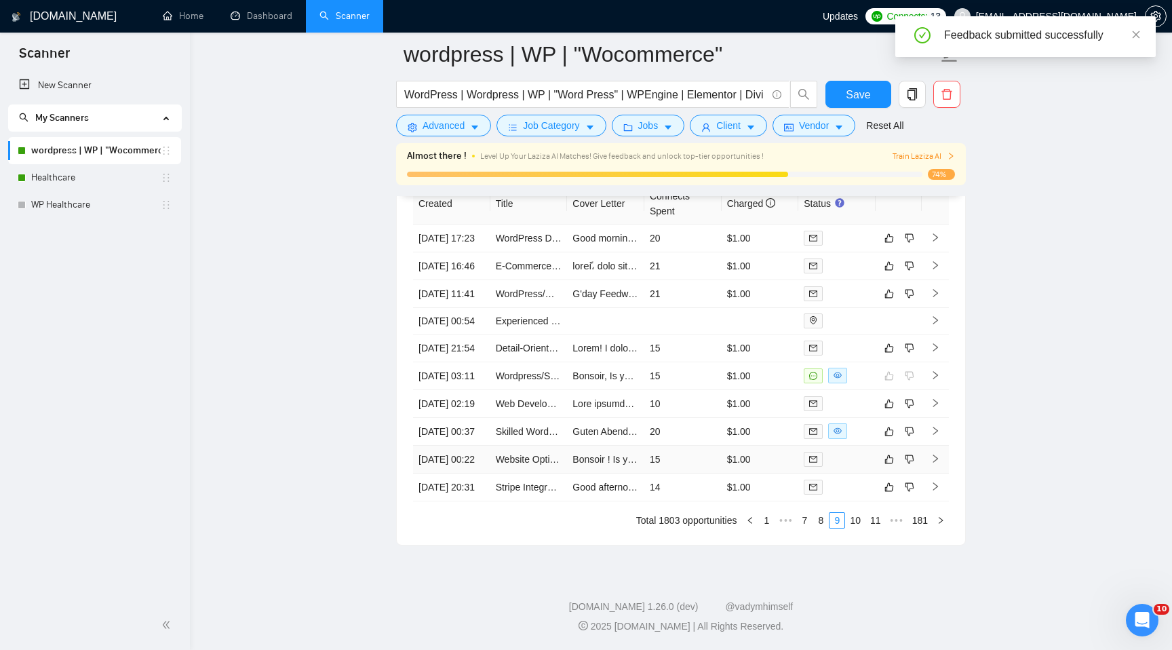
scroll to position [3595, 0]
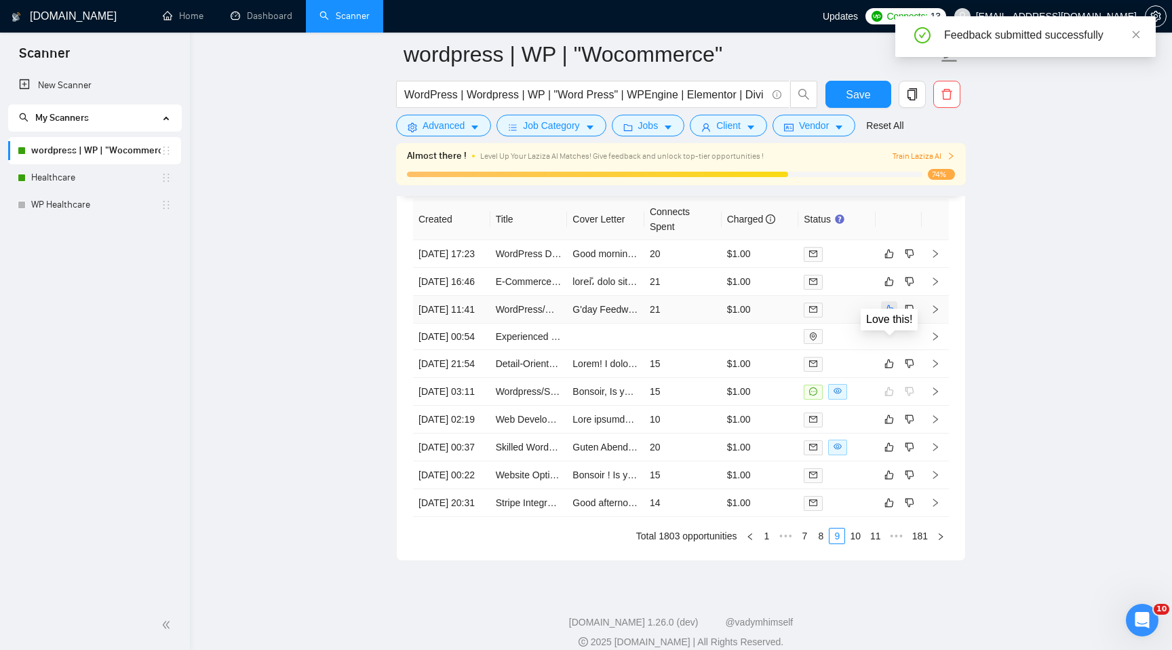
click at [888, 315] on icon "like" at bounding box center [888, 309] width 9 height 11
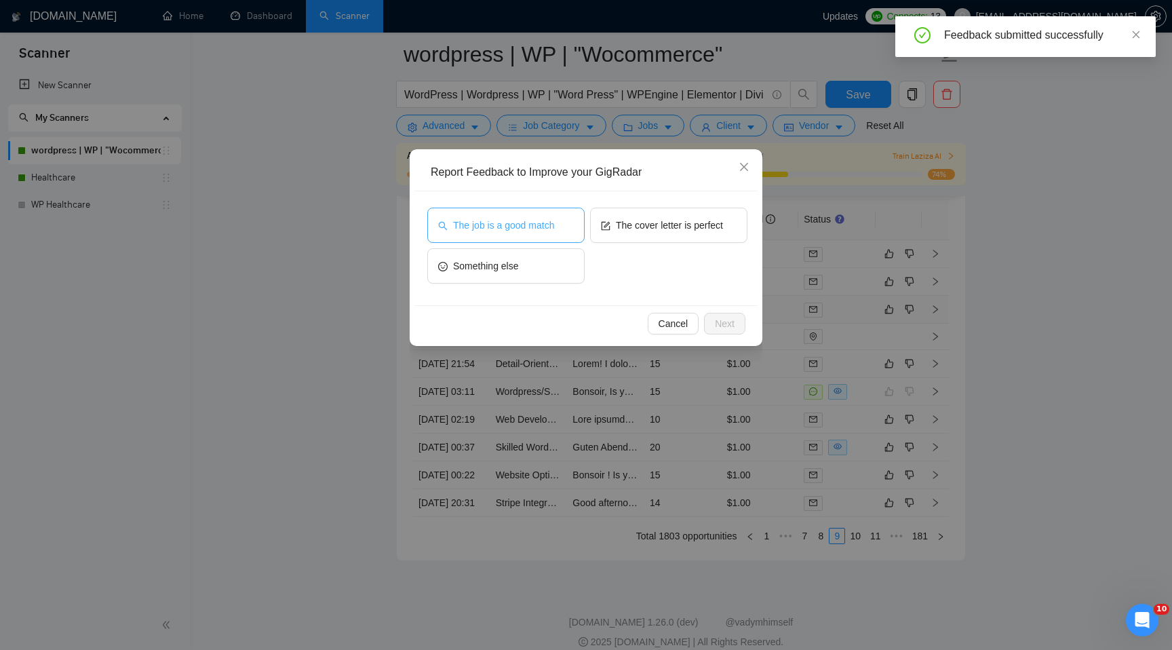
click at [530, 221] on span "The job is a good match" at bounding box center [503, 225] width 101 height 15
click at [727, 323] on span "Next" at bounding box center [725, 323] width 20 height 15
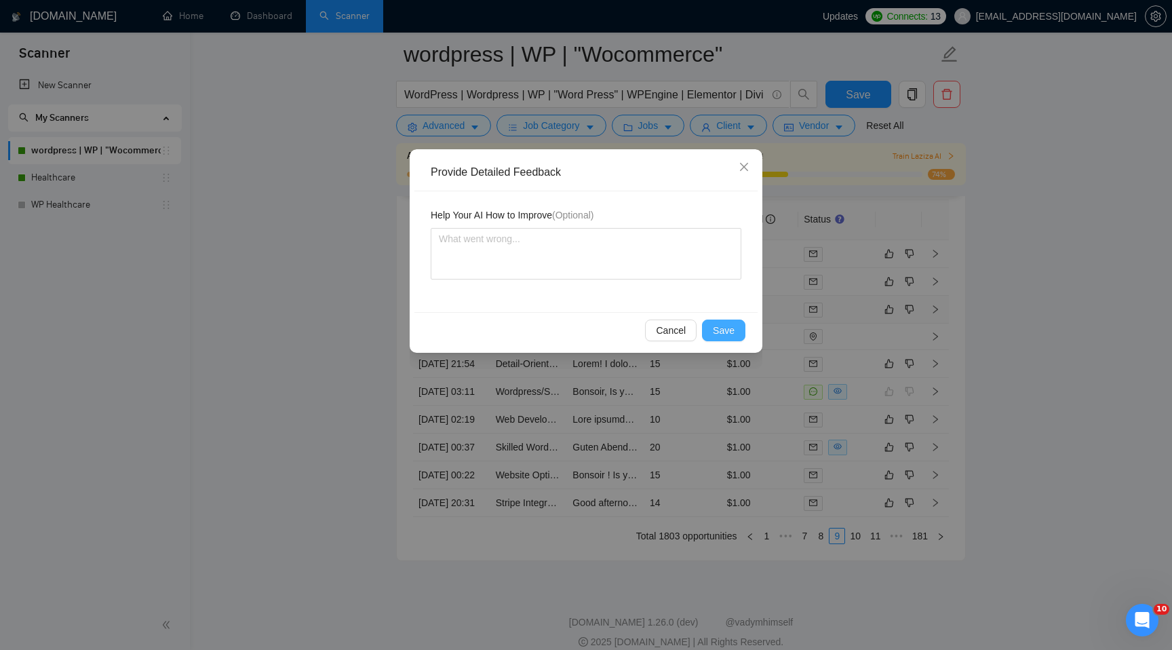
click at [721, 327] on span "Save" at bounding box center [724, 330] width 22 height 15
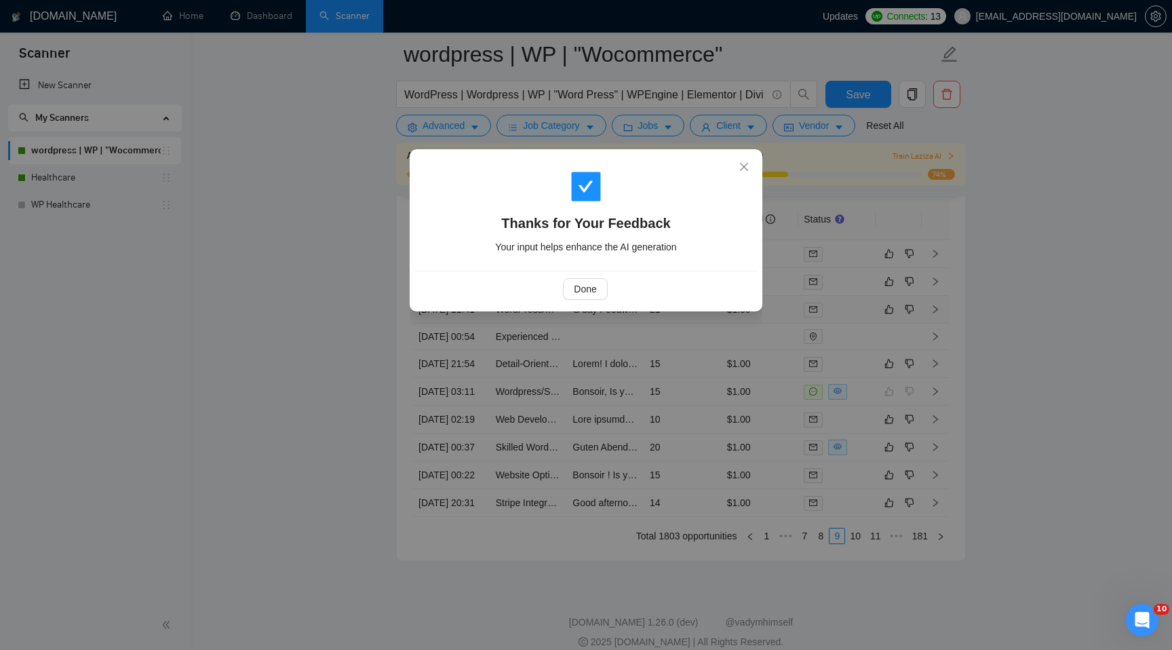
click at [583, 277] on div "Done" at bounding box center [585, 289] width 343 height 36
click at [586, 284] on span "Done" at bounding box center [585, 288] width 22 height 15
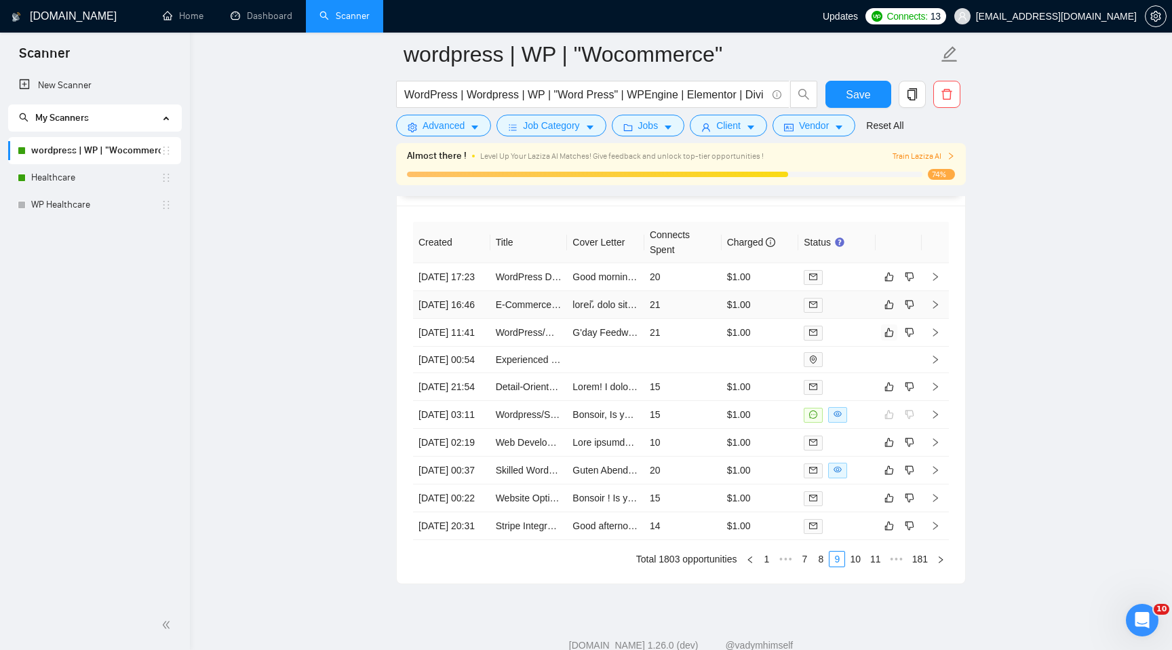
scroll to position [3570, 0]
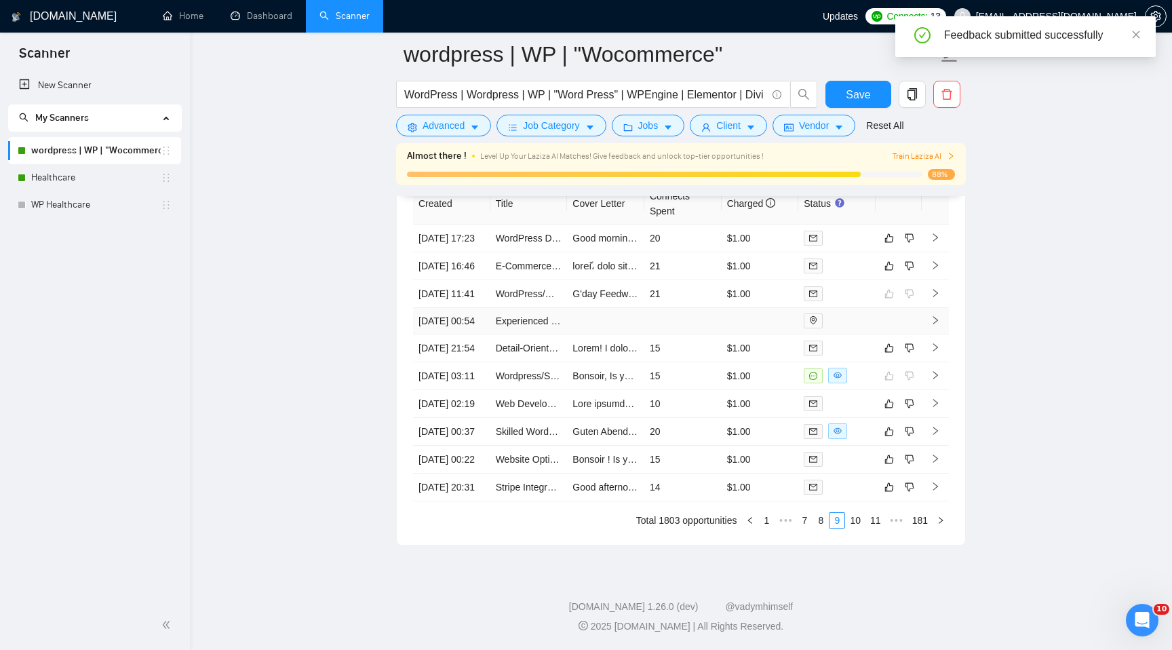
click at [893, 308] on td at bounding box center [898, 321] width 46 height 26
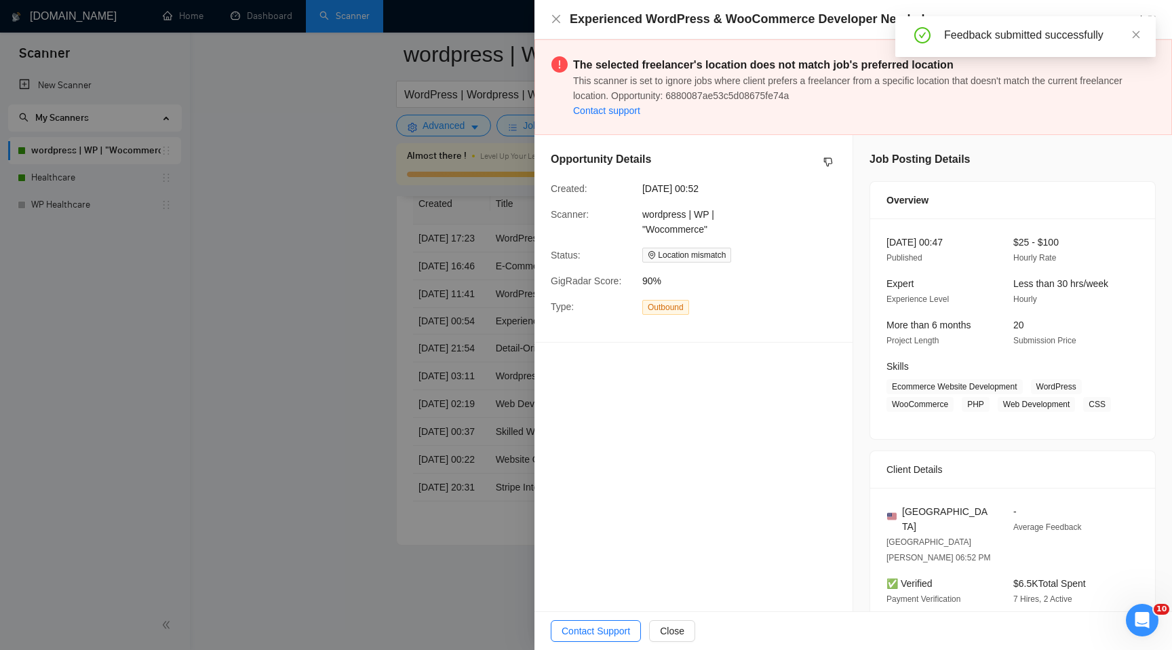
click at [344, 317] on div at bounding box center [586, 325] width 1172 height 650
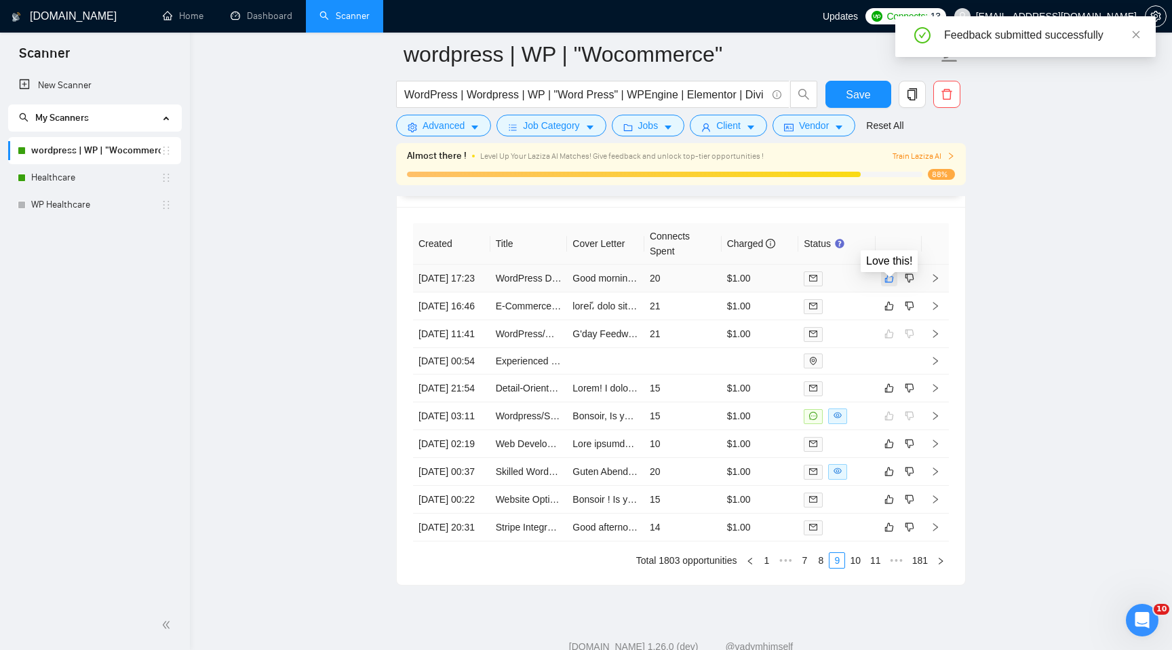
click at [888, 283] on icon "like" at bounding box center [888, 278] width 9 height 11
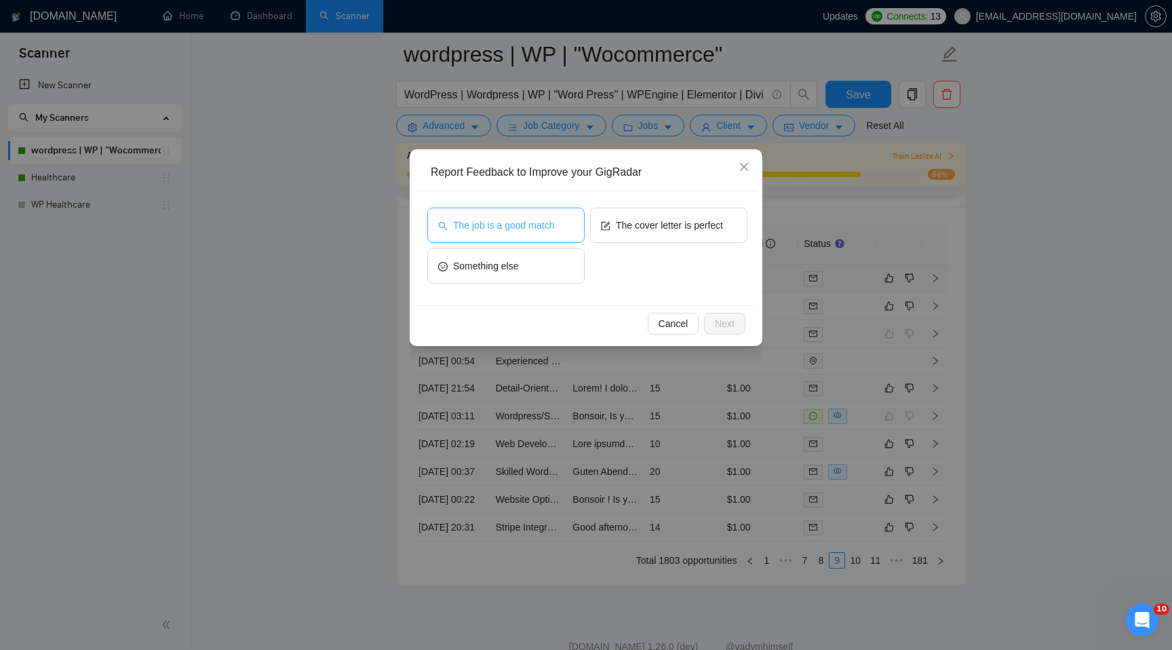
click at [533, 228] on span "The job is a good match" at bounding box center [503, 225] width 101 height 15
click at [738, 325] on button "Next" at bounding box center [724, 324] width 41 height 22
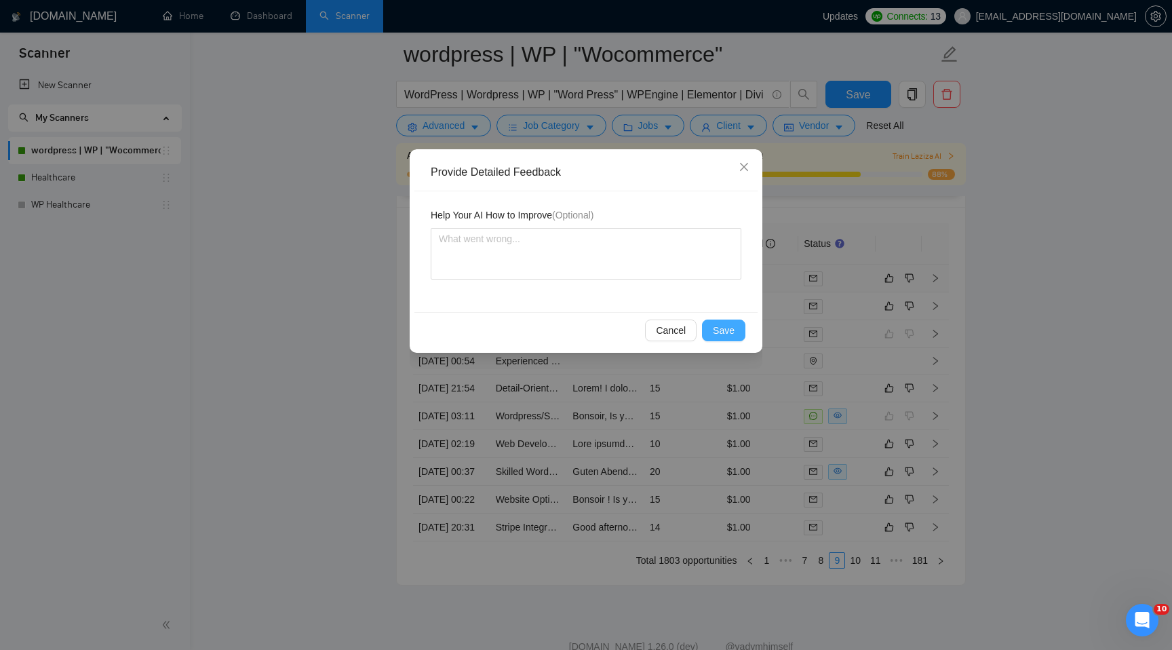
click at [716, 328] on span "Save" at bounding box center [724, 330] width 22 height 15
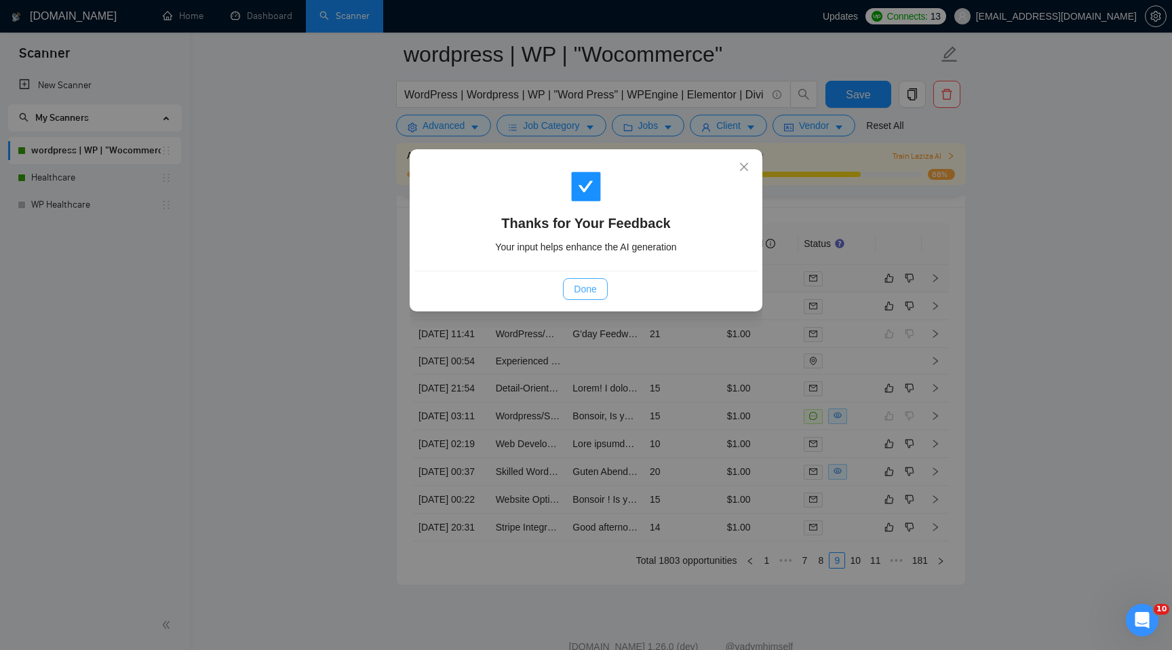
click at [574, 294] on span "Done" at bounding box center [585, 288] width 22 height 15
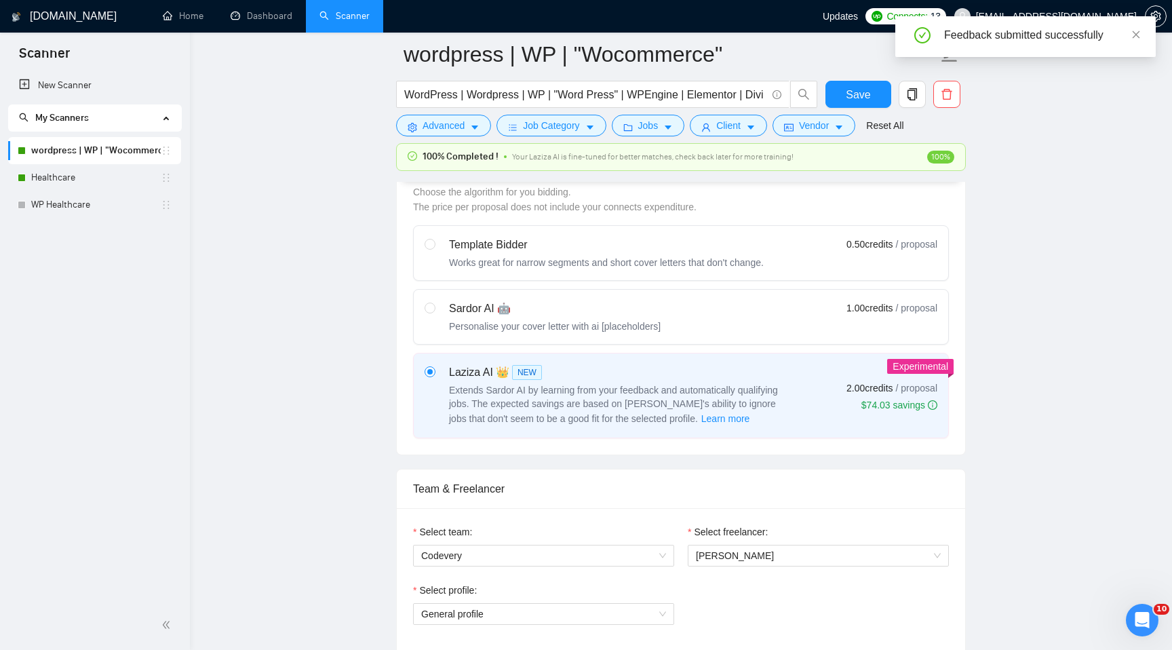
scroll to position [251, 0]
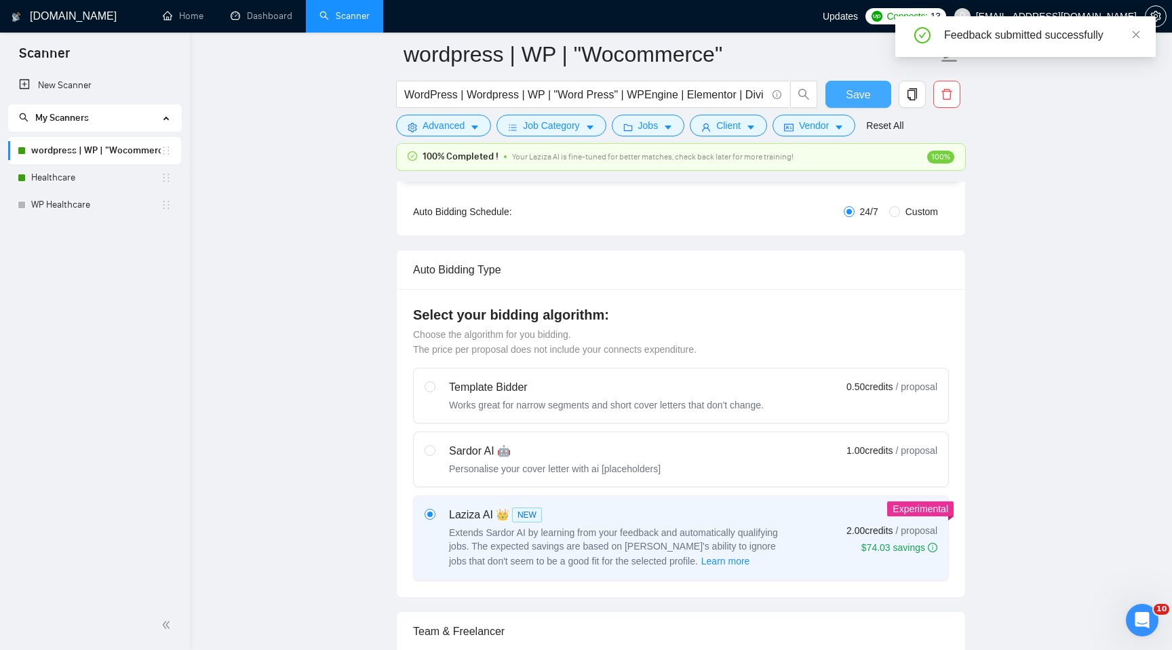
click at [864, 86] on span "Save" at bounding box center [858, 94] width 24 height 17
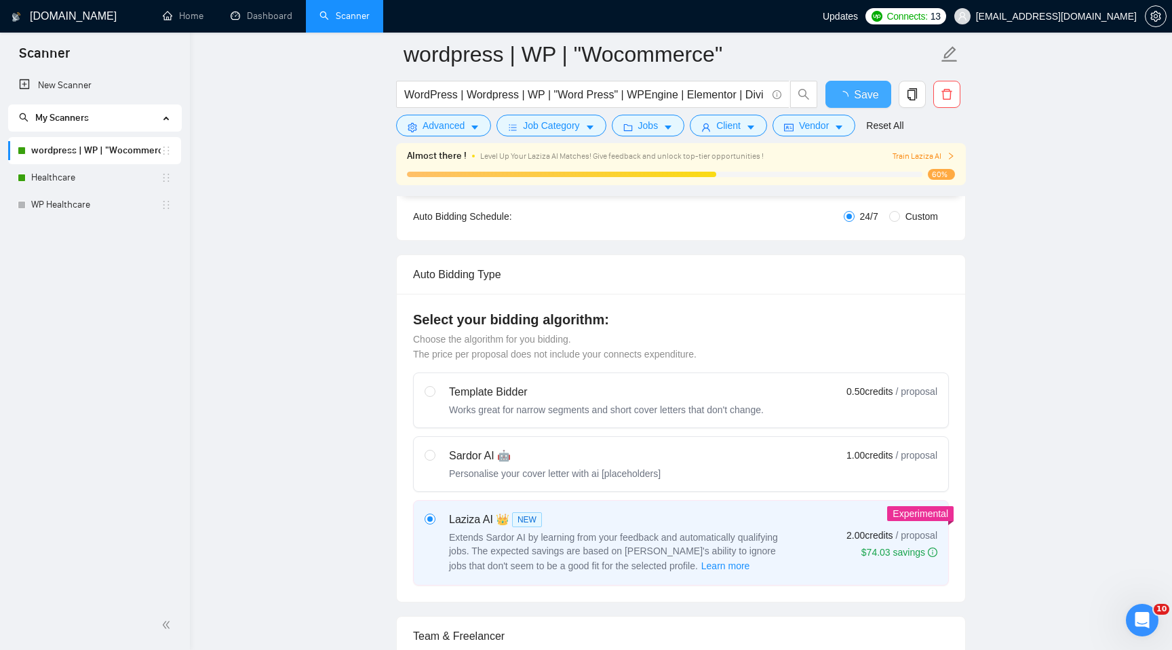
checkbox input "true"
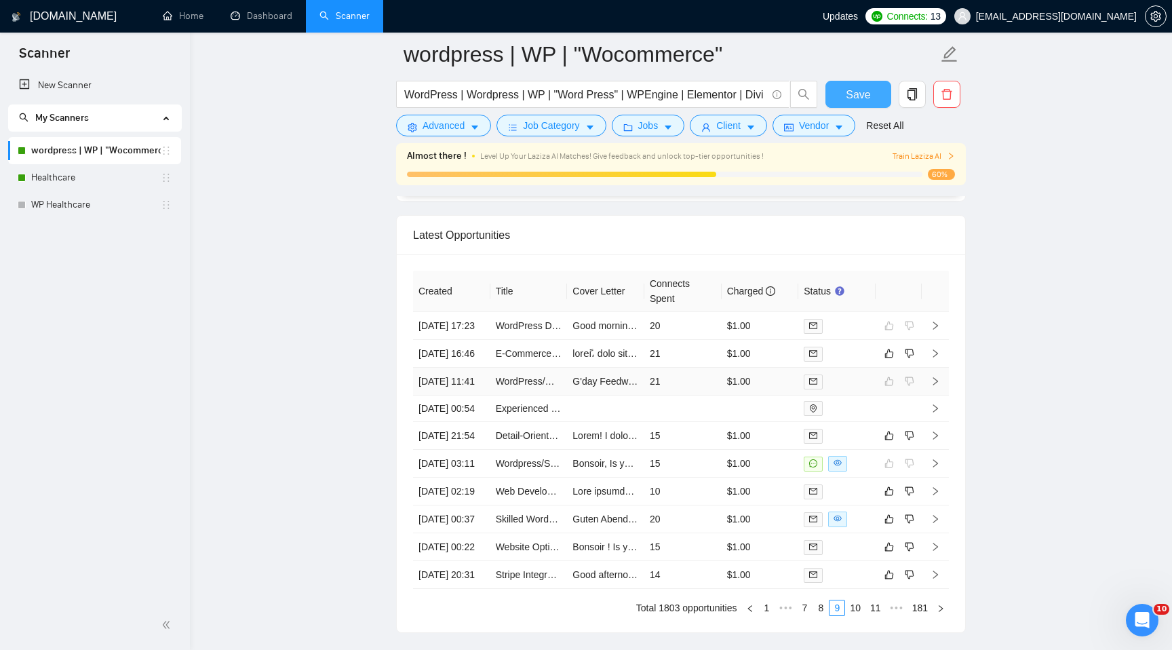
scroll to position [3526, 0]
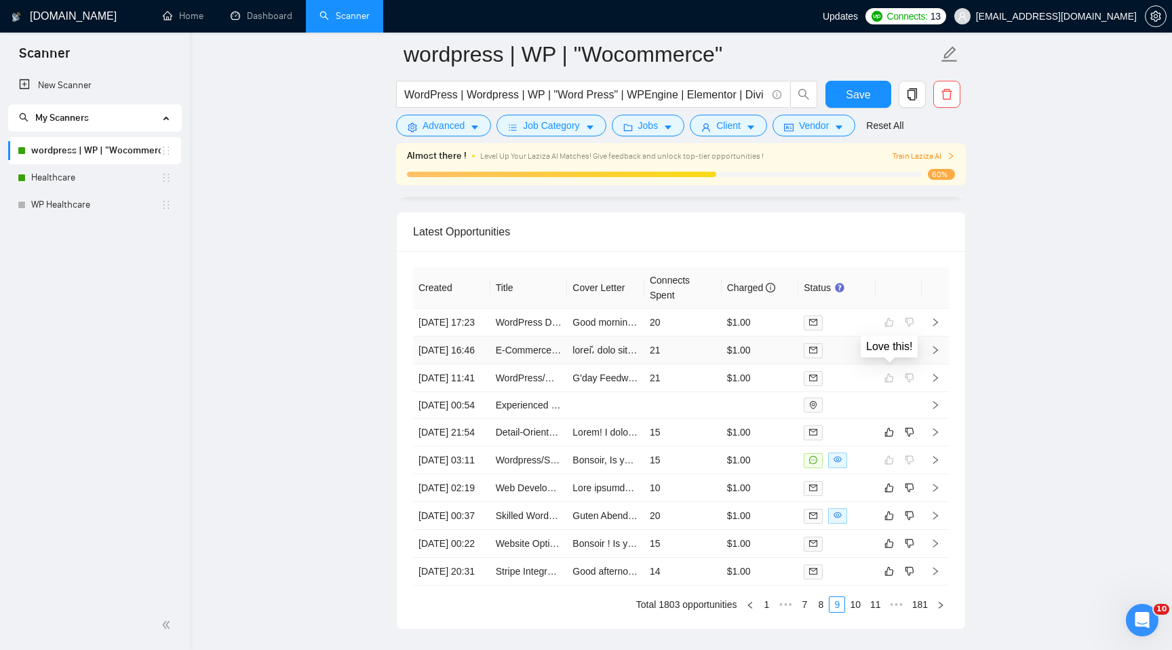
click at [892, 355] on icon "like" at bounding box center [889, 350] width 9 height 9
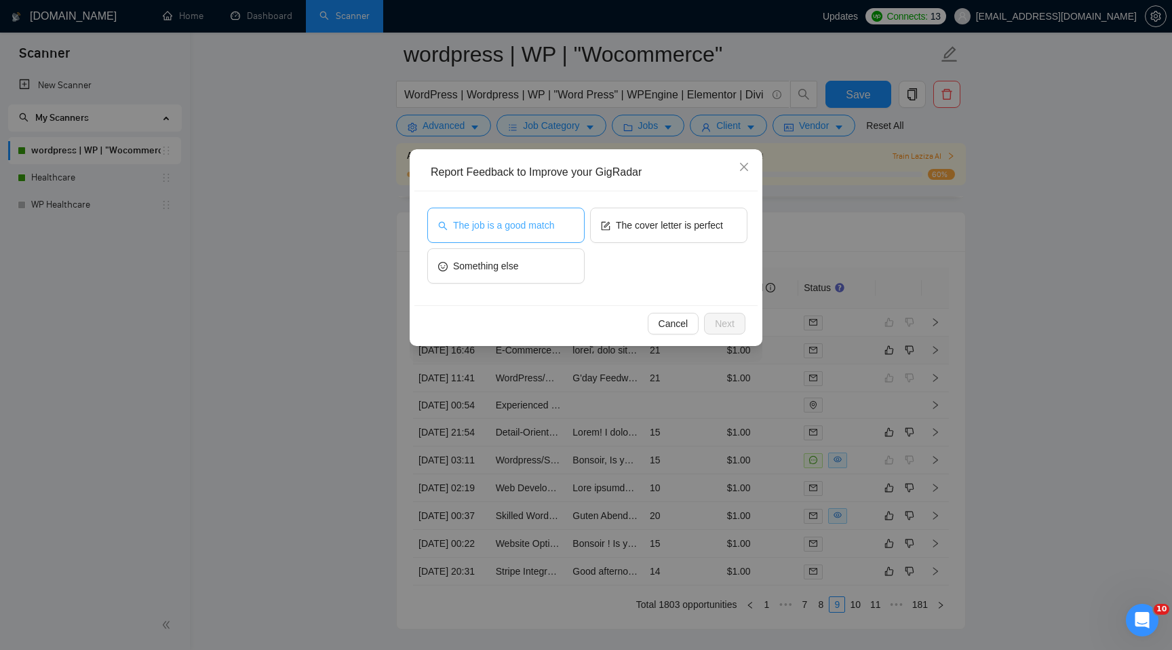
click at [547, 223] on span "The job is a good match" at bounding box center [503, 225] width 101 height 15
click at [718, 328] on span "Next" at bounding box center [725, 323] width 20 height 15
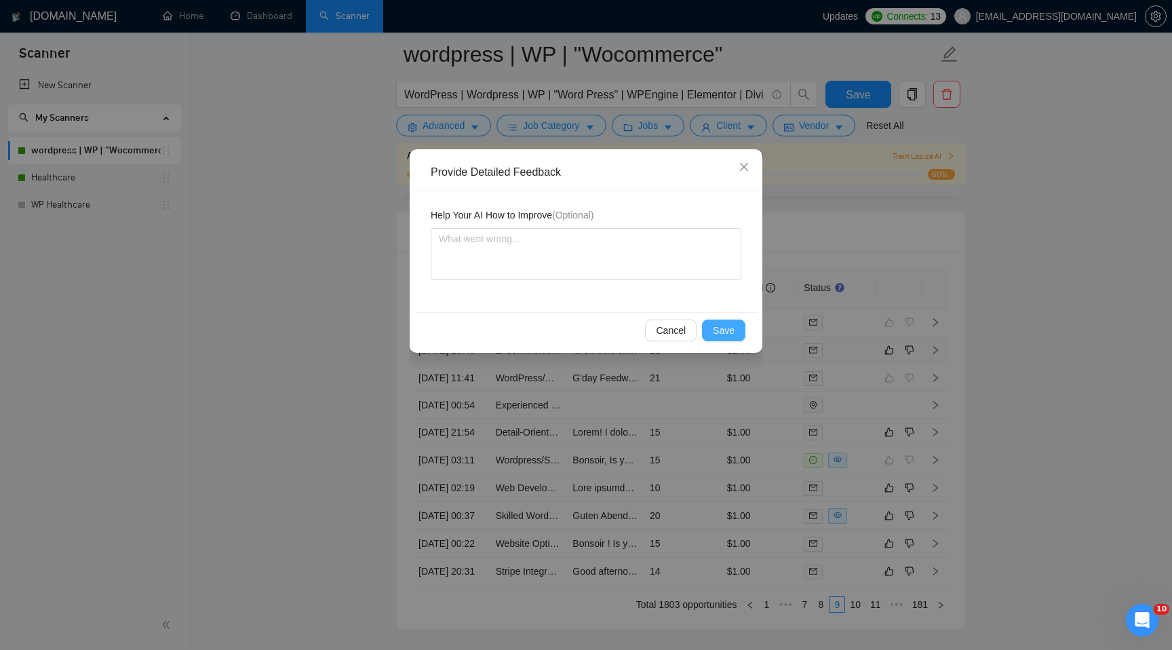
click at [718, 328] on span "Save" at bounding box center [724, 330] width 22 height 15
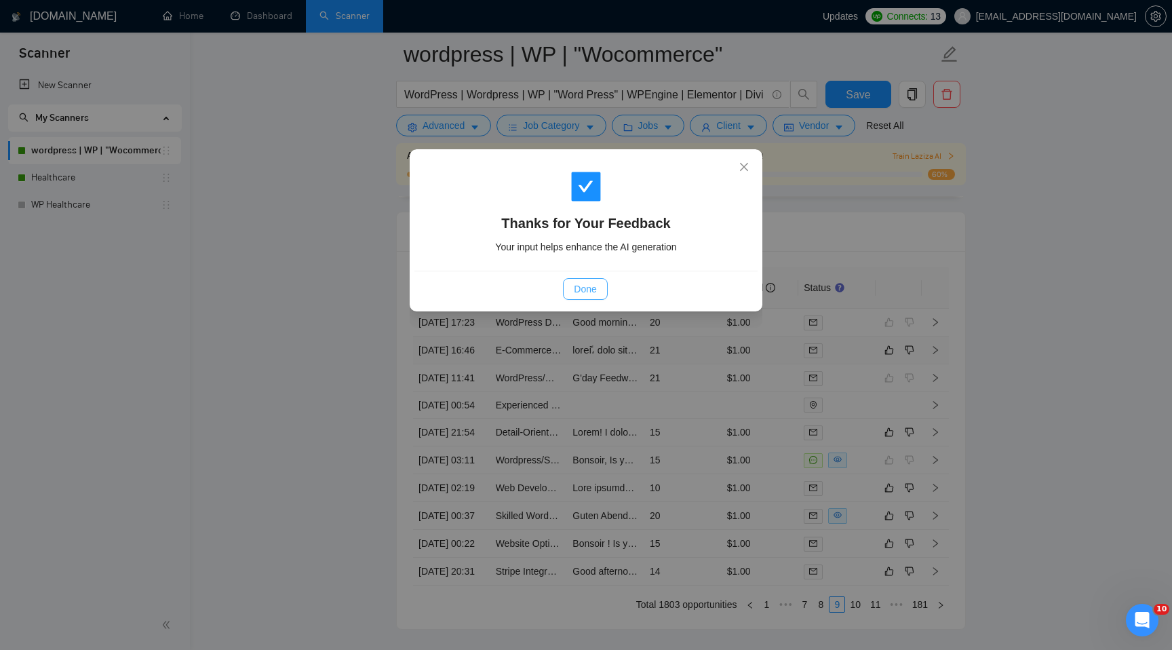
click at [583, 292] on span "Done" at bounding box center [585, 288] width 22 height 15
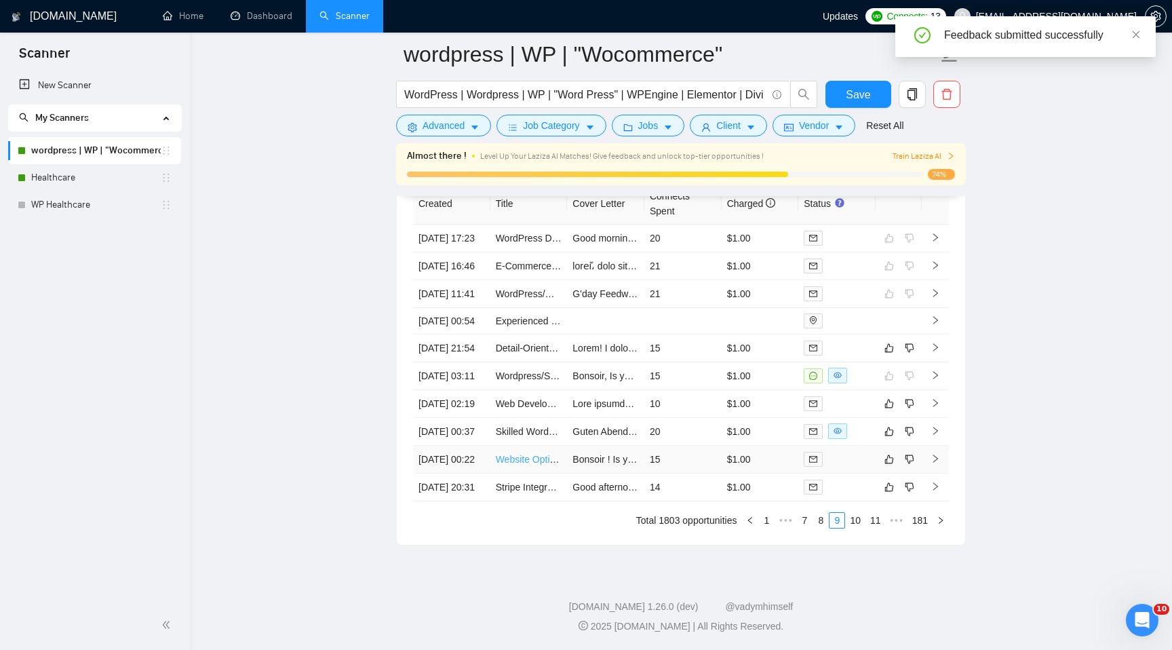
scroll to position [3747, 0]
click at [850, 520] on link "10" at bounding box center [855, 520] width 19 height 15
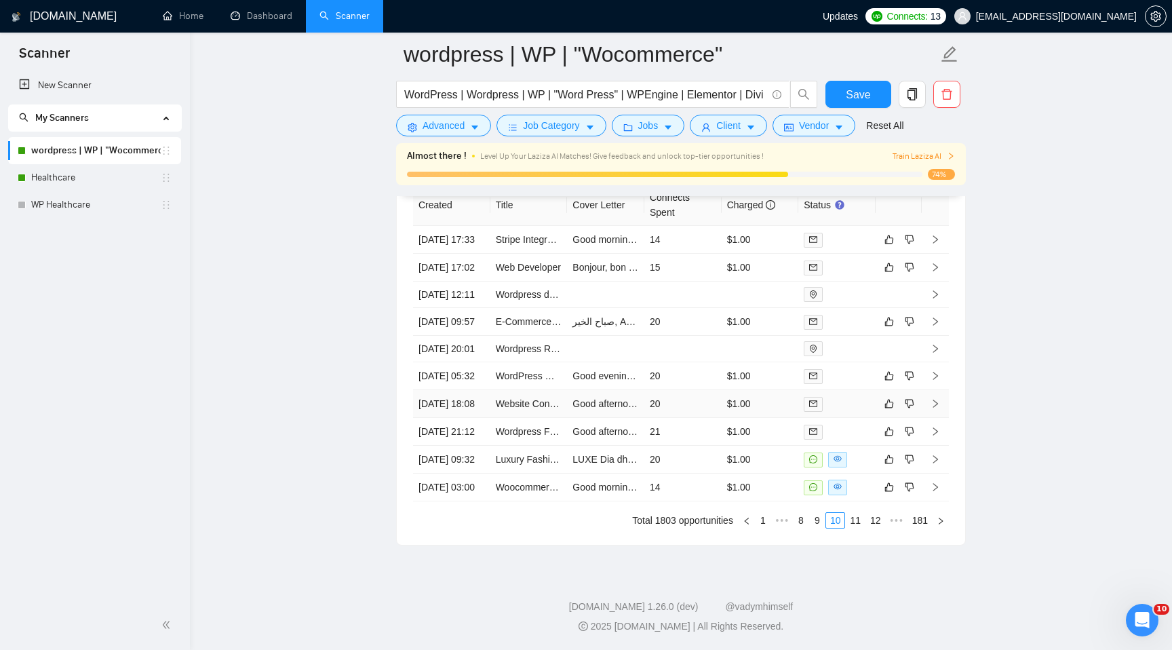
scroll to position [3556, 0]
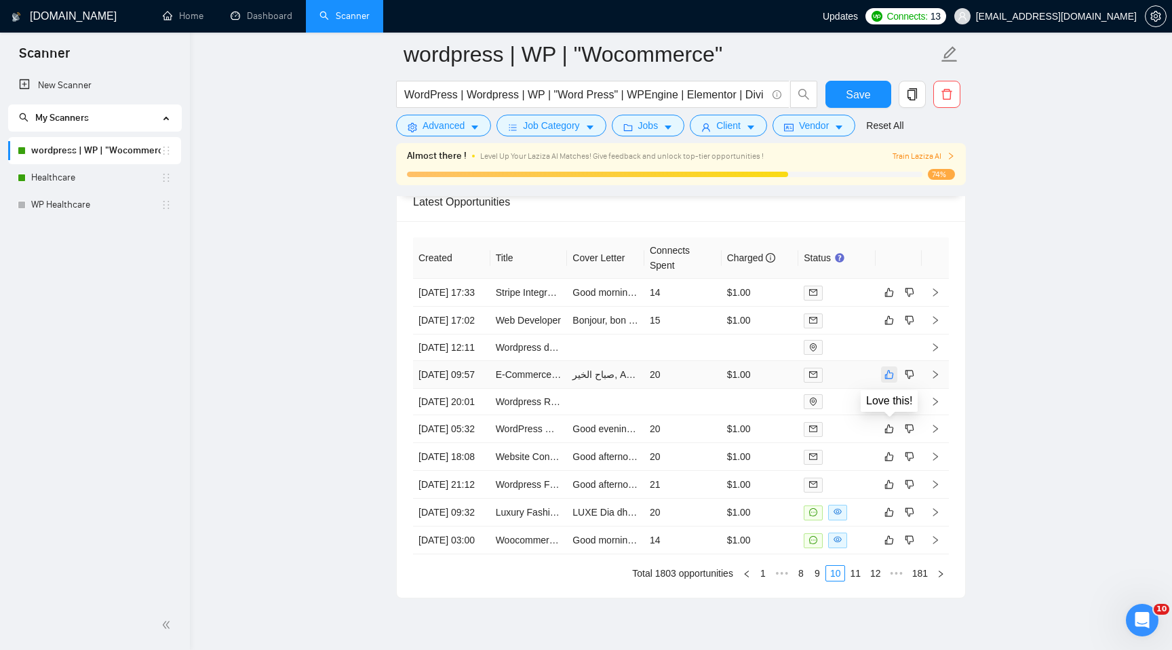
click at [884, 380] on icon "like" at bounding box center [888, 374] width 9 height 11
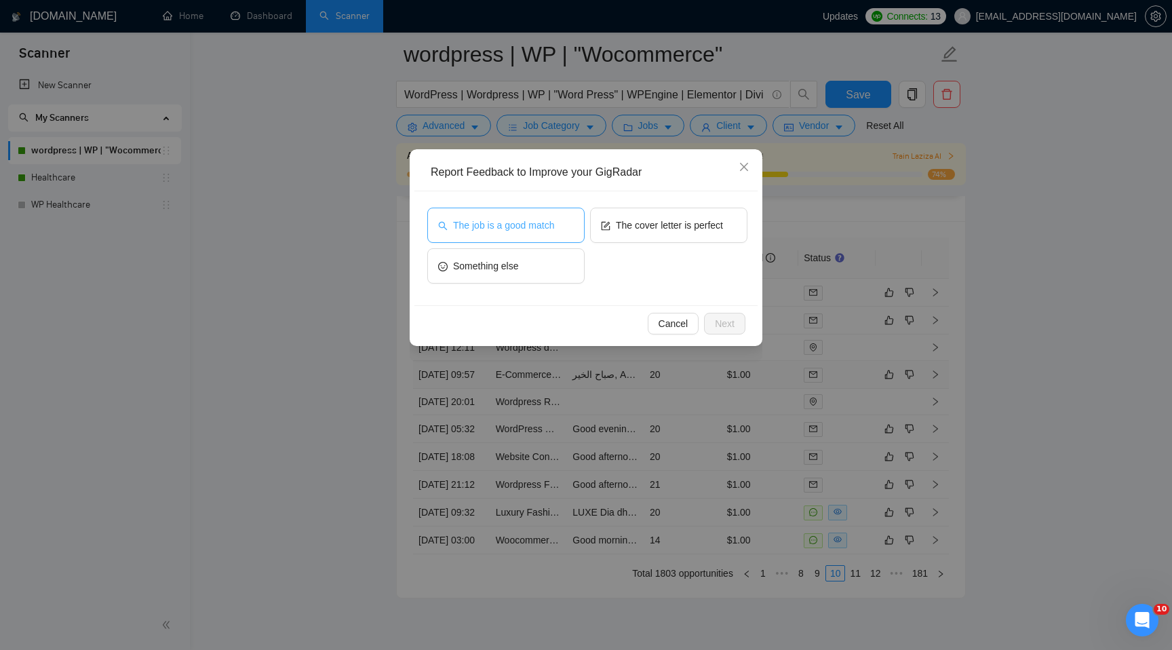
click at [544, 218] on span "The job is a good match" at bounding box center [503, 225] width 101 height 15
click at [711, 317] on button "Next" at bounding box center [724, 324] width 41 height 22
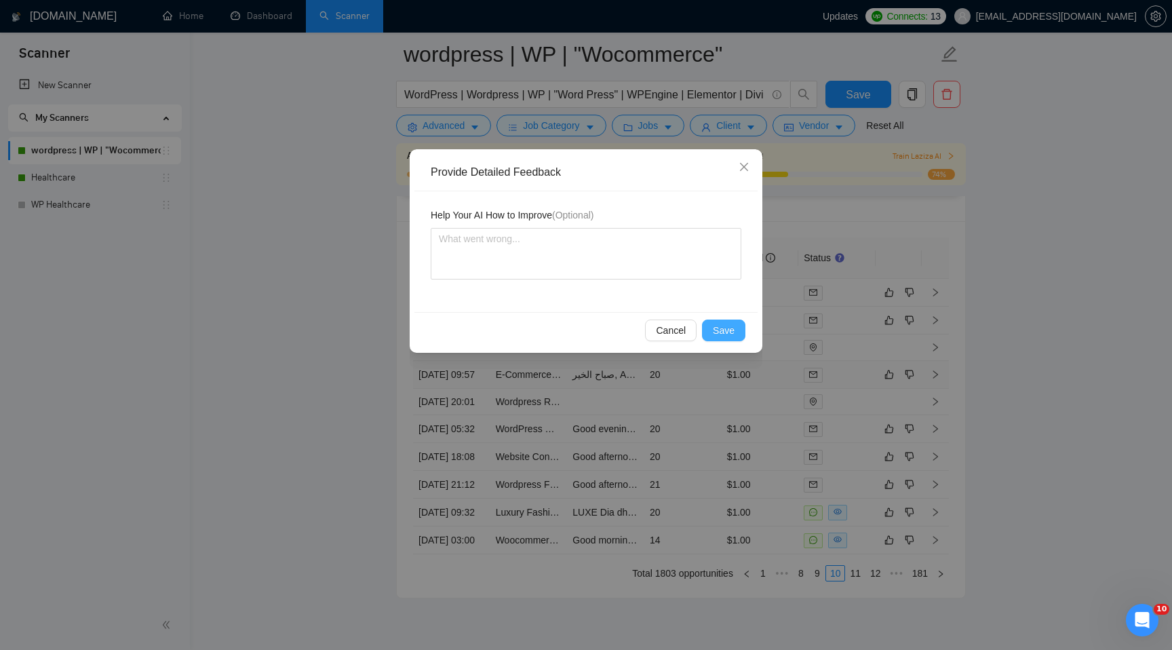
click at [742, 325] on button "Save" at bounding box center [723, 330] width 43 height 22
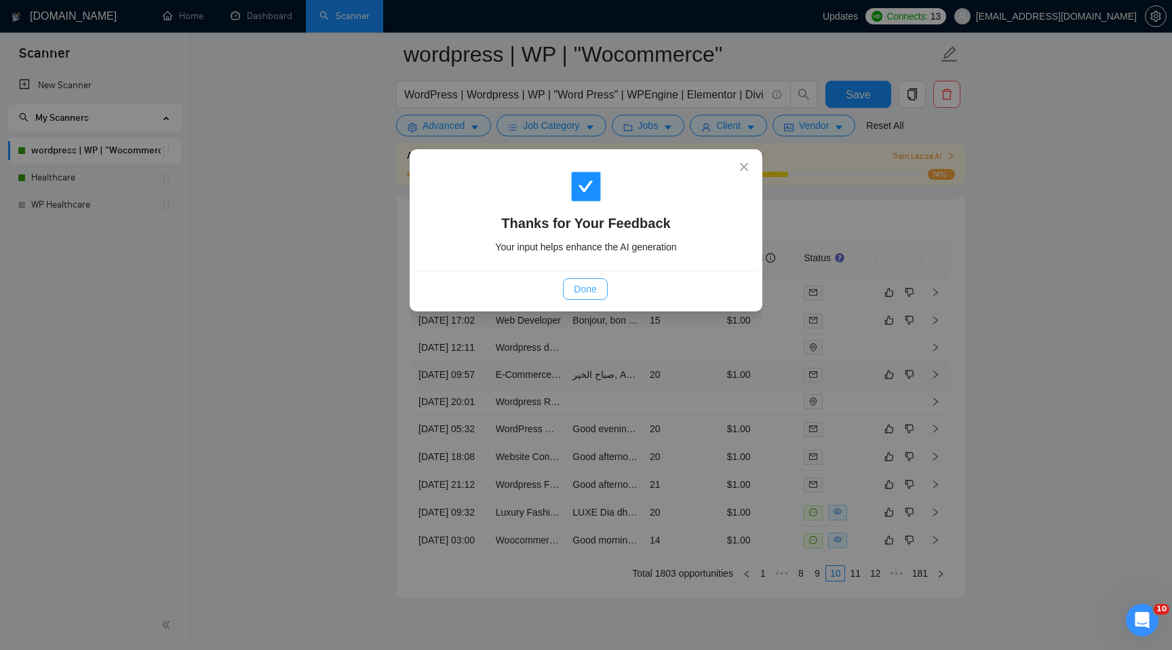
click at [589, 290] on span "Done" at bounding box center [585, 288] width 22 height 15
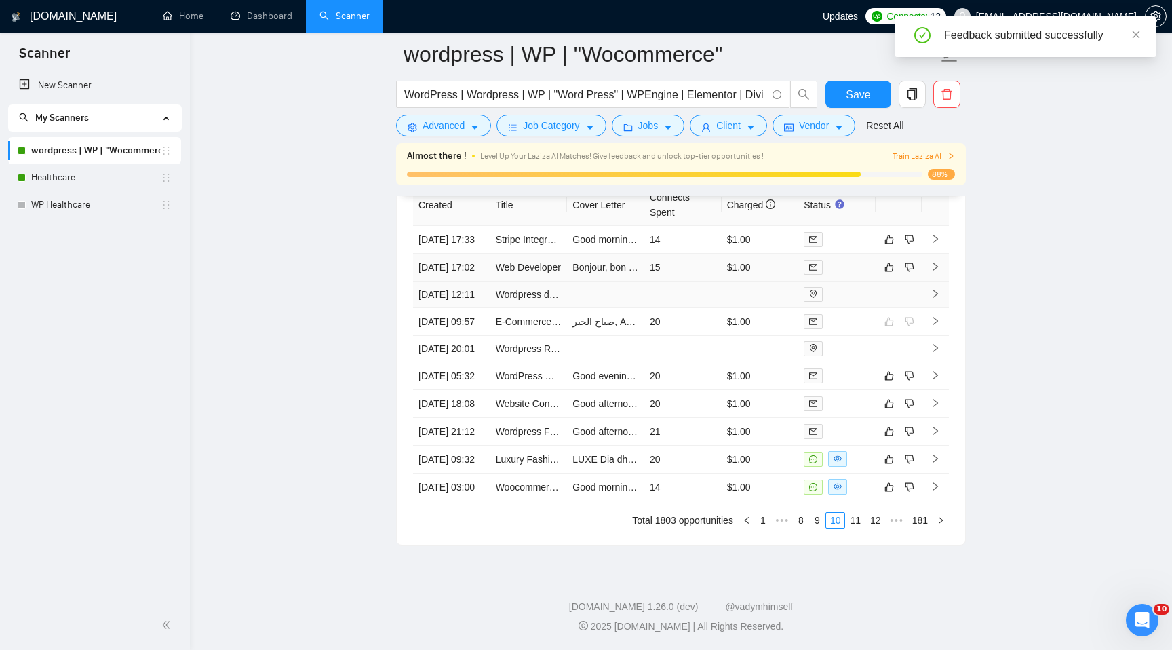
scroll to position [3531, 0]
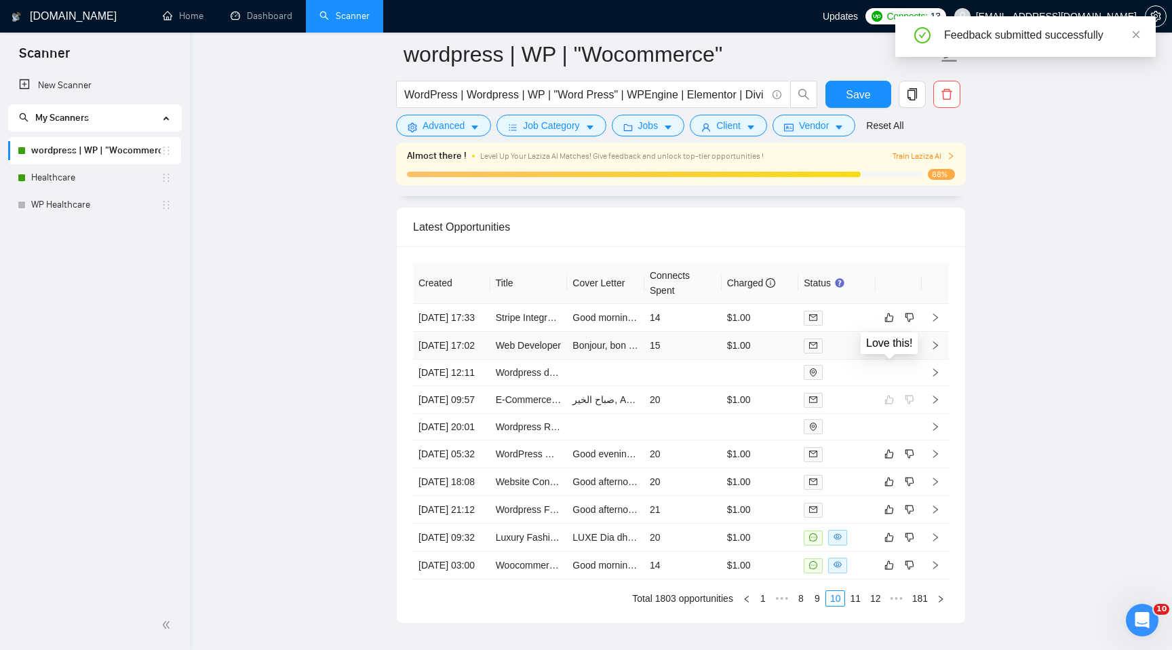
click at [889, 351] on icon "like" at bounding box center [888, 345] width 9 height 11
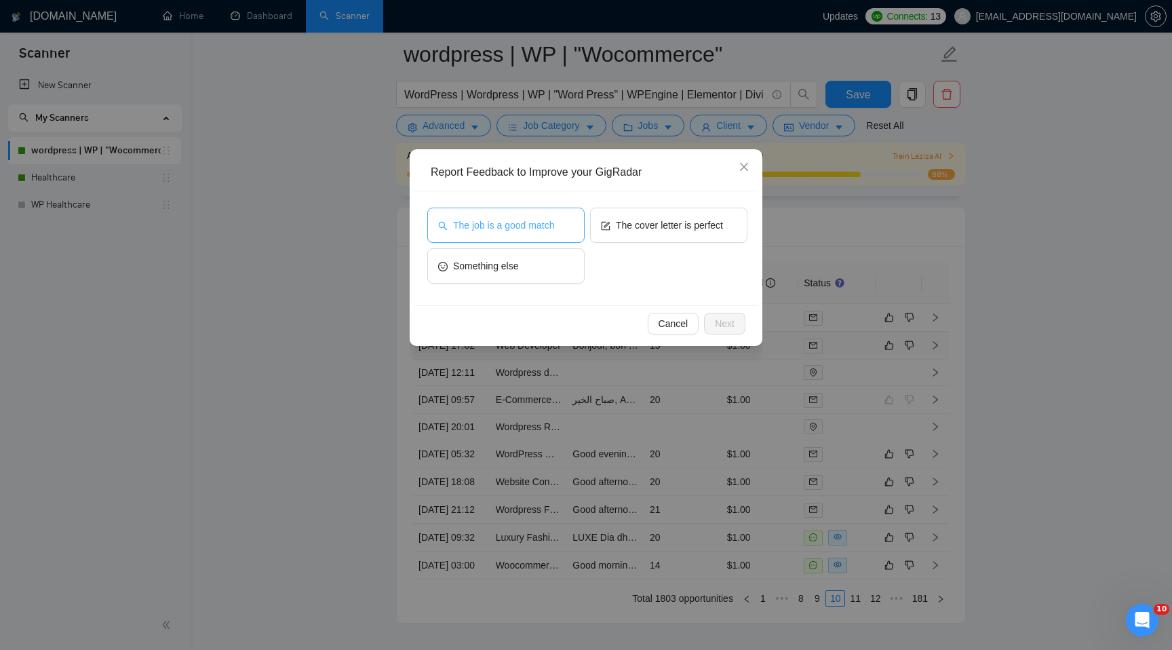
click at [537, 212] on button "The job is a good match" at bounding box center [505, 225] width 157 height 35
click at [725, 317] on span "Next" at bounding box center [725, 323] width 20 height 15
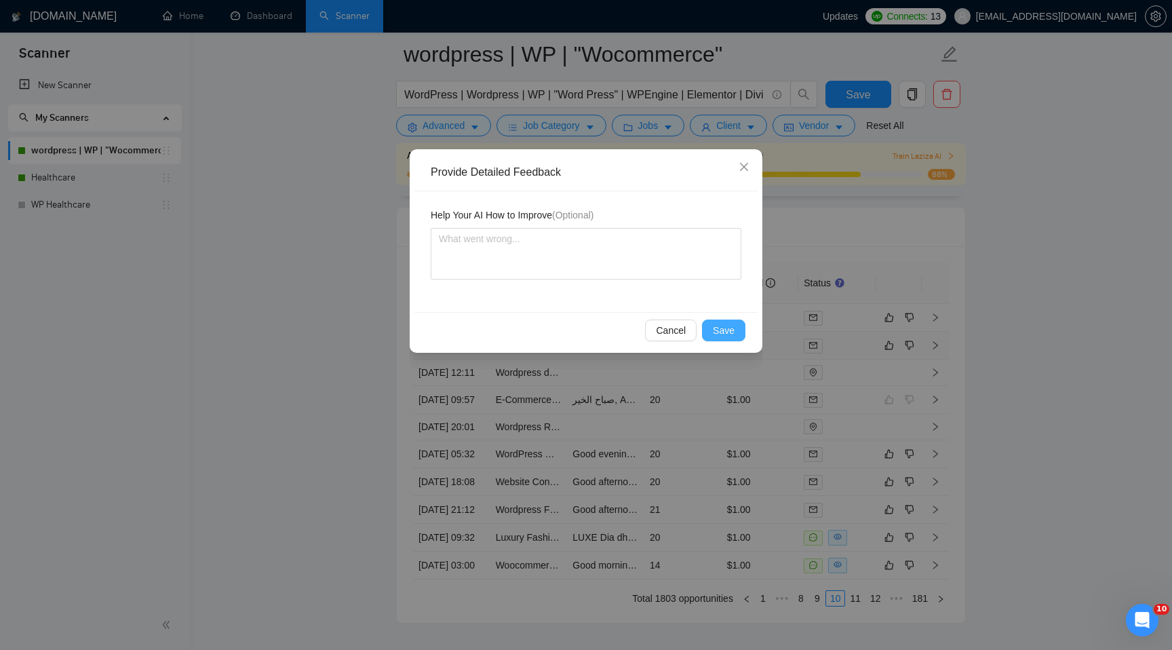
click at [736, 328] on button "Save" at bounding box center [723, 330] width 43 height 22
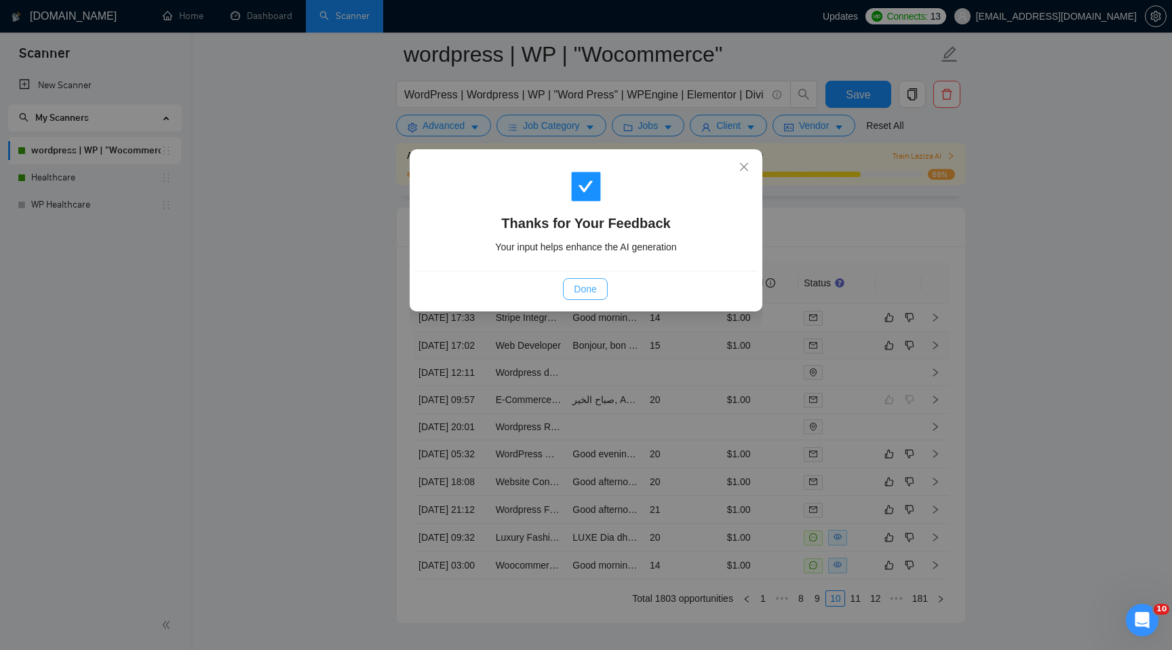
click at [579, 285] on span "Done" at bounding box center [585, 288] width 22 height 15
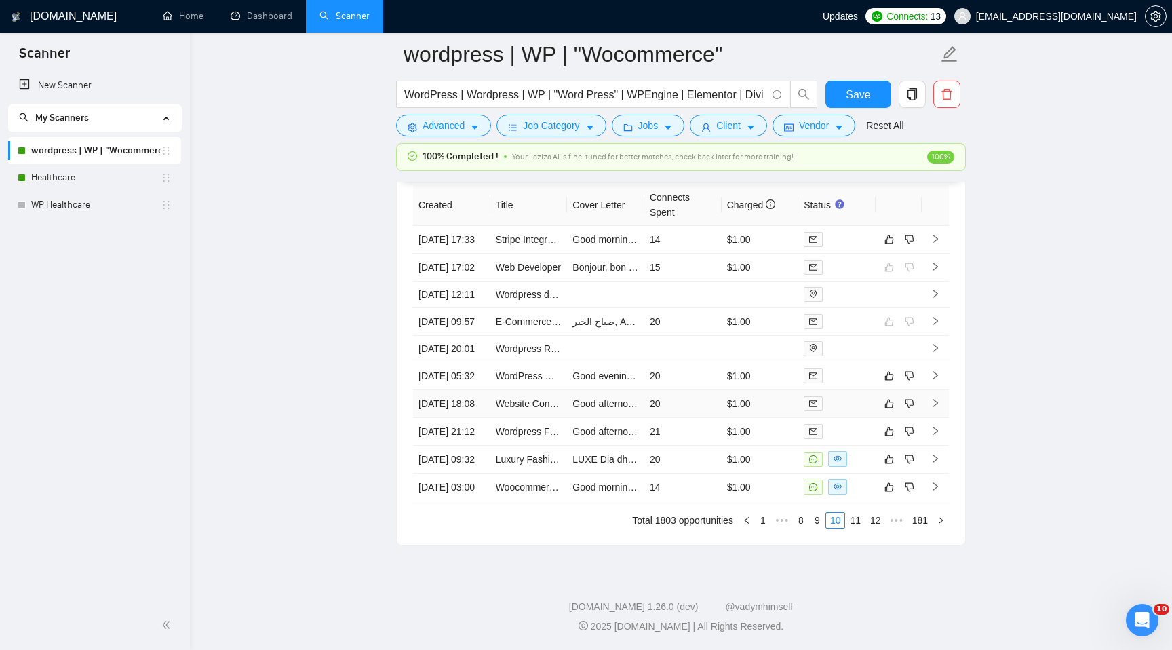
scroll to position [3597, 0]
click at [882, 308] on td at bounding box center [898, 294] width 46 height 26
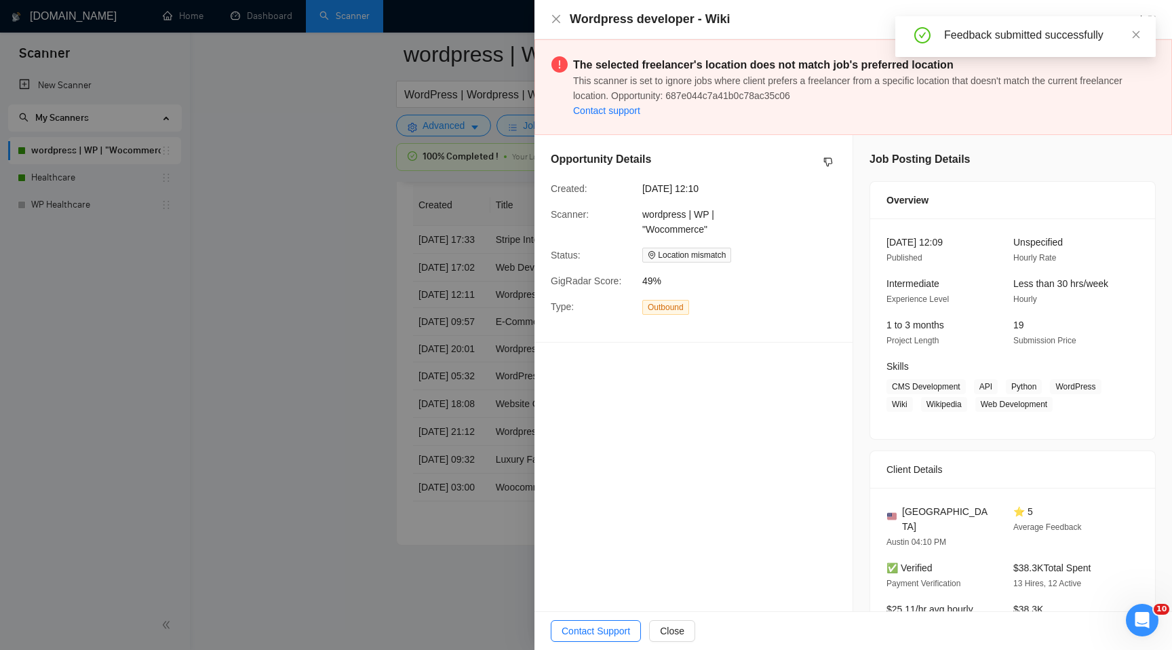
click at [339, 439] on div at bounding box center [586, 325] width 1172 height 650
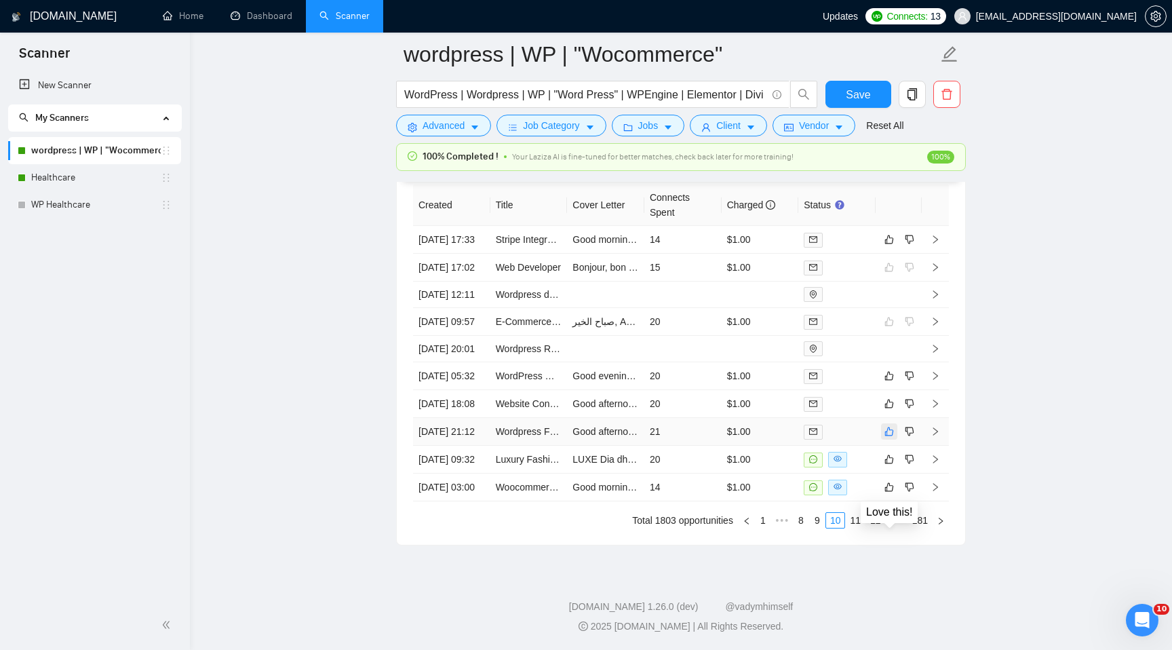
click at [888, 437] on icon "like" at bounding box center [888, 431] width 9 height 11
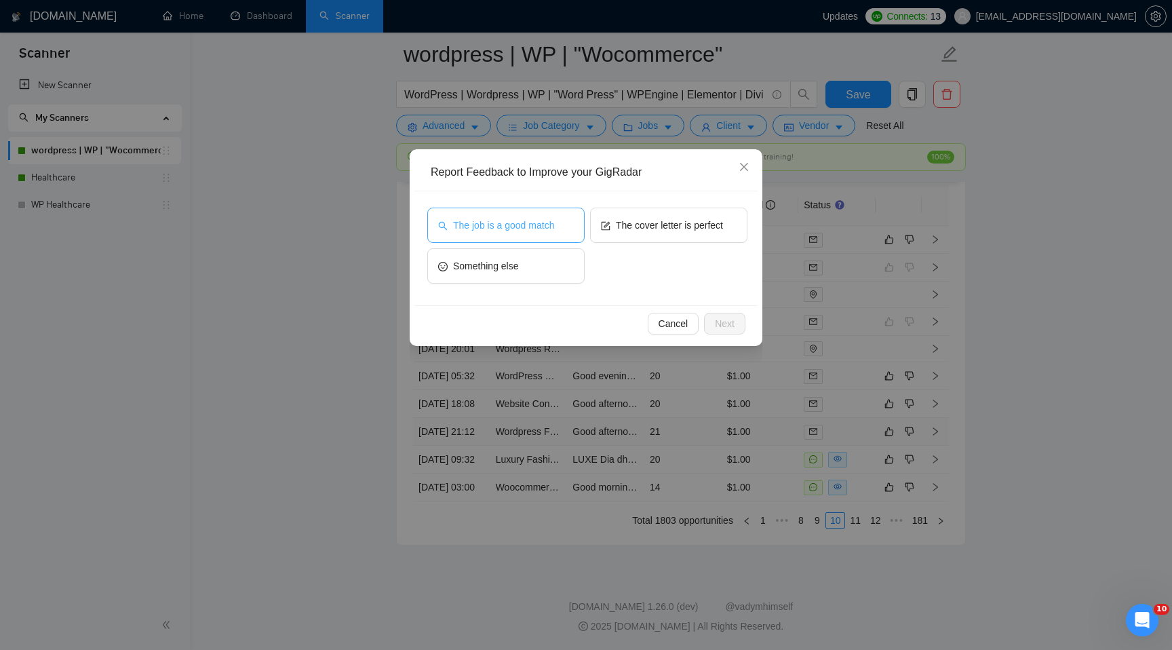
click at [542, 224] on span "The job is a good match" at bounding box center [503, 225] width 101 height 15
click at [726, 323] on span "Next" at bounding box center [725, 323] width 20 height 15
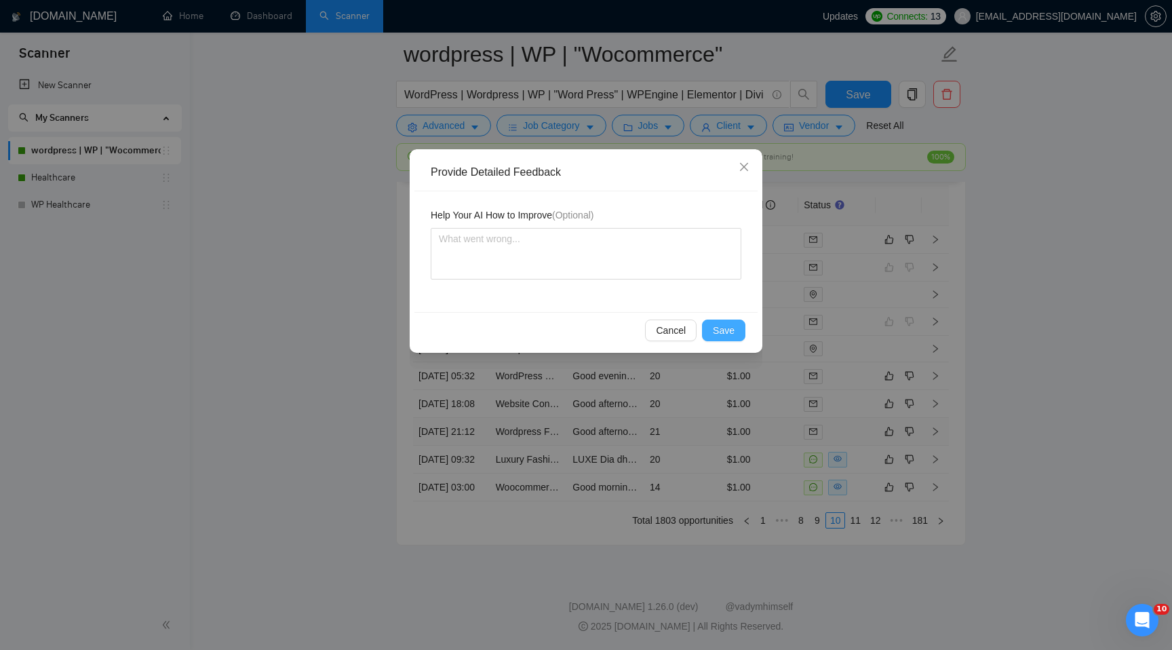
click at [719, 323] on span "Save" at bounding box center [724, 330] width 22 height 15
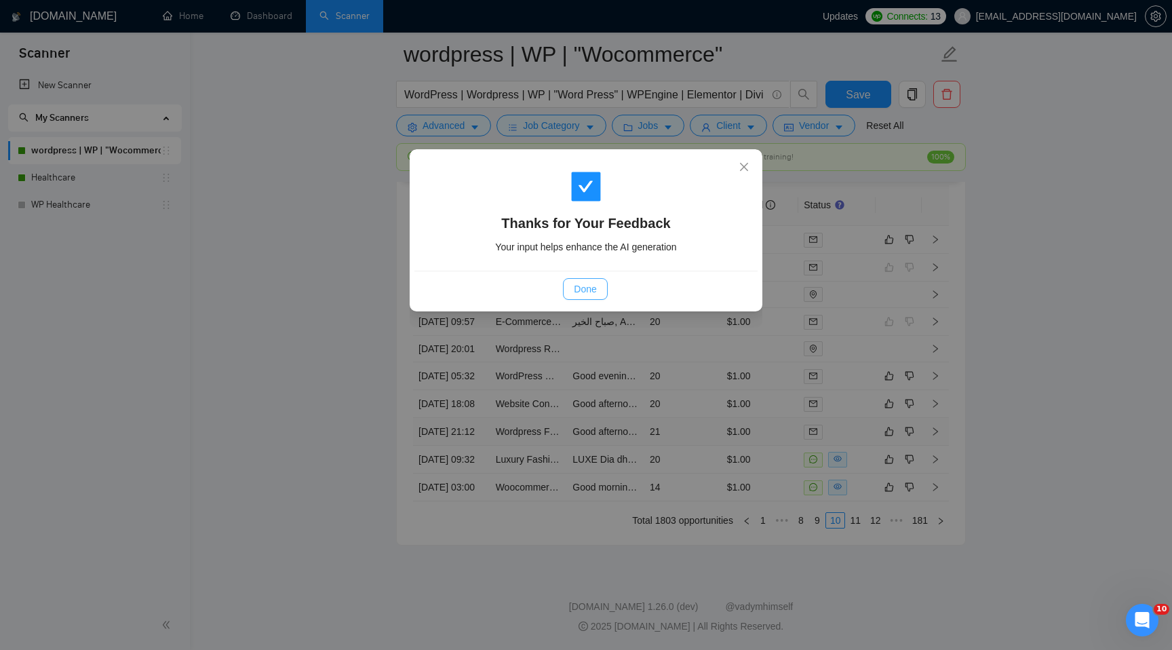
click at [598, 296] on button "Done" at bounding box center [585, 289] width 44 height 22
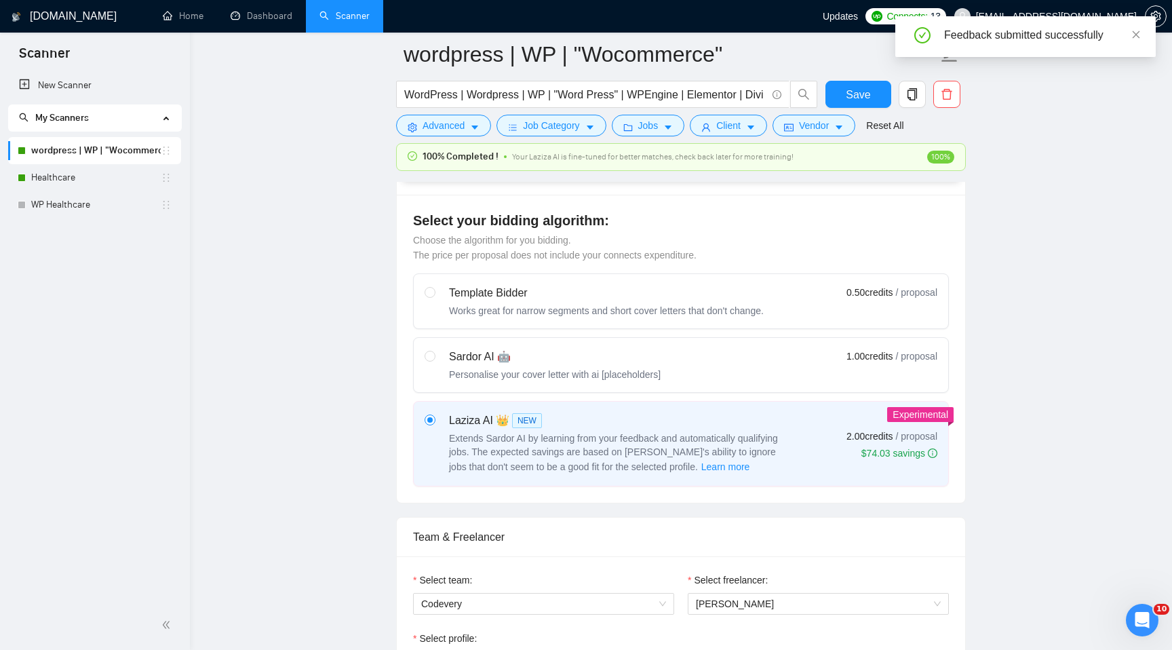
scroll to position [299, 0]
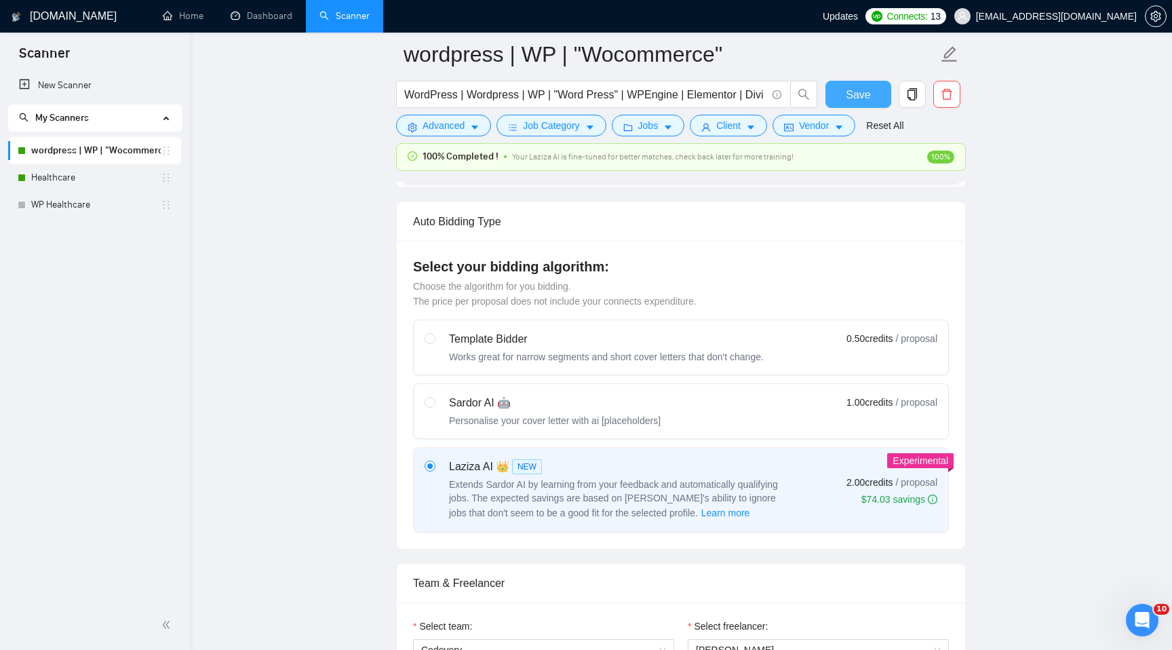
click at [875, 98] on button "Save" at bounding box center [858, 94] width 66 height 27
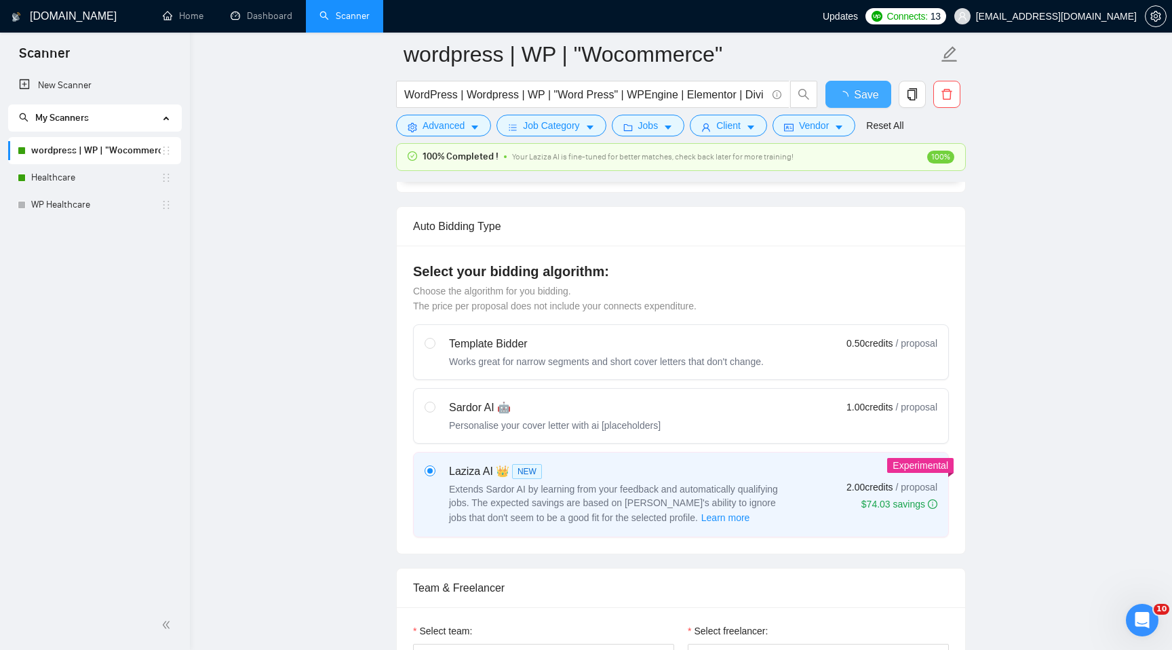
checkbox input "true"
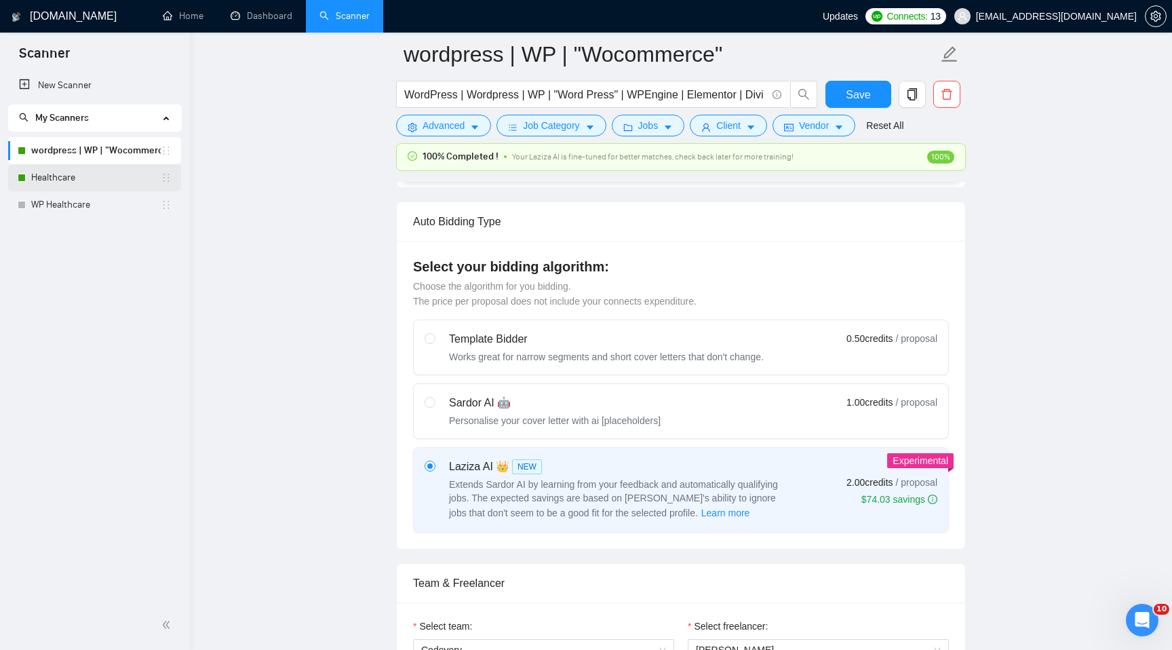
click at [76, 182] on link "Healthcare" at bounding box center [96, 177] width 130 height 27
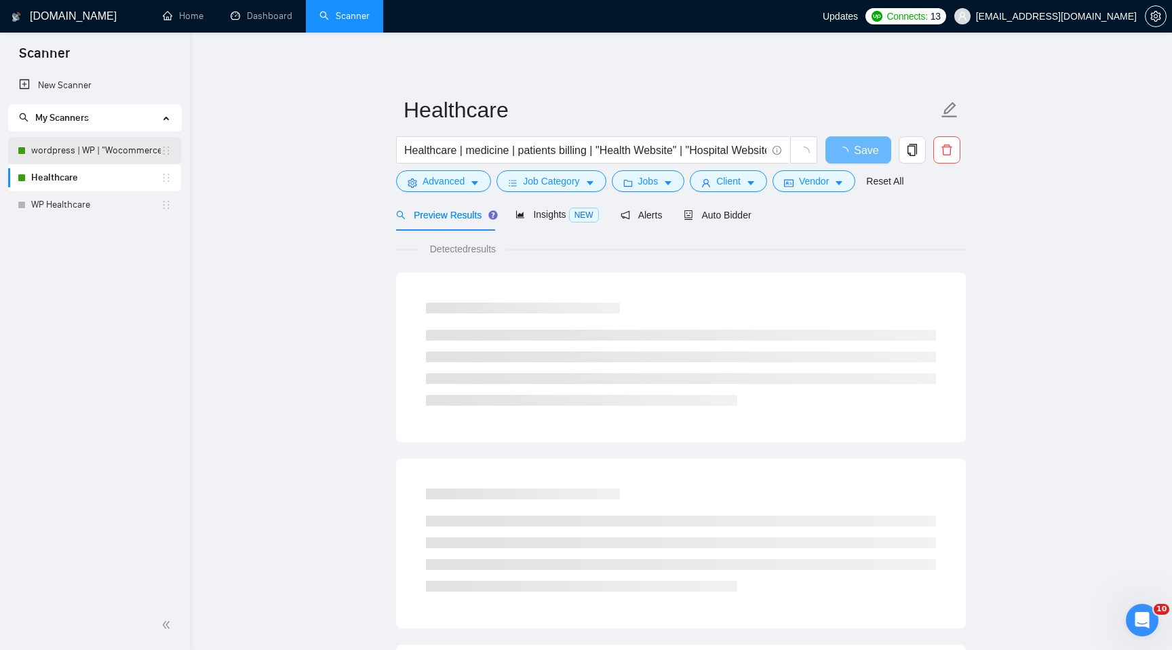
click at [75, 150] on link "wordpress | WP | "Wocommerce"" at bounding box center [96, 150] width 130 height 27
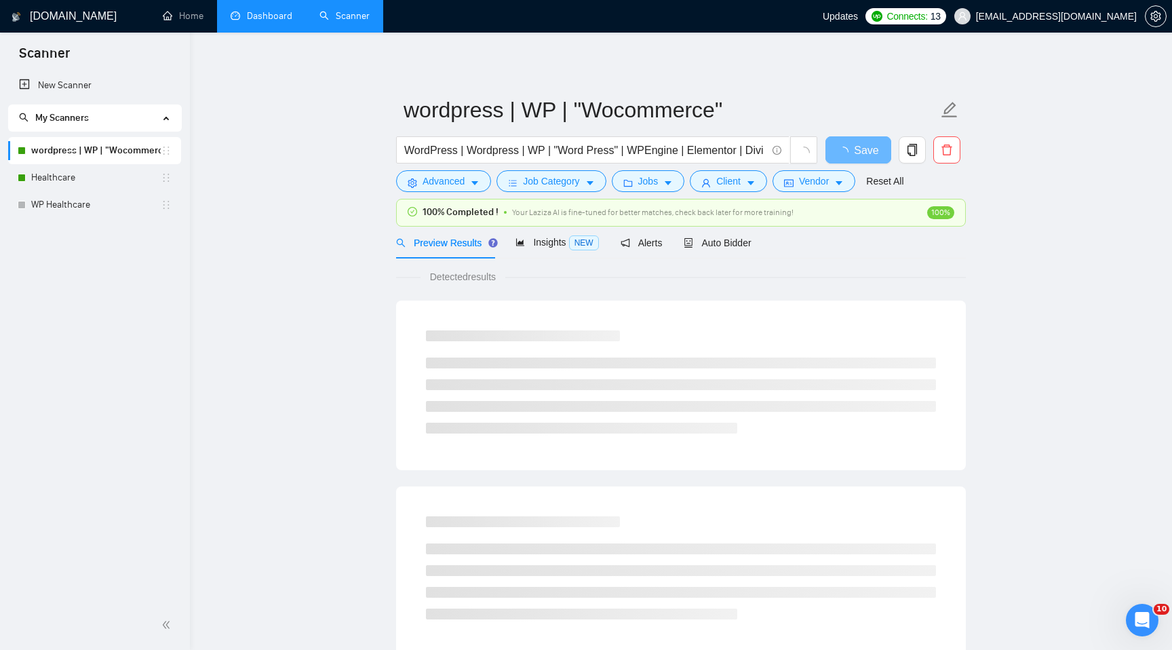
click at [245, 16] on link "Dashboard" at bounding box center [262, 16] width 62 height 12
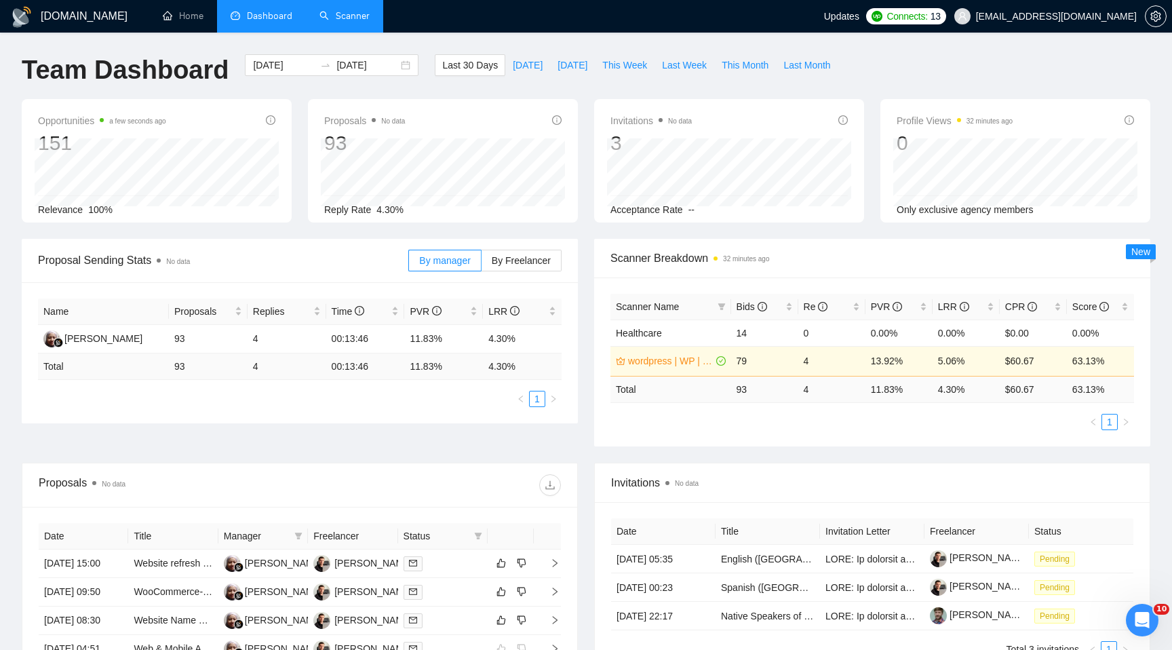
click at [354, 12] on link "Scanner" at bounding box center [344, 16] width 50 height 12
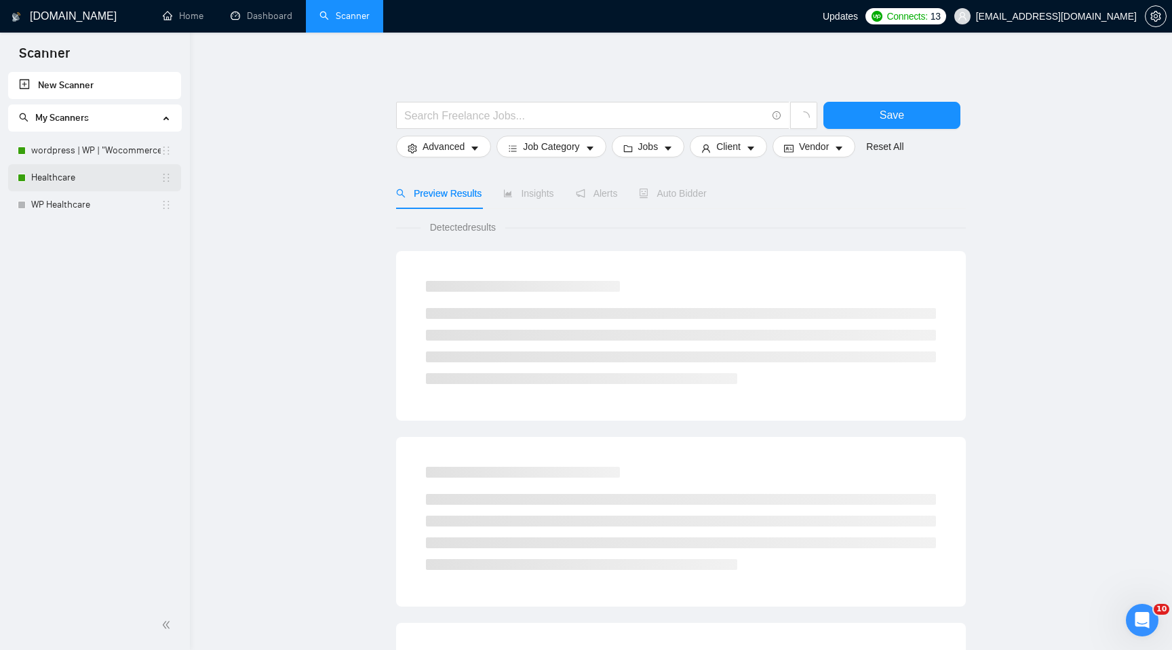
click at [75, 177] on link "Healthcare" at bounding box center [96, 177] width 130 height 27
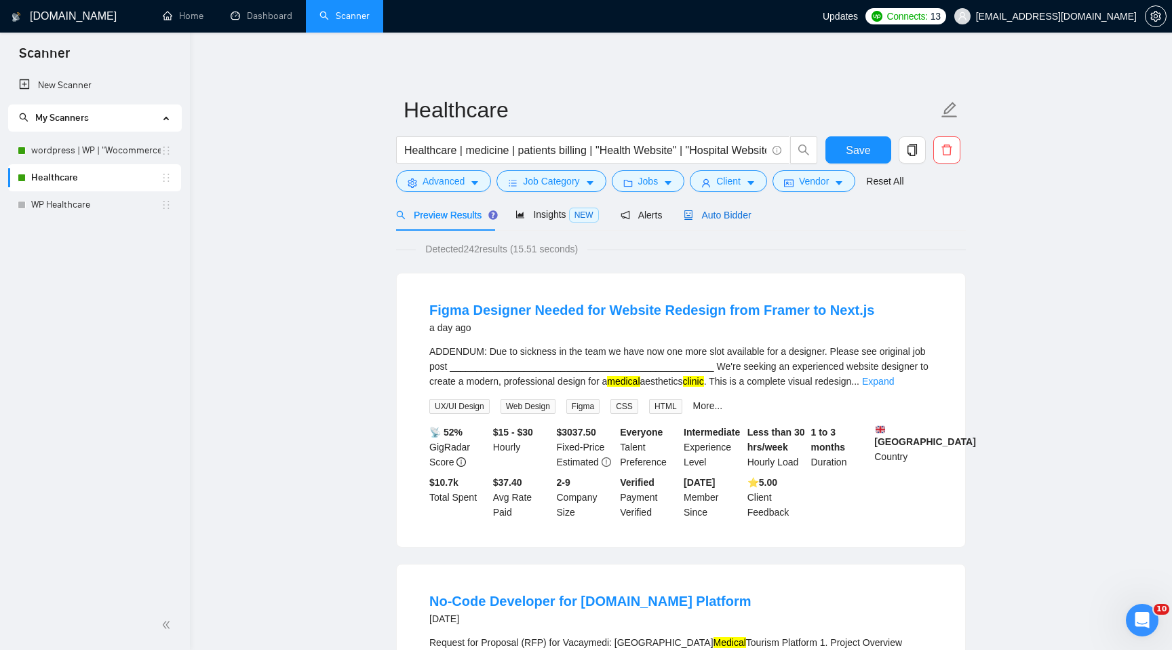
click at [732, 214] on span "Auto Bidder" at bounding box center [717, 215] width 67 height 11
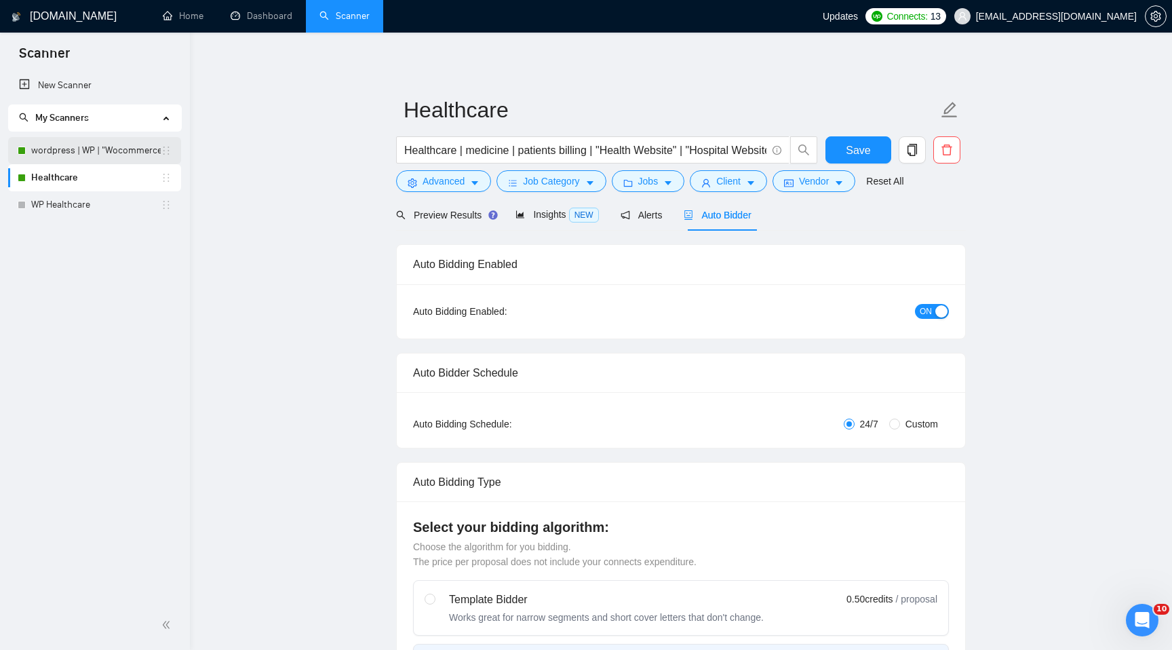
click at [88, 146] on link "wordpress | WP | "Wocommerce"" at bounding box center [96, 150] width 130 height 27
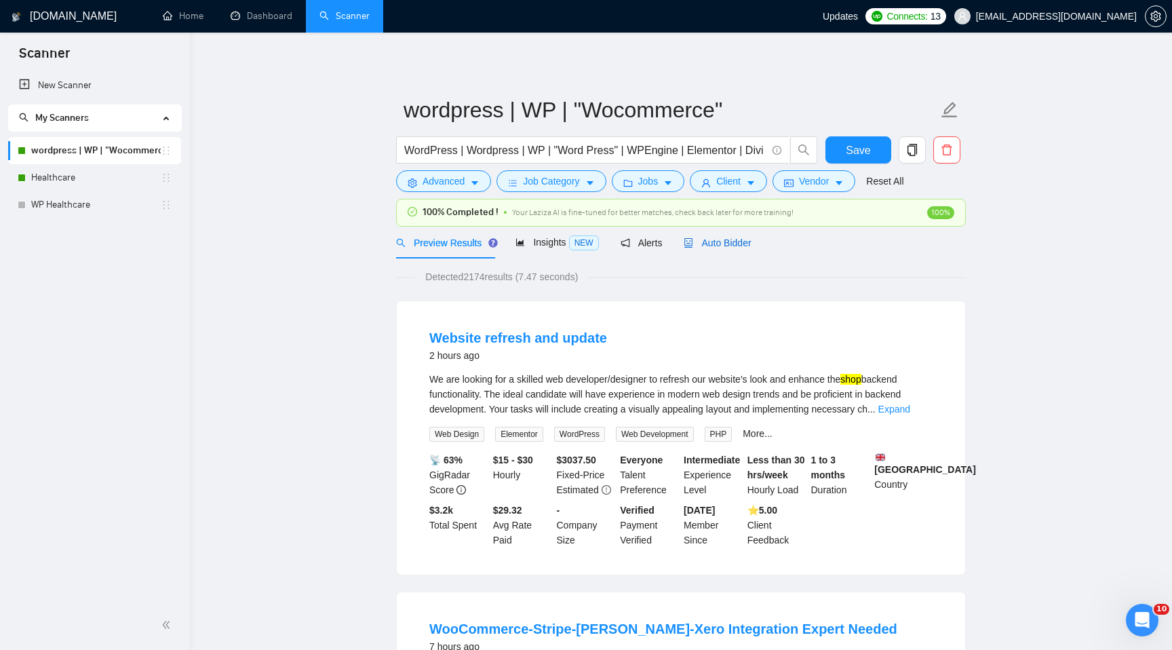
click at [736, 239] on span "Auto Bidder" at bounding box center [717, 242] width 67 height 11
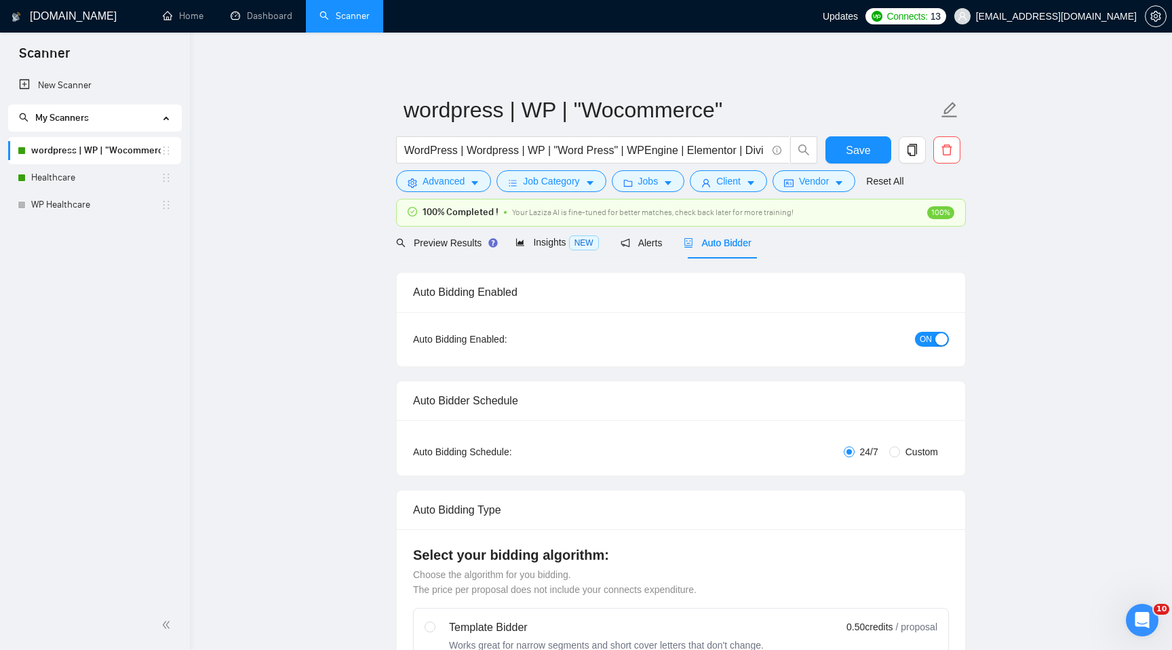
checkbox input "true"
click at [258, 10] on link "Dashboard" at bounding box center [262, 16] width 62 height 12
